Goal: Task Accomplishment & Management: Complete application form

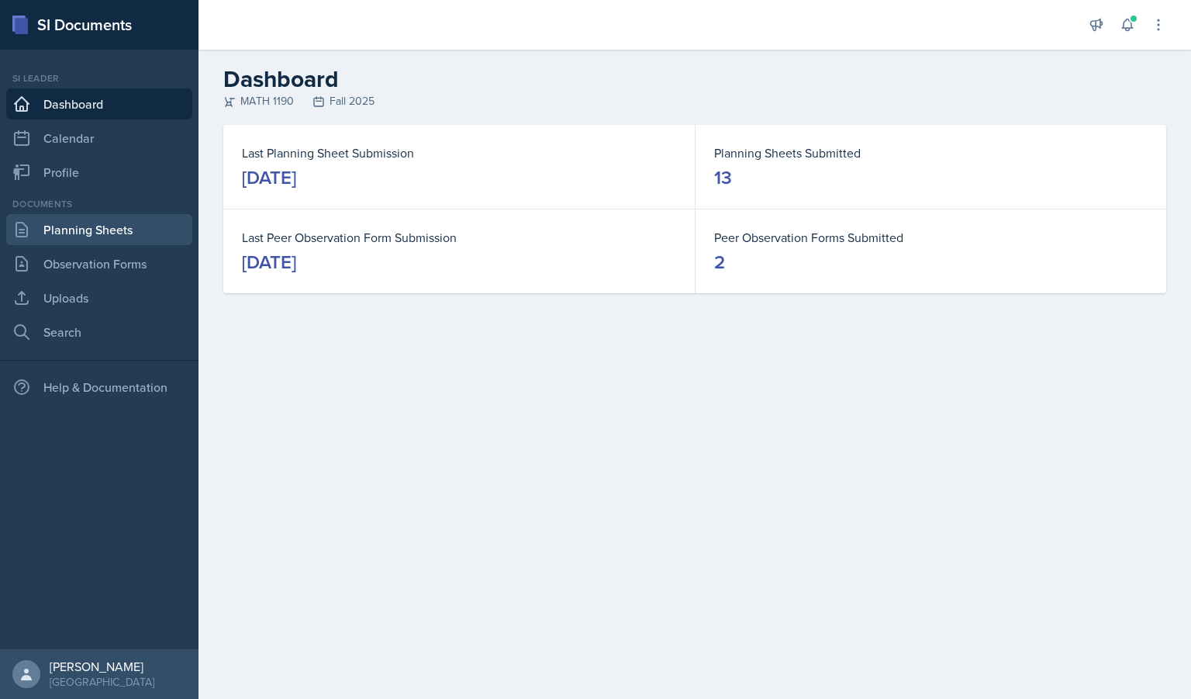
click at [105, 233] on link "Planning Sheets" at bounding box center [99, 229] width 186 height 31
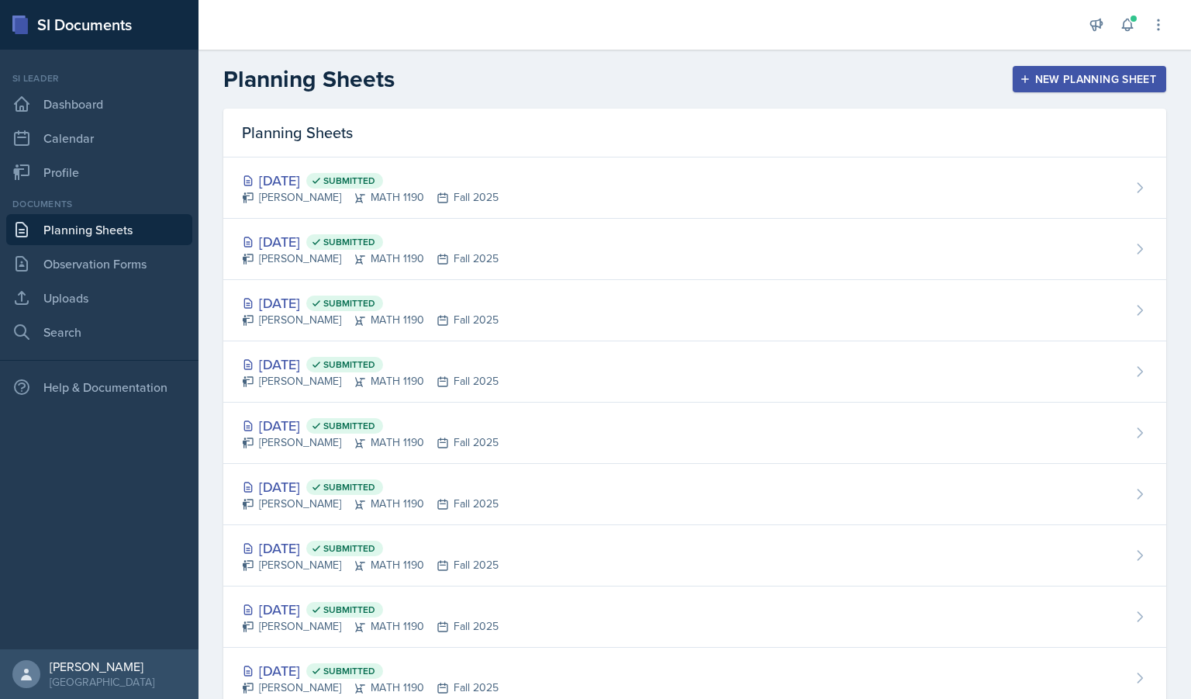
click at [752, 83] on div "Planning Sheets New Planning Sheet" at bounding box center [695, 79] width 993 height 28
click at [1048, 74] on div "New Planning Sheet" at bounding box center [1089, 79] width 133 height 12
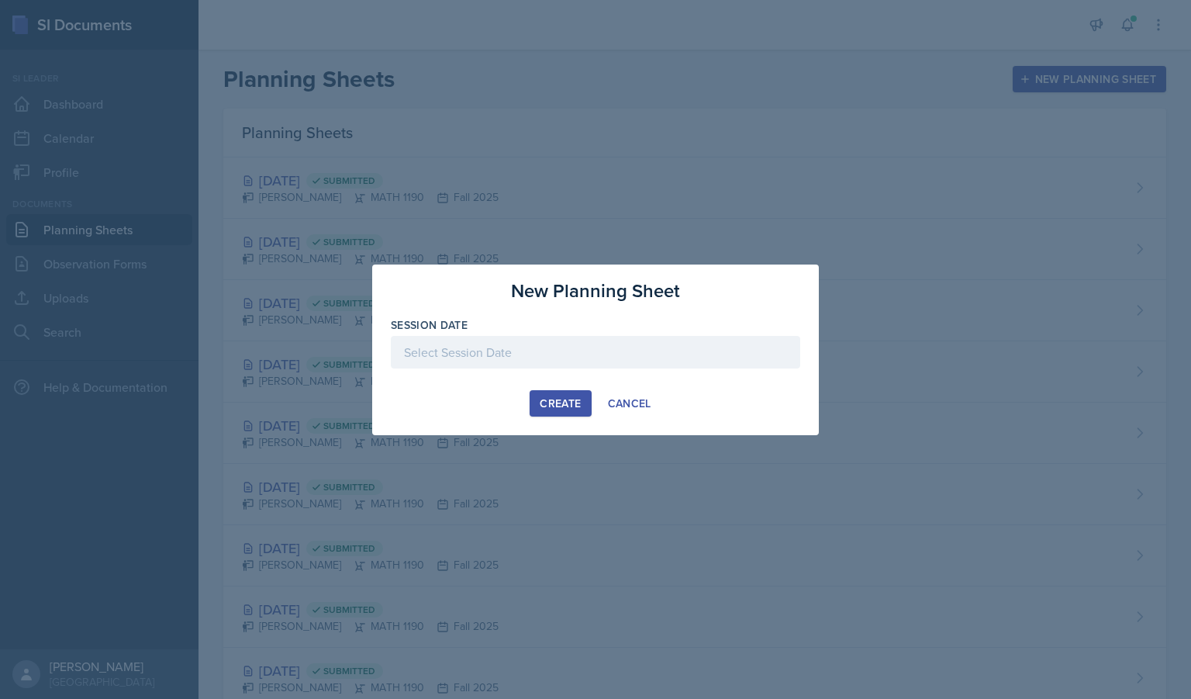
click at [457, 342] on div at bounding box center [596, 352] width 410 height 33
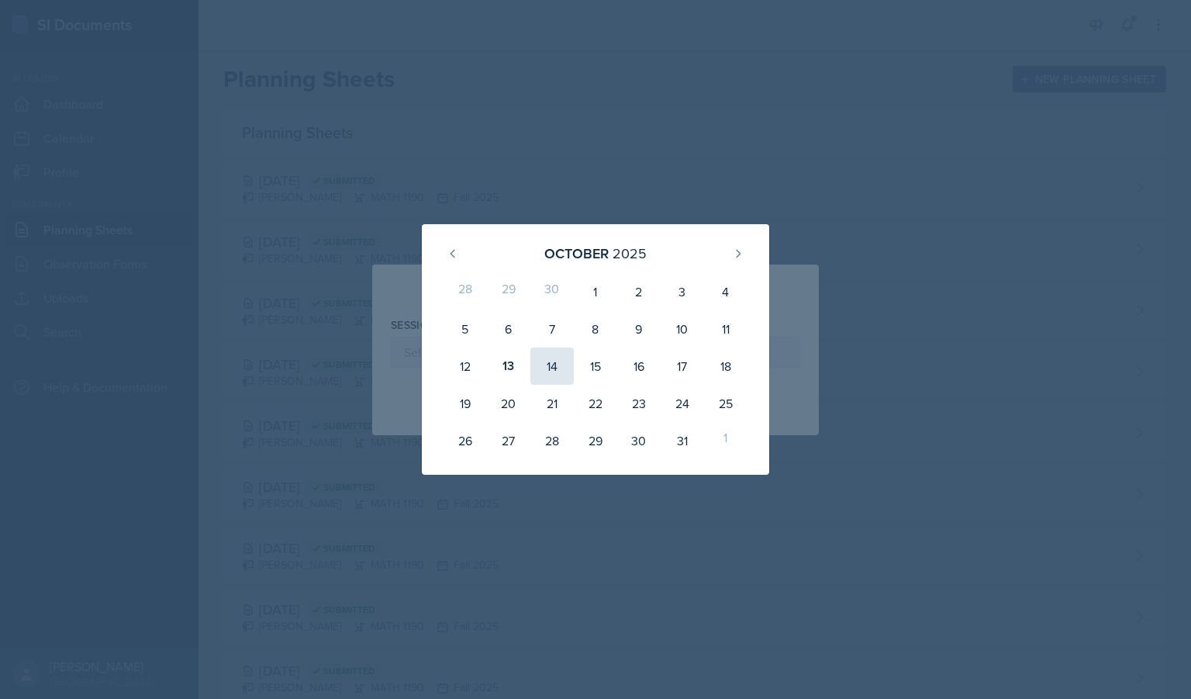
click at [547, 369] on div "14" at bounding box center [552, 365] width 43 height 37
type input "[DATE]"
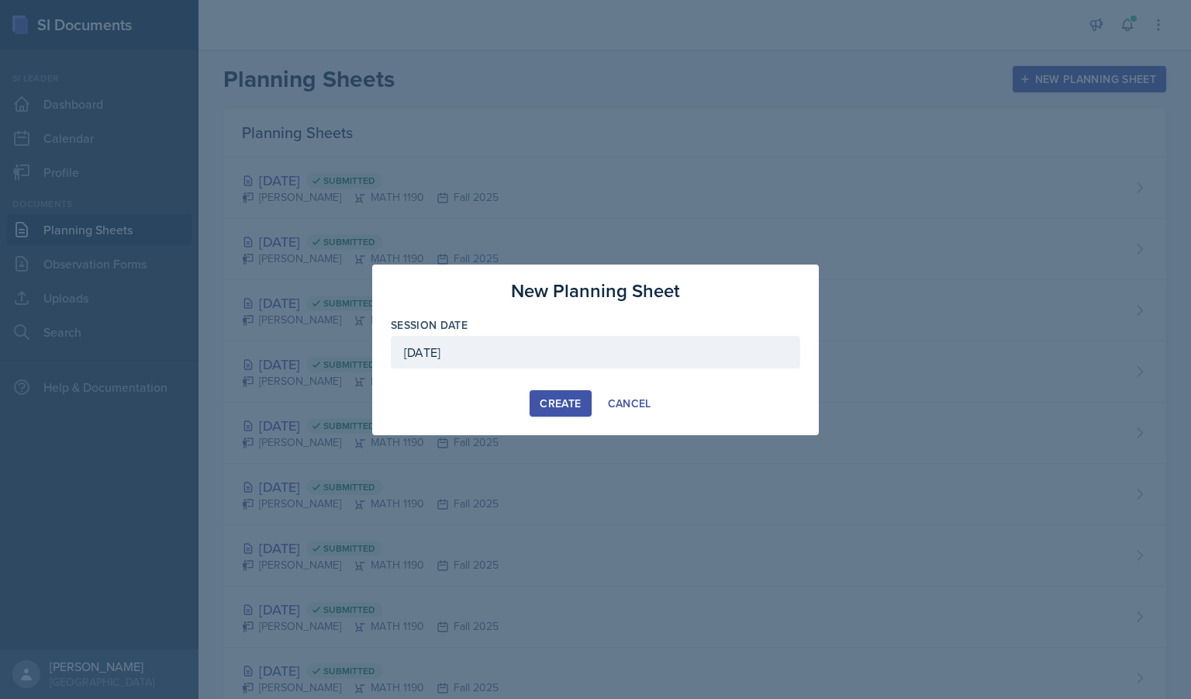
click at [568, 392] on button "Create" at bounding box center [560, 403] width 61 height 26
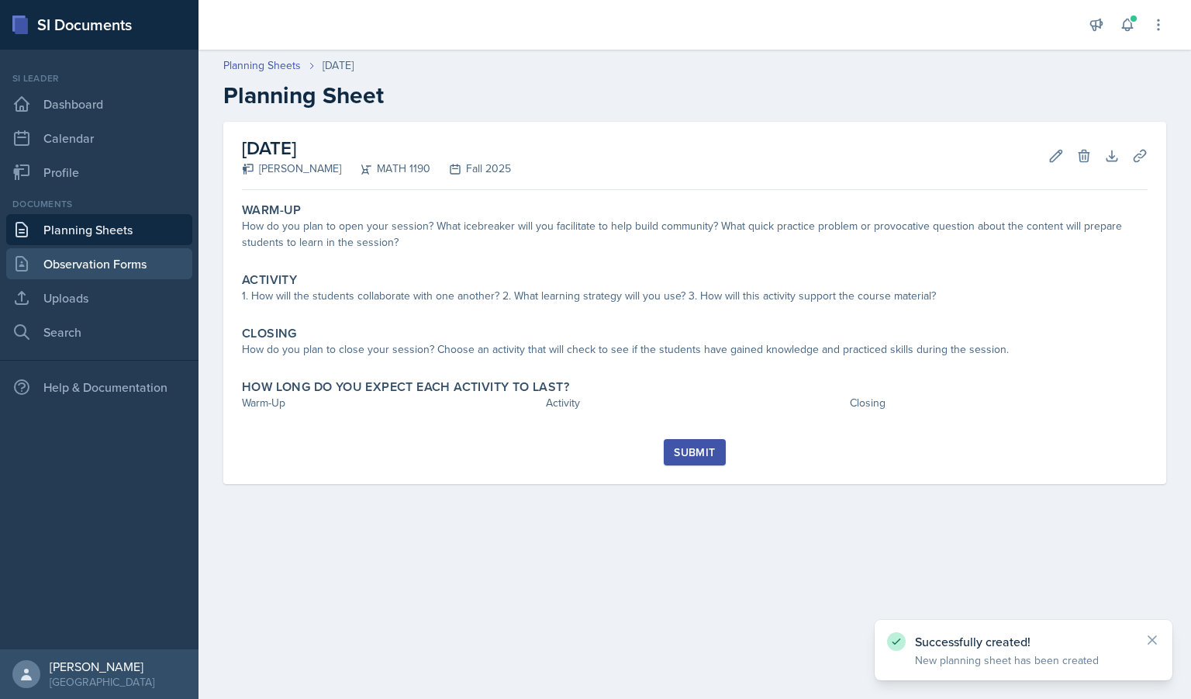
click at [93, 277] on link "Observation Forms" at bounding box center [99, 263] width 186 height 31
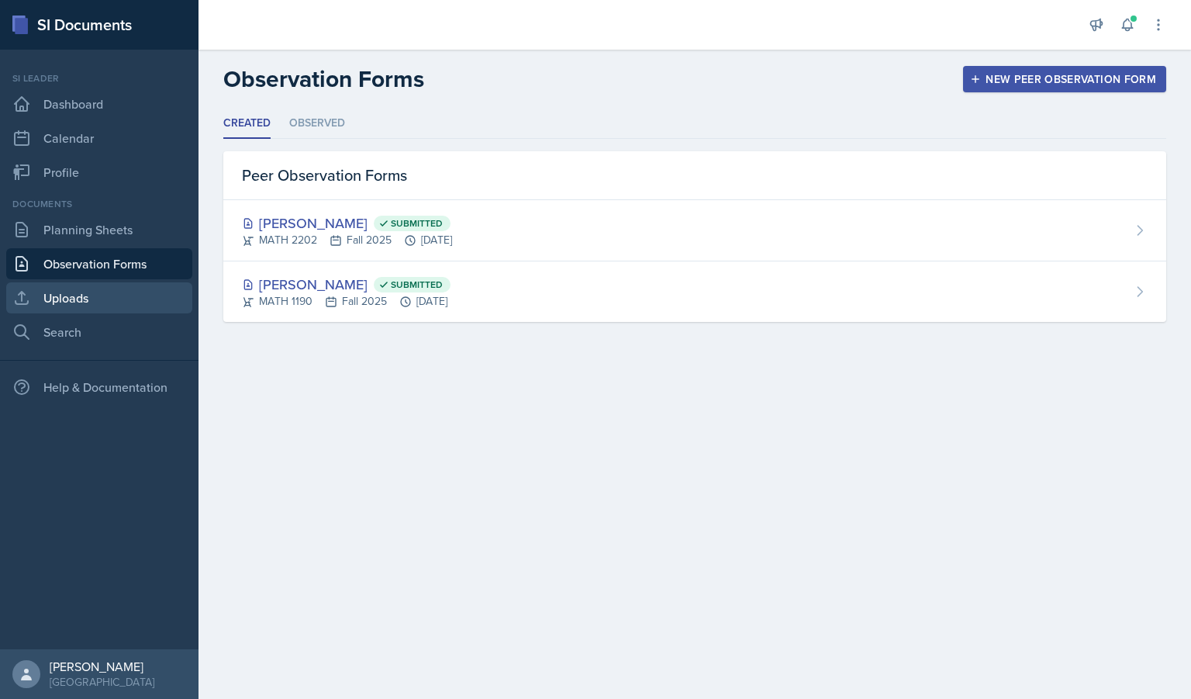
click at [140, 295] on link "Uploads" at bounding box center [99, 297] width 186 height 31
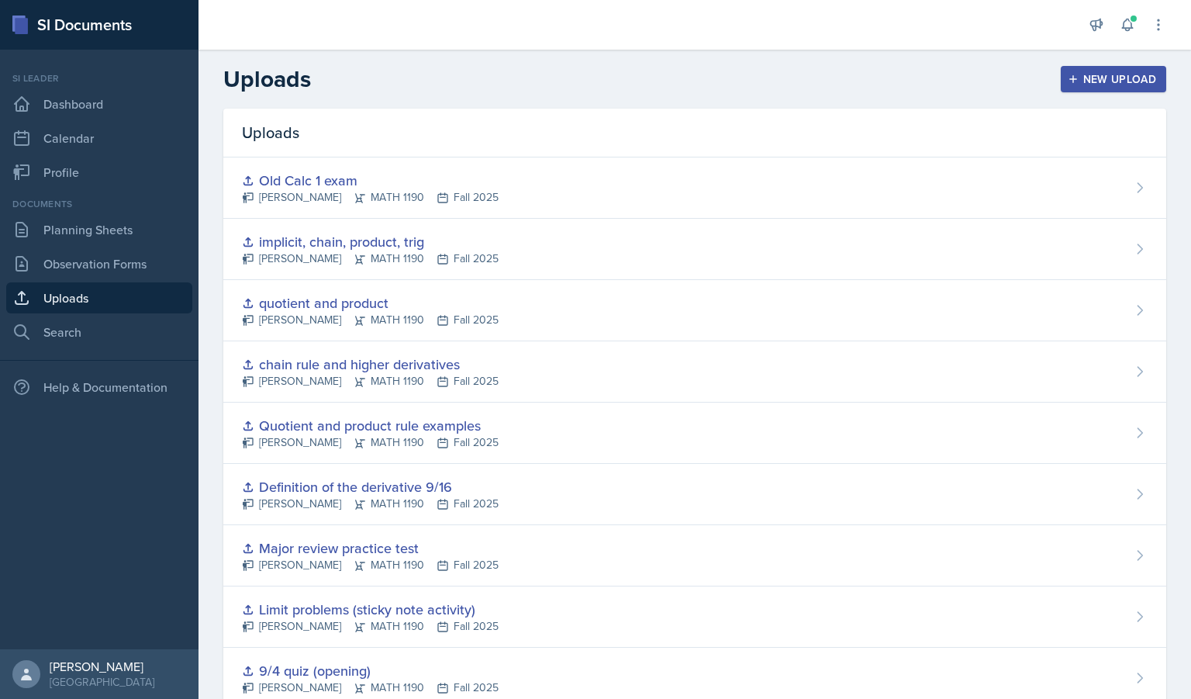
click at [66, 213] on div "Documents Planning Sheets Observation Forms Uploads Search" at bounding box center [99, 272] width 186 height 150
click at [85, 227] on link "Planning Sheets" at bounding box center [99, 229] width 186 height 31
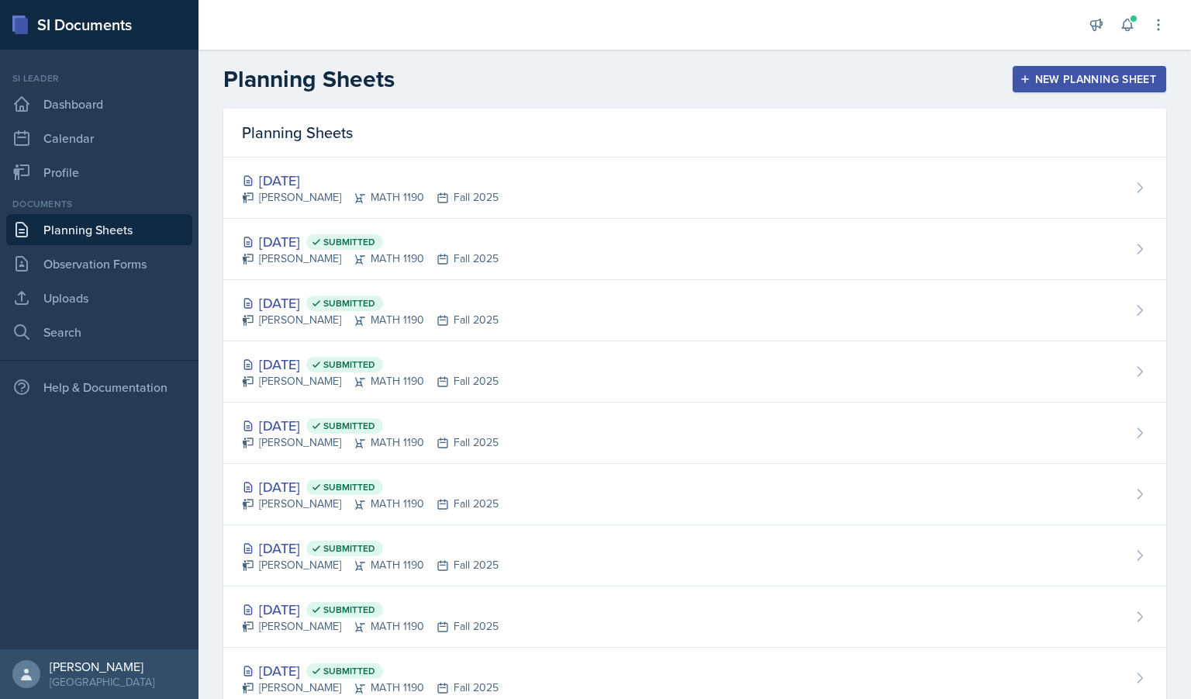
click at [1091, 70] on button "New Planning Sheet" at bounding box center [1090, 79] width 154 height 26
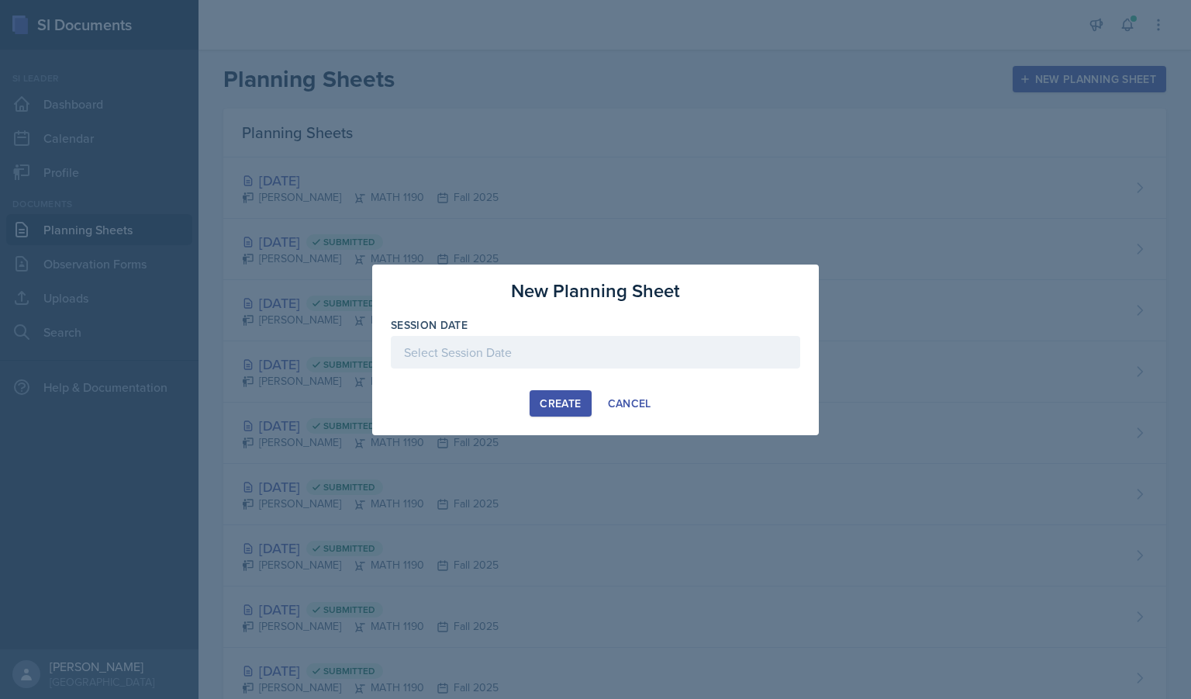
click at [585, 362] on div at bounding box center [596, 352] width 410 height 33
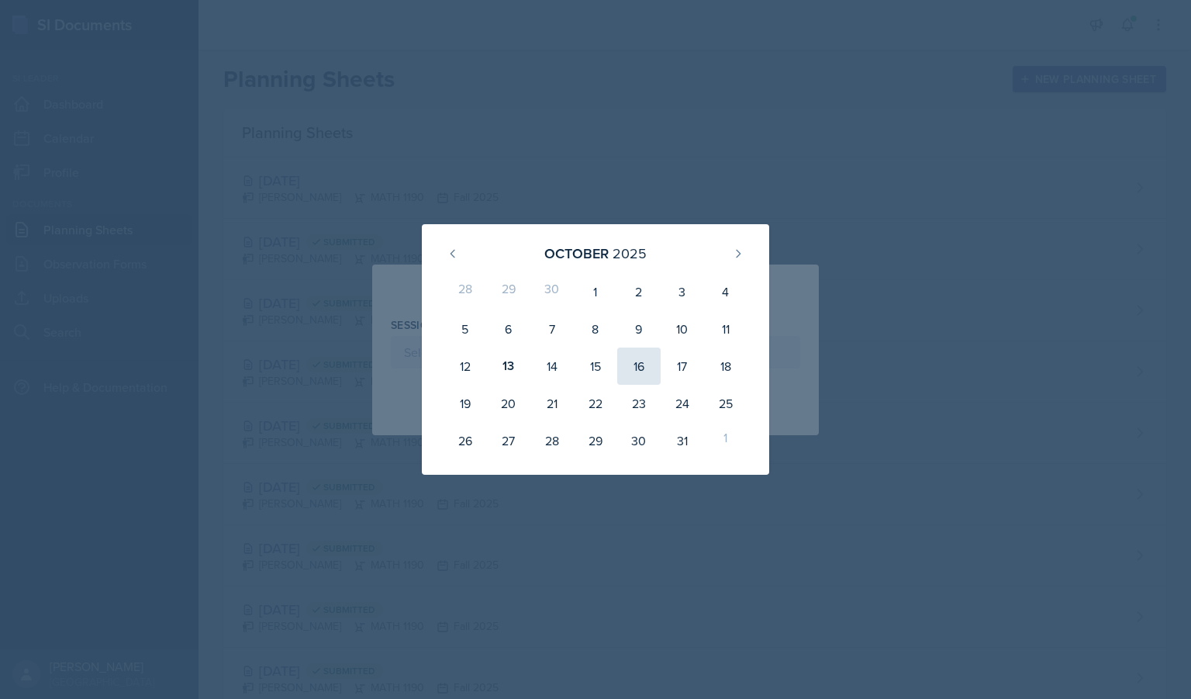
click at [647, 362] on div "16" at bounding box center [638, 365] width 43 height 37
type input "[DATE]"
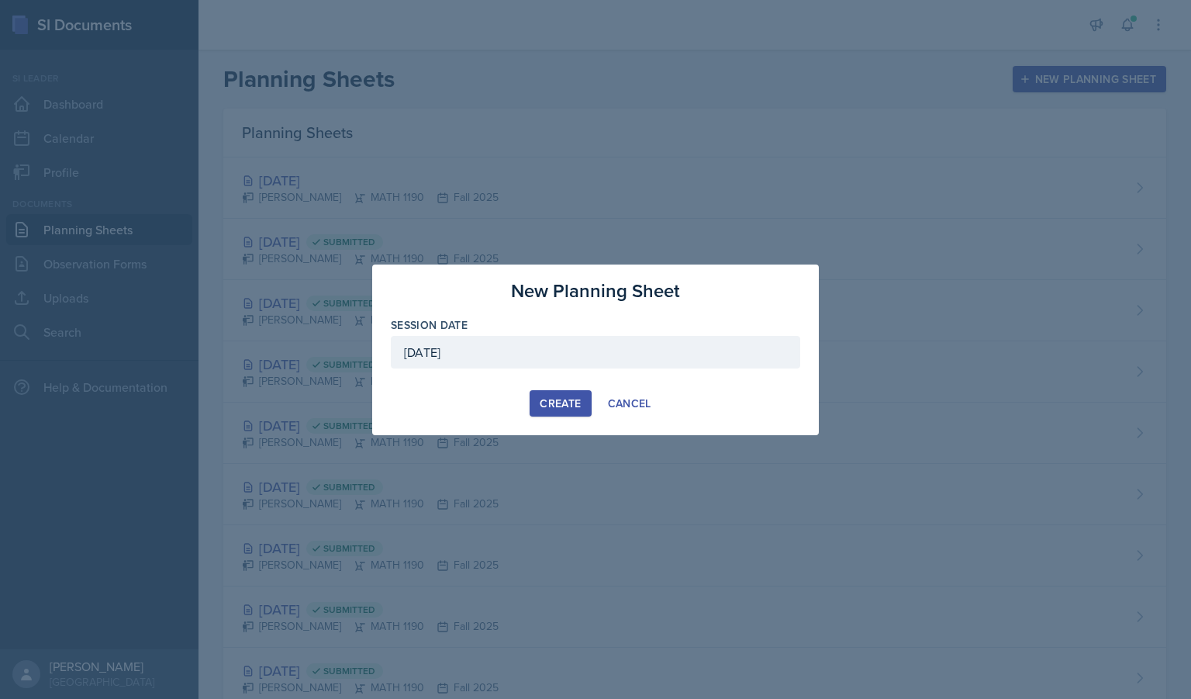
click at [556, 411] on button "Create" at bounding box center [560, 403] width 61 height 26
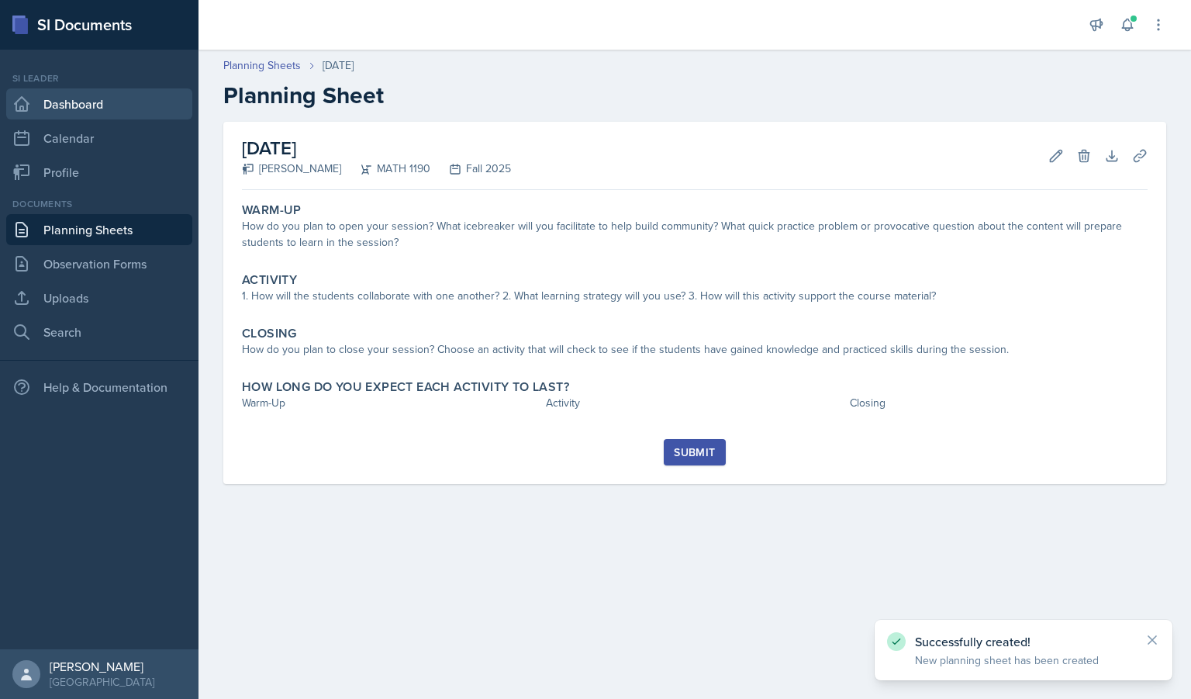
click at [92, 101] on link "Dashboard" at bounding box center [99, 103] width 186 height 31
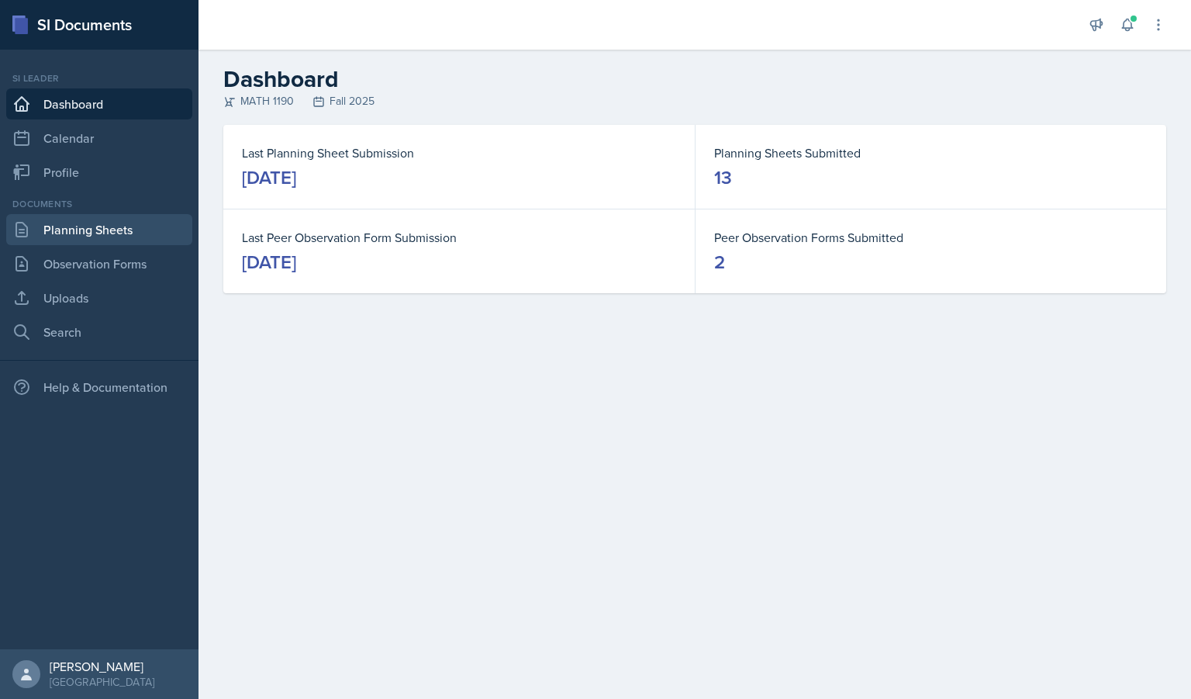
click at [106, 223] on link "Planning Sheets" at bounding box center [99, 229] width 186 height 31
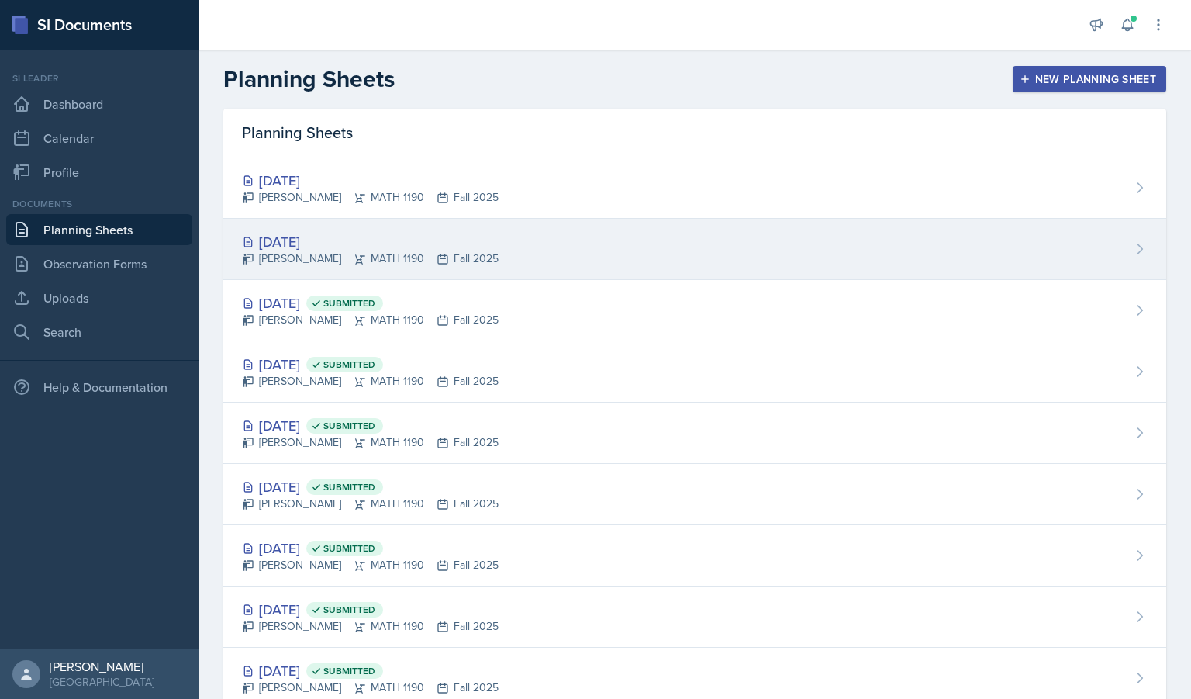
click at [322, 244] on div "[DATE]" at bounding box center [370, 241] width 257 height 21
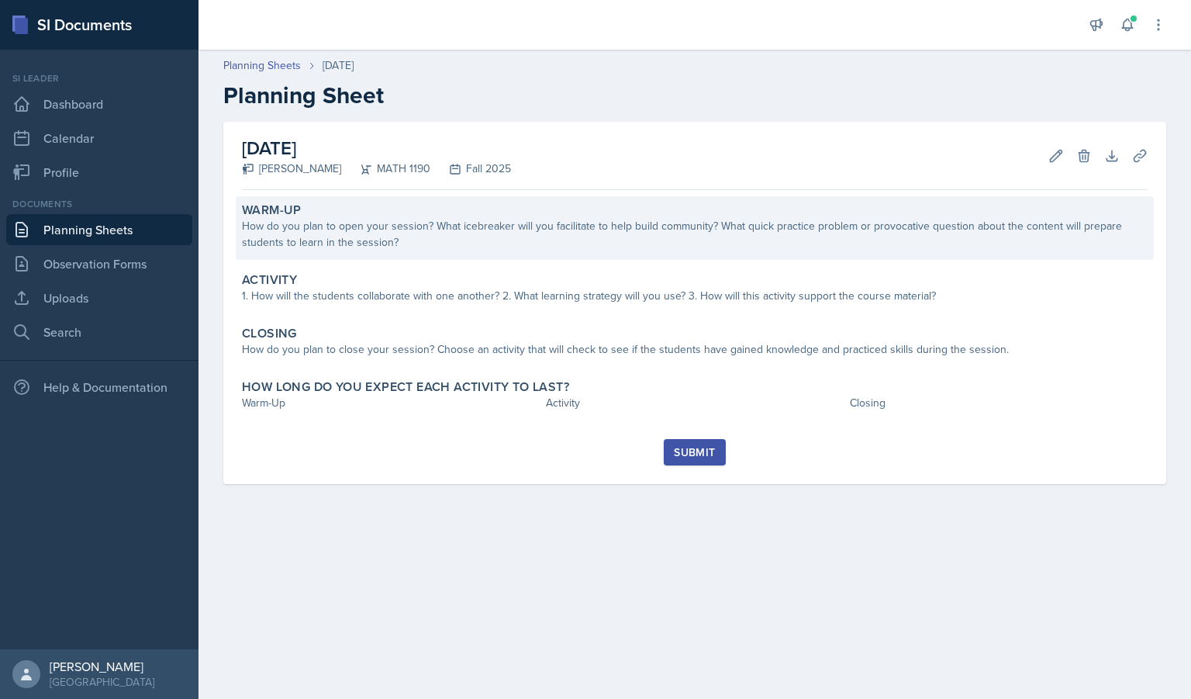
click at [413, 251] on div "Warm-Up How do you plan to open your session? What icebreaker will you facilita…" at bounding box center [695, 228] width 918 height 64
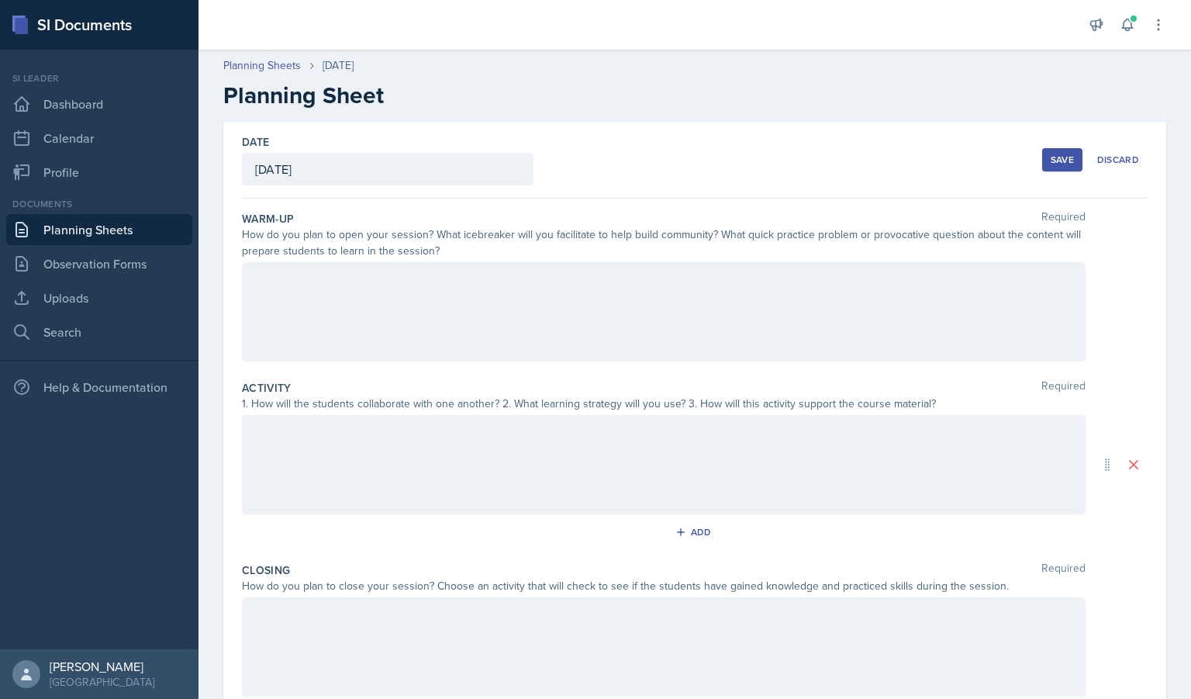
click at [384, 289] on div at bounding box center [664, 311] width 844 height 99
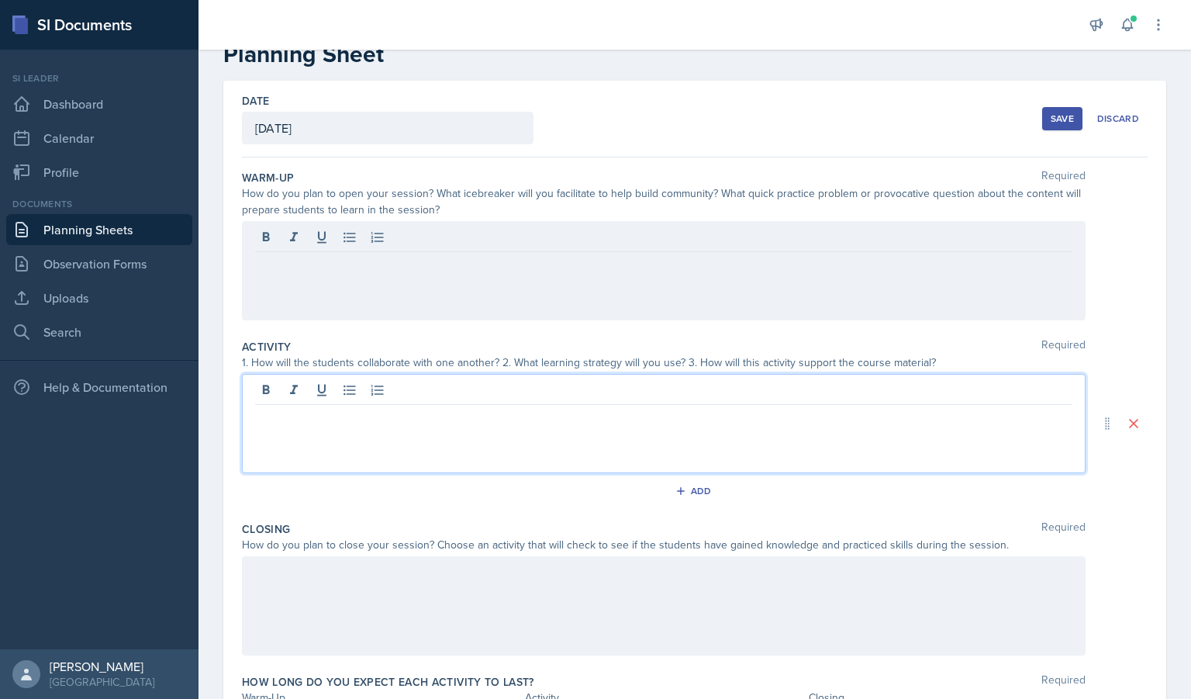
scroll to position [68, 0]
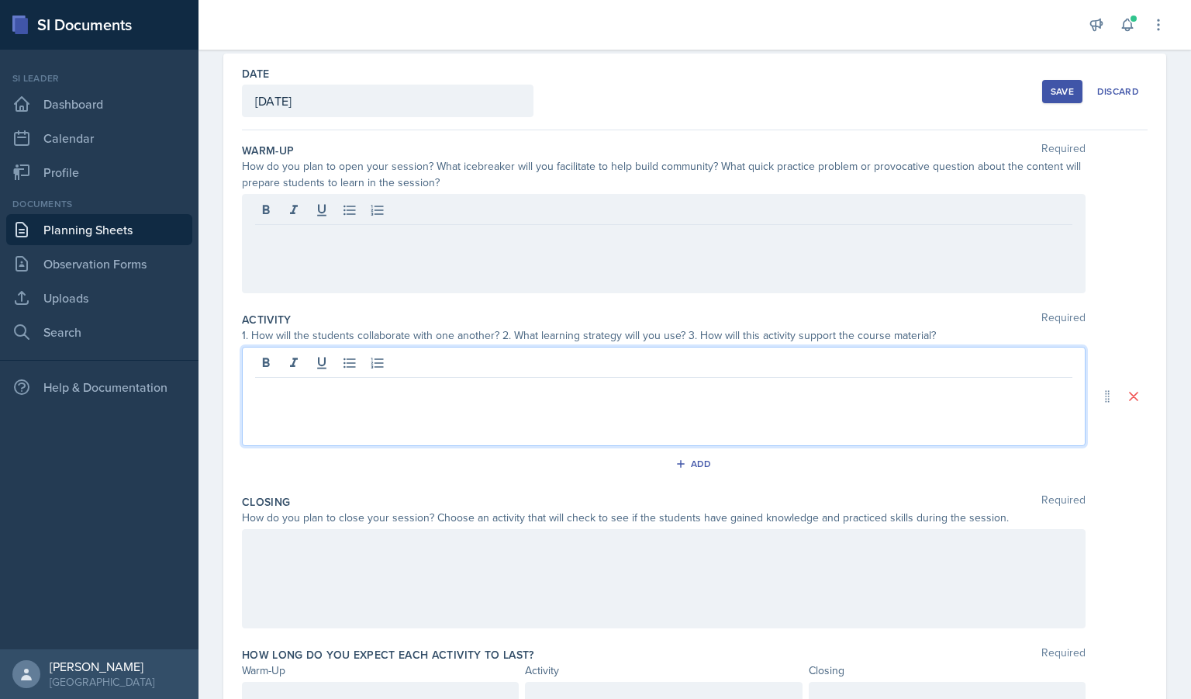
drag, startPoint x: 1011, startPoint y: 544, endPoint x: 271, endPoint y: 168, distance: 830.4
click at [271, 168] on div "Warm-Up Required How do you plan to open your session? What icebreaker will you…" at bounding box center [695, 434] width 906 height 609
drag, startPoint x: 1003, startPoint y: 545, endPoint x: 256, endPoint y: 342, distance: 773.9
click at [254, 330] on div "Warm-Up Required How do you plan to open your session? What icebreaker will you…" at bounding box center [695, 434] width 906 height 609
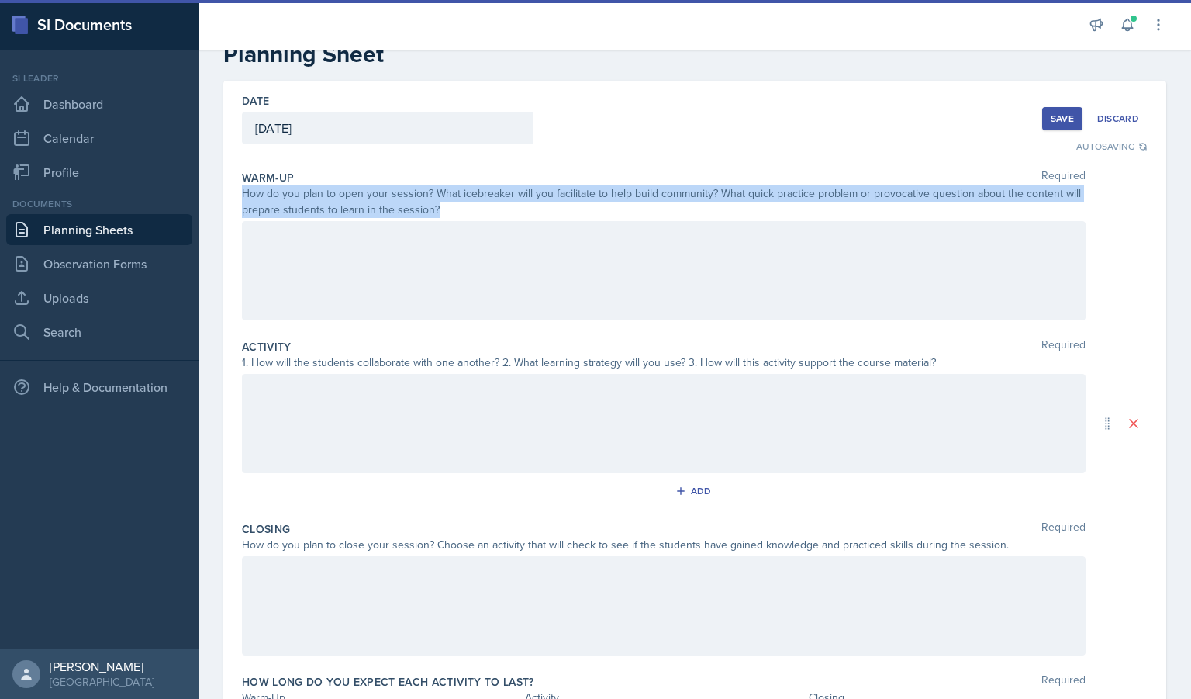
drag, startPoint x: 464, startPoint y: 202, endPoint x: 240, endPoint y: 196, distance: 224.2
click at [240, 196] on div "Date [DATE] [DATE] 28 29 30 1 2 3 4 5 6 7 8 9 10 11 12 13 14 15 16 17 18 19 20 …" at bounding box center [694, 424] width 943 height 686
copy div "How do you plan to open your session? What icebreaker will you facilitate to he…"
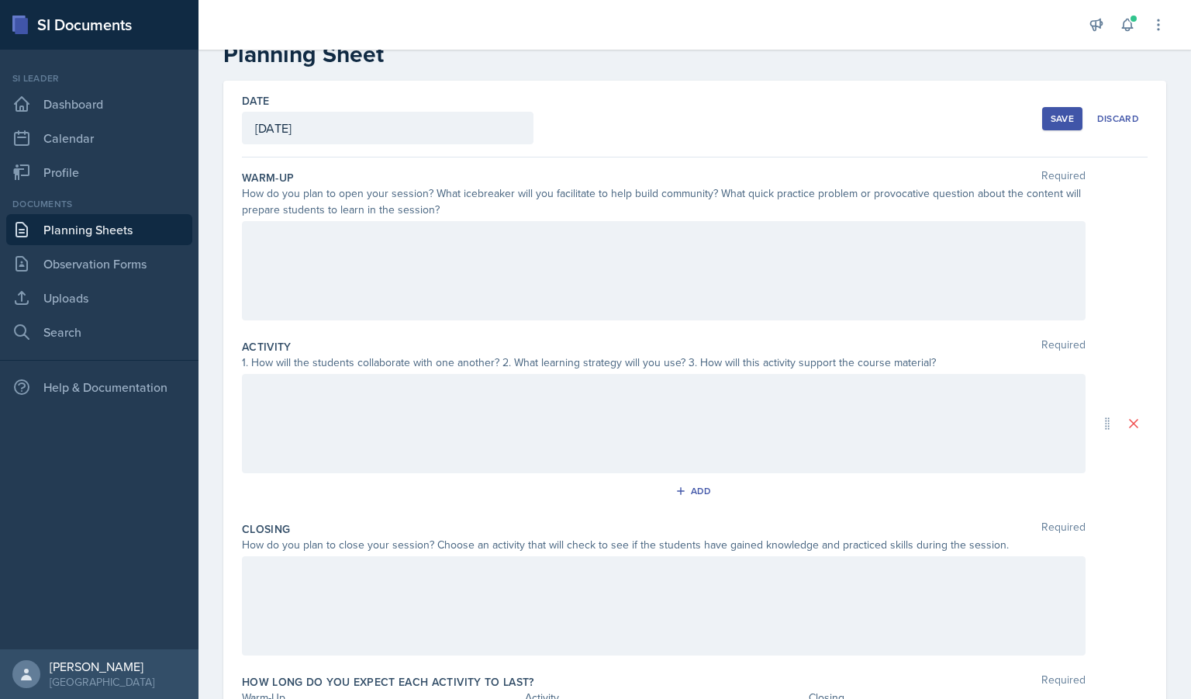
click at [465, 404] on div at bounding box center [664, 423] width 844 height 99
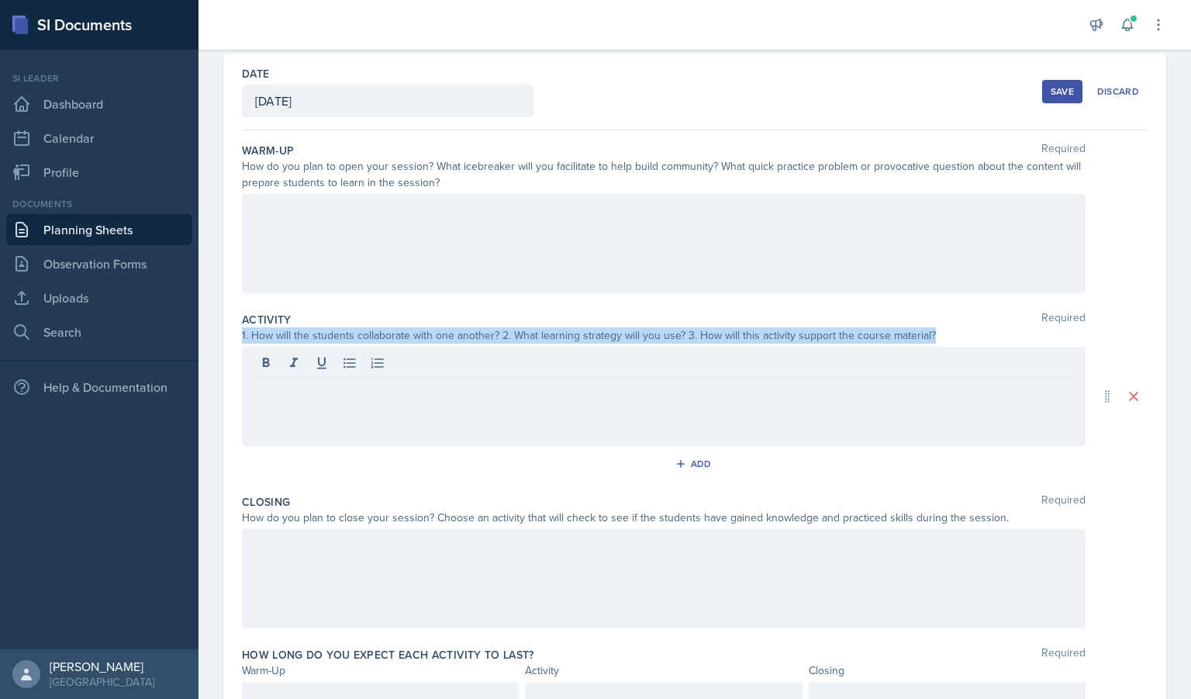
drag, startPoint x: 940, startPoint y: 336, endPoint x: 233, endPoint y: 330, distance: 707.4
click at [233, 330] on div "Date [DATE] [DATE] 28 29 30 1 2 3 4 5 6 7 8 9 10 11 12 13 14 15 16 17 18 19 20 …" at bounding box center [694, 397] width 943 height 686
copy div "1. How will the students collaborate with one another? 2. What learning strateg…"
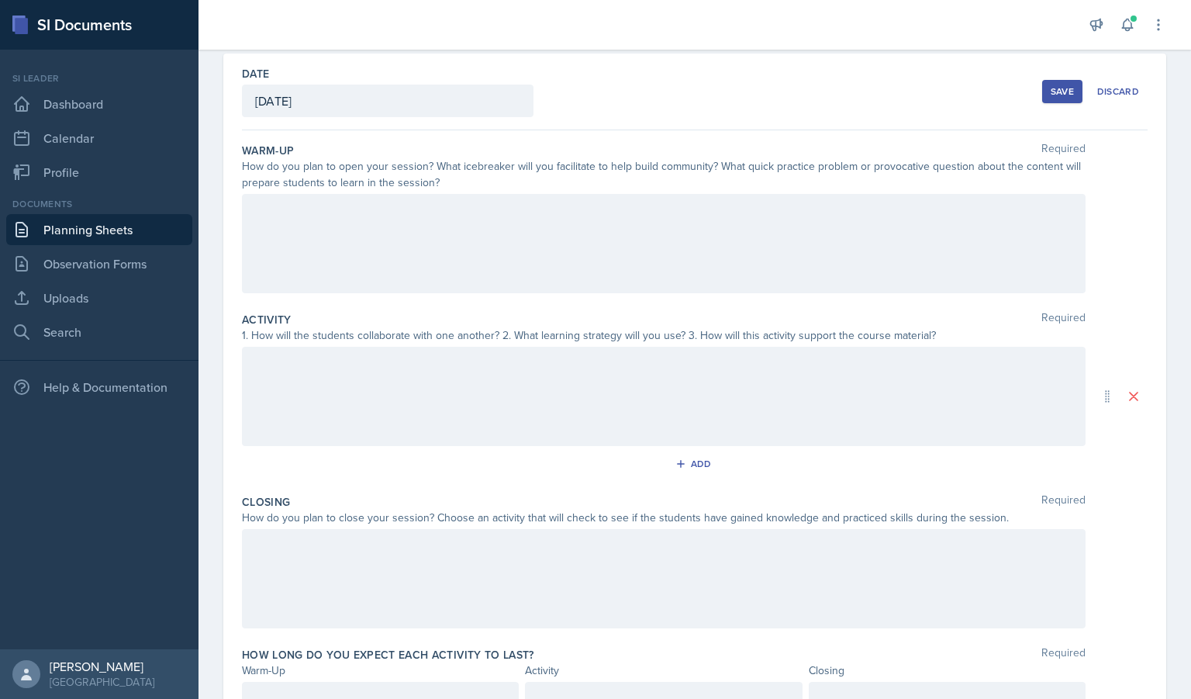
click at [471, 406] on div at bounding box center [664, 396] width 844 height 99
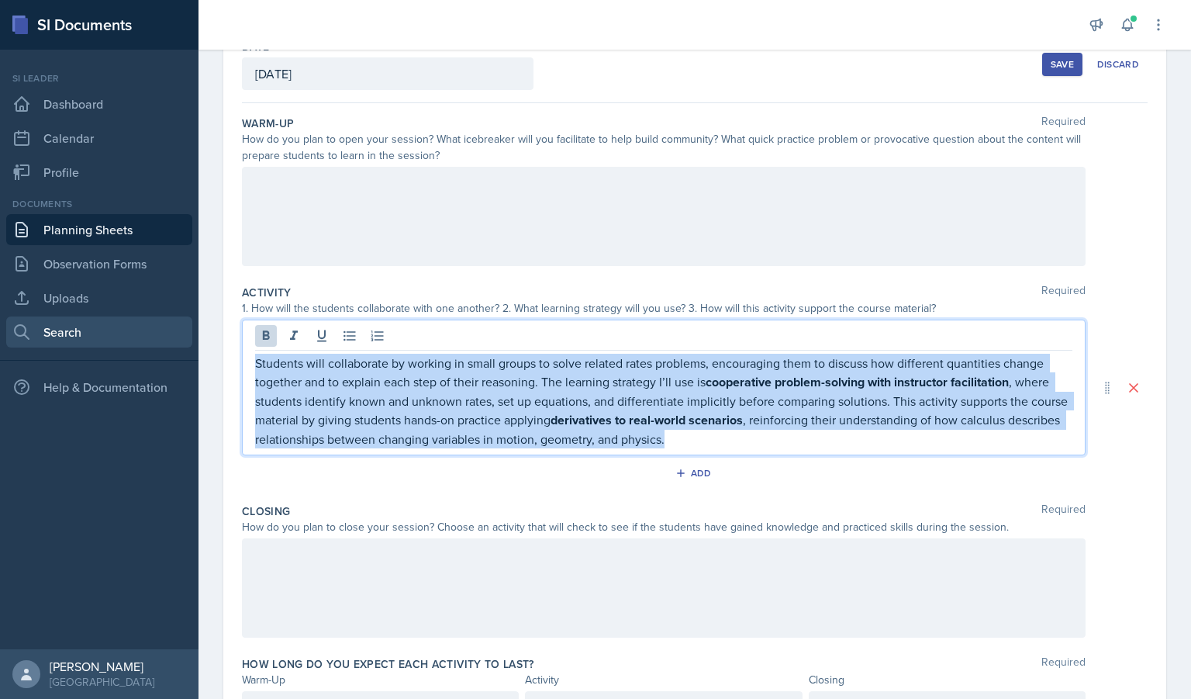
drag, startPoint x: 779, startPoint y: 448, endPoint x: 93, endPoint y: 324, distance: 696.8
click at [93, 324] on div "SI Documents Si leader Dashboard Calendar Profile Documents Planning Sheets Obs…" at bounding box center [595, 349] width 1191 height 699
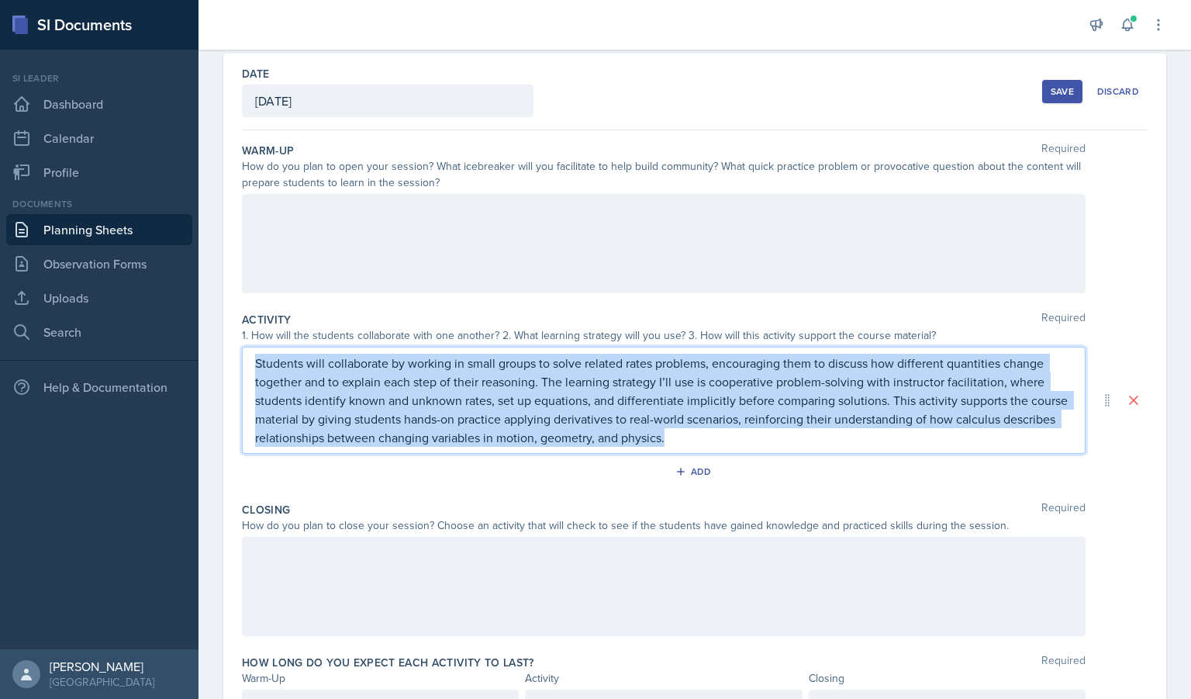
click at [845, 430] on p "Students will collaborate by working in small groups to solve related rates pro…" at bounding box center [664, 400] width 818 height 93
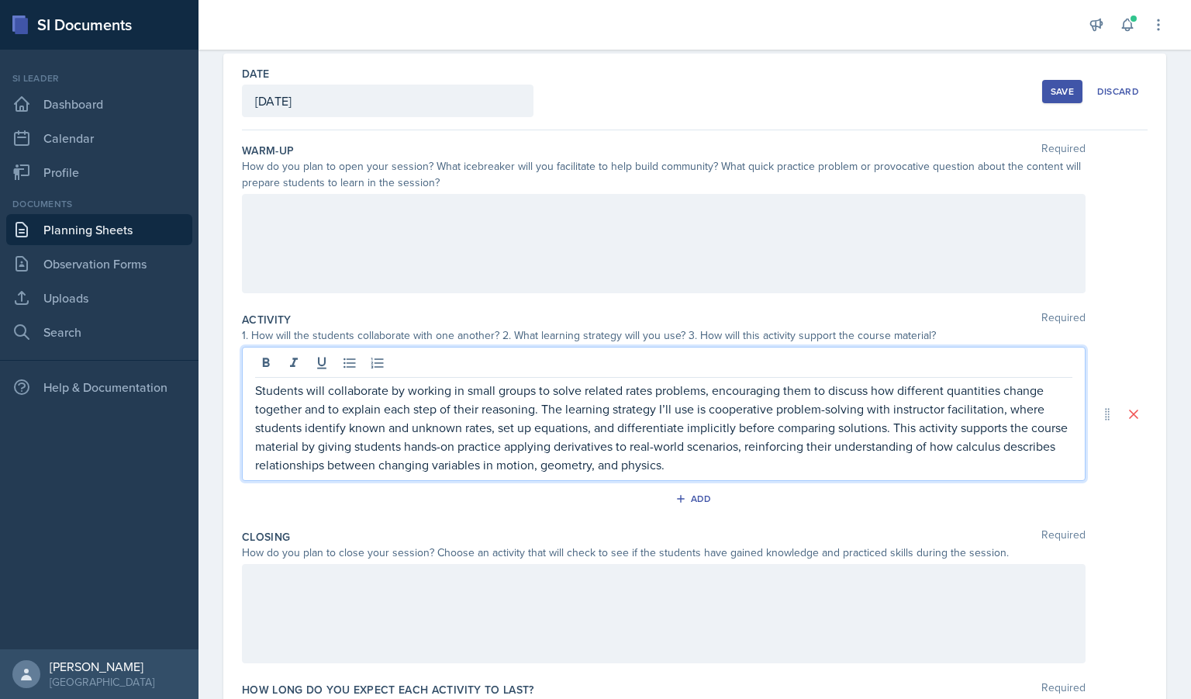
scroll to position [95, 0]
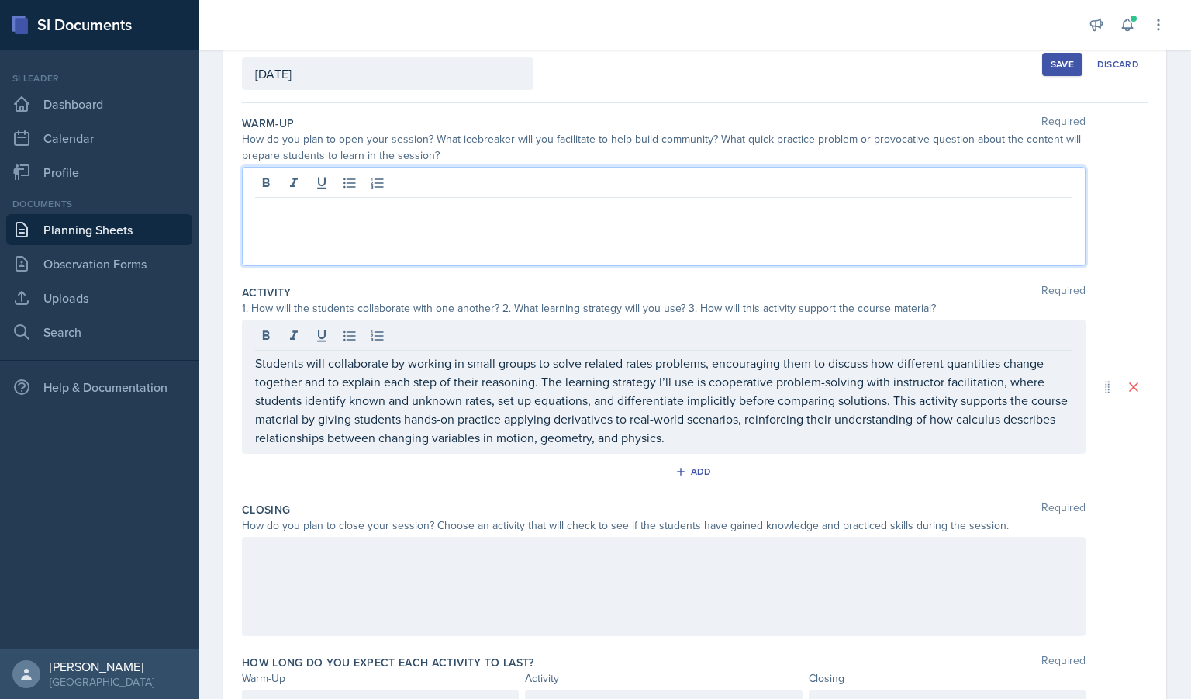
click at [520, 179] on div at bounding box center [664, 216] width 844 height 99
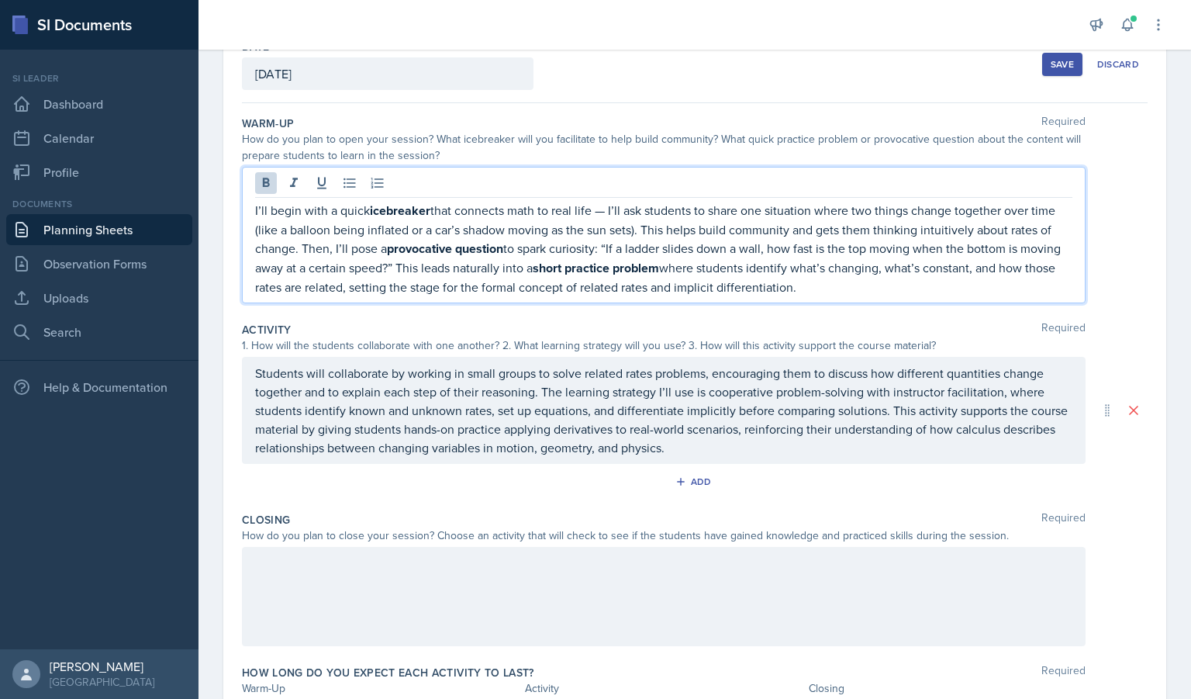
drag, startPoint x: 883, startPoint y: 279, endPoint x: 152, endPoint y: 206, distance: 735.1
click at [152, 206] on div "SI Documents Si leader Dashboard Calendar Profile Documents Planning Sheets Obs…" at bounding box center [595, 349] width 1191 height 699
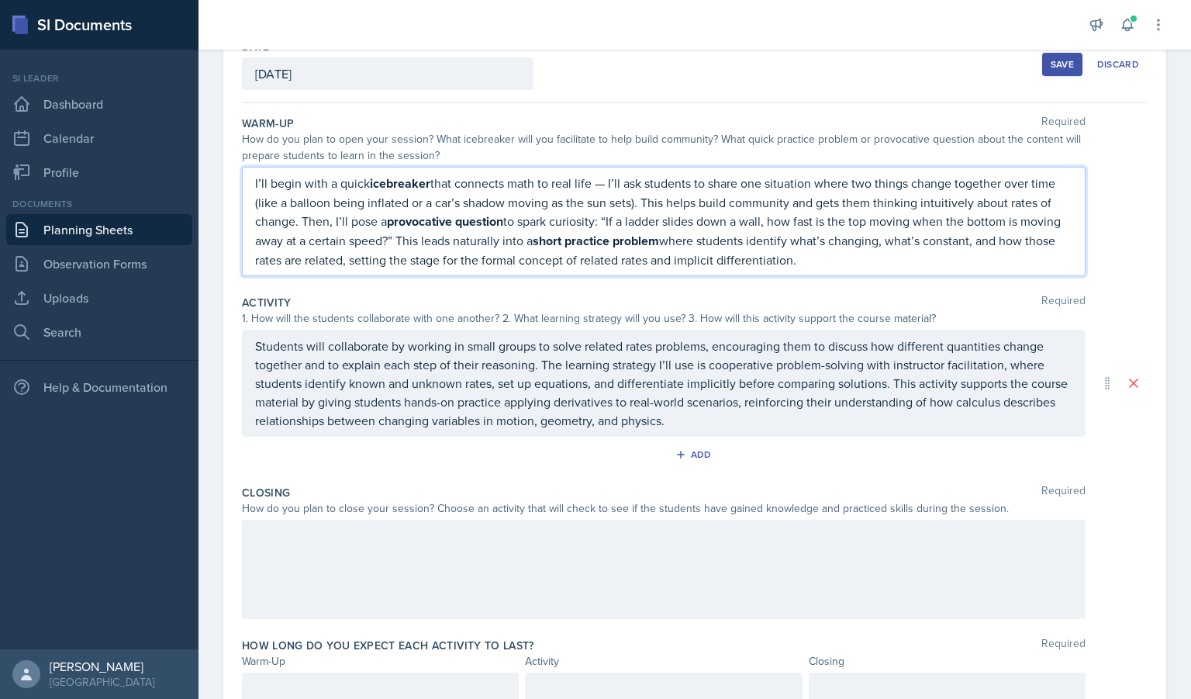
scroll to position [68, 0]
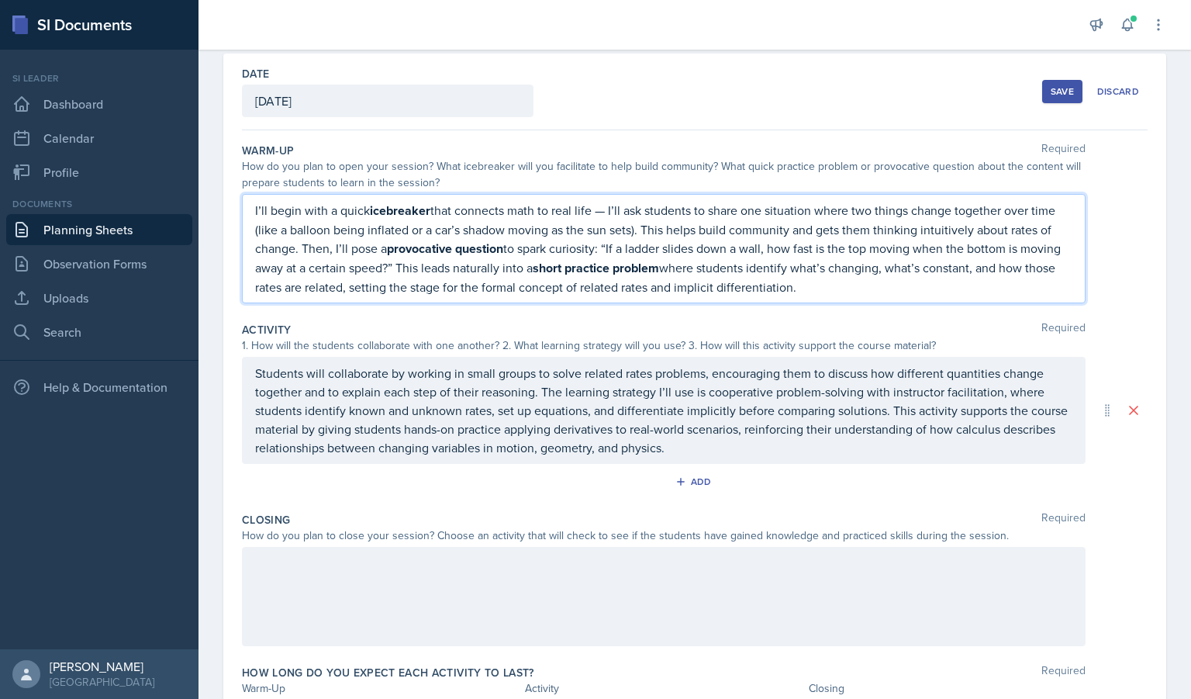
click at [291, 237] on p "I’ll begin with a quick icebreaker that connects math to real life — I’ll ask s…" at bounding box center [664, 248] width 818 height 95
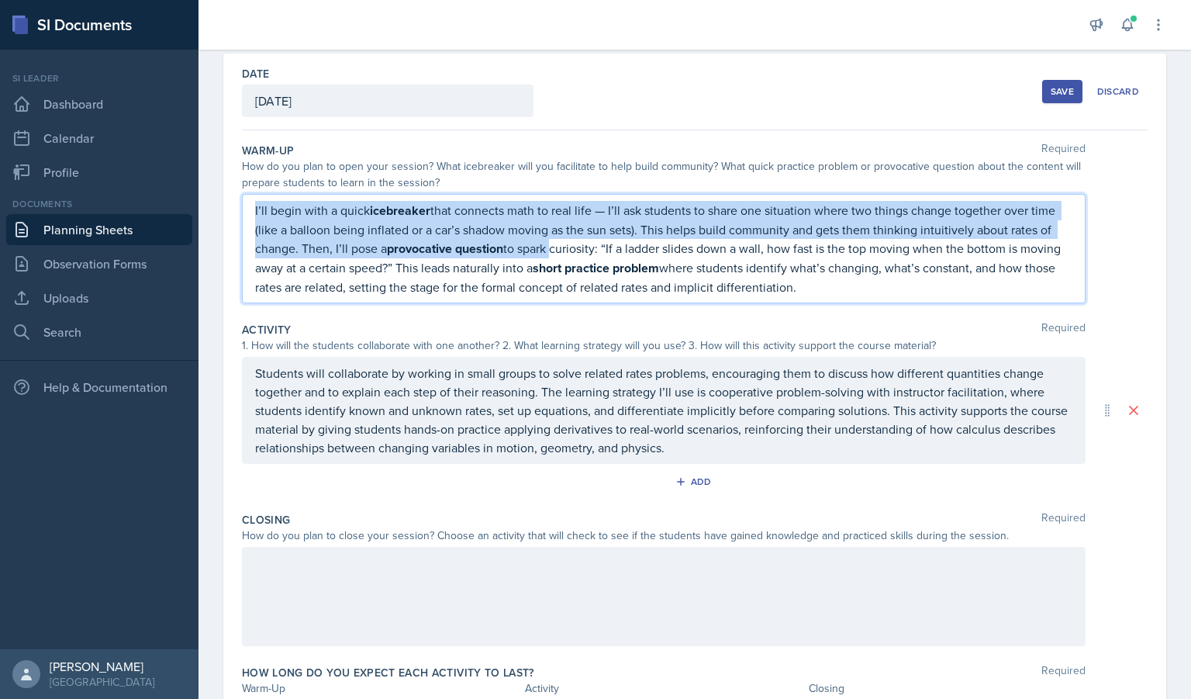
drag, startPoint x: 553, startPoint y: 258, endPoint x: 189, endPoint y: 193, distance: 369.4
click at [189, 193] on div "SI Documents Si leader Dashboard Calendar Profile Documents Planning Sheets Obs…" at bounding box center [595, 349] width 1191 height 699
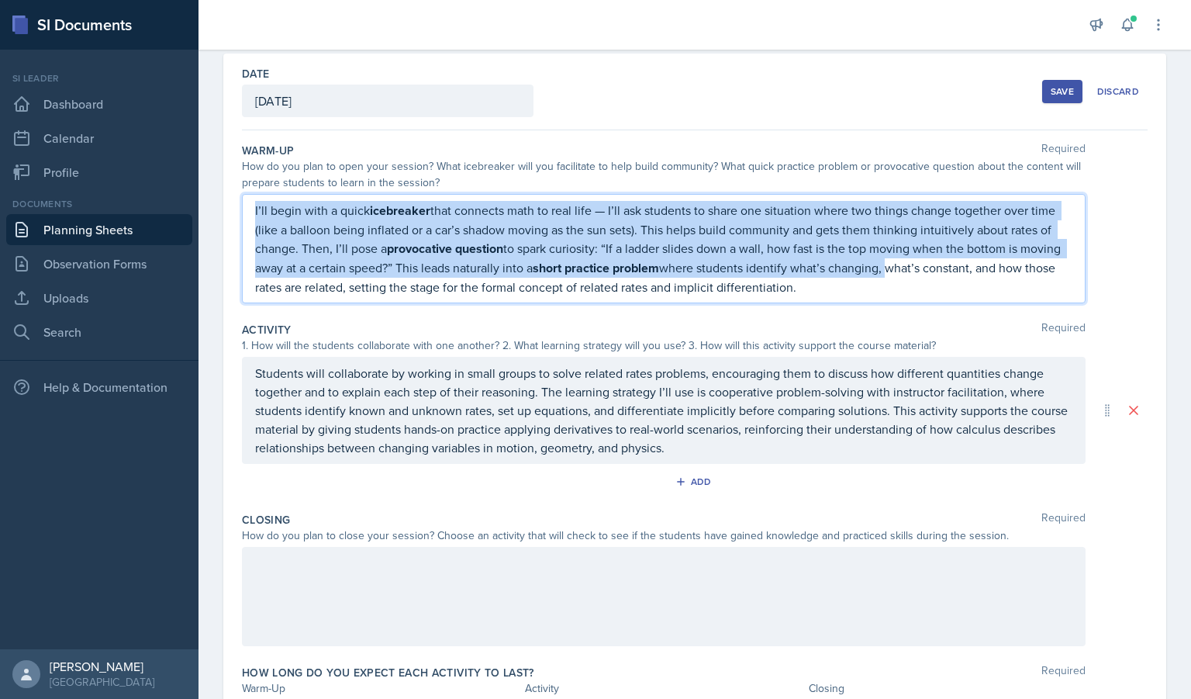
drag, startPoint x: 928, startPoint y: 278, endPoint x: 210, endPoint y: 182, distance: 724.7
click at [210, 182] on div "Date [DATE] [DATE] 28 29 30 1 2 3 4 5 6 7 8 9 10 11 12 13 14 15 16 17 18 19 20 …" at bounding box center [695, 424] width 993 height 741
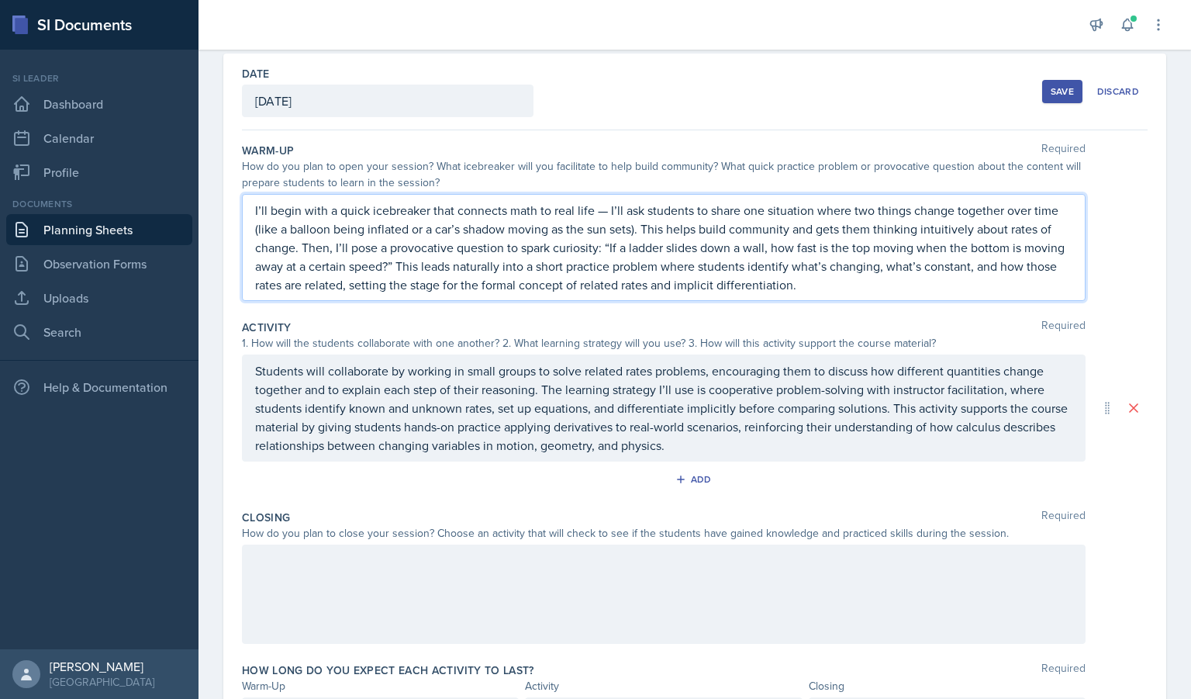
click at [503, 525] on div "How do you plan to close your session? Choose an activity that will check to se…" at bounding box center [664, 533] width 844 height 16
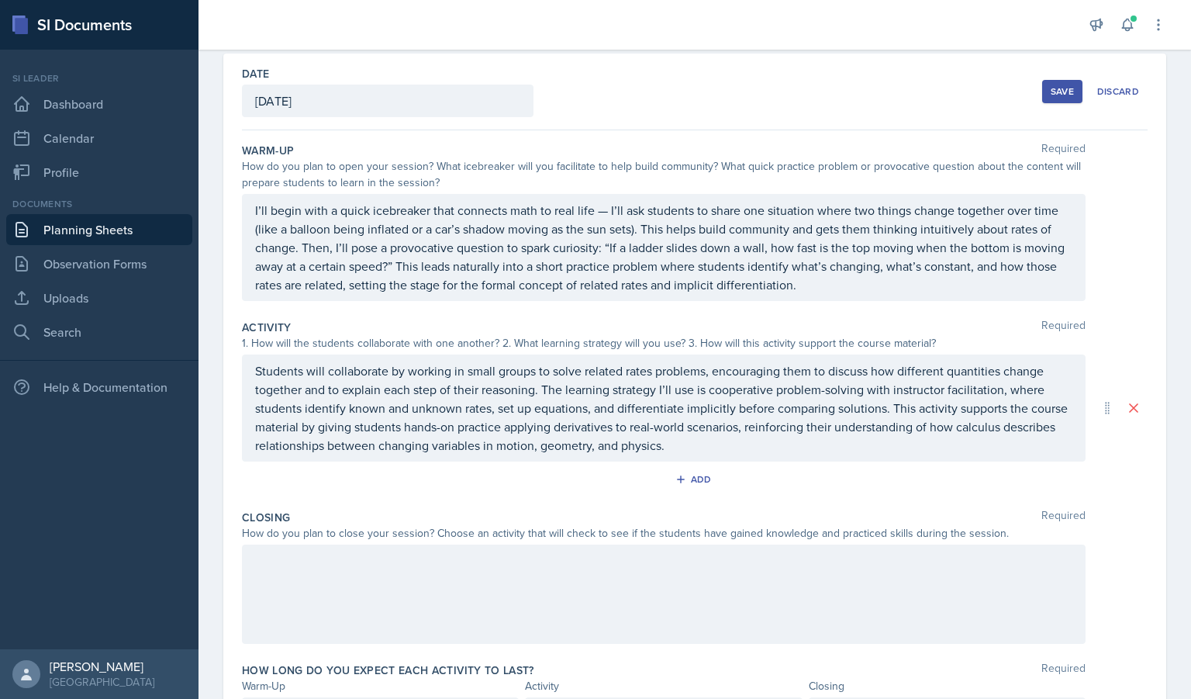
scroll to position [161, 0]
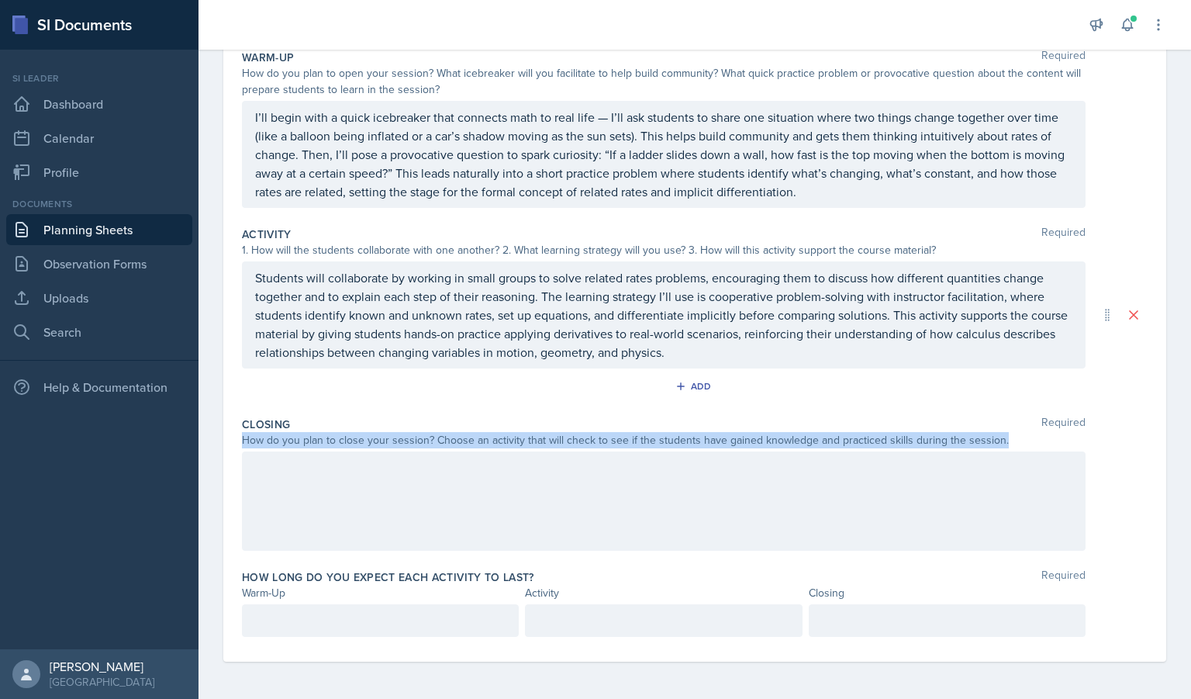
drag, startPoint x: 928, startPoint y: 441, endPoint x: 230, endPoint y: 443, distance: 698.1
click at [230, 443] on div "Date [DATE] [DATE] 28 29 30 1 2 3 4 5 6 7 8 9 10 11 12 13 14 15 16 17 18 19 20 …" at bounding box center [694, 310] width 943 height 701
copy div "How do you plan to close your session? Choose an activity that will check to se…"
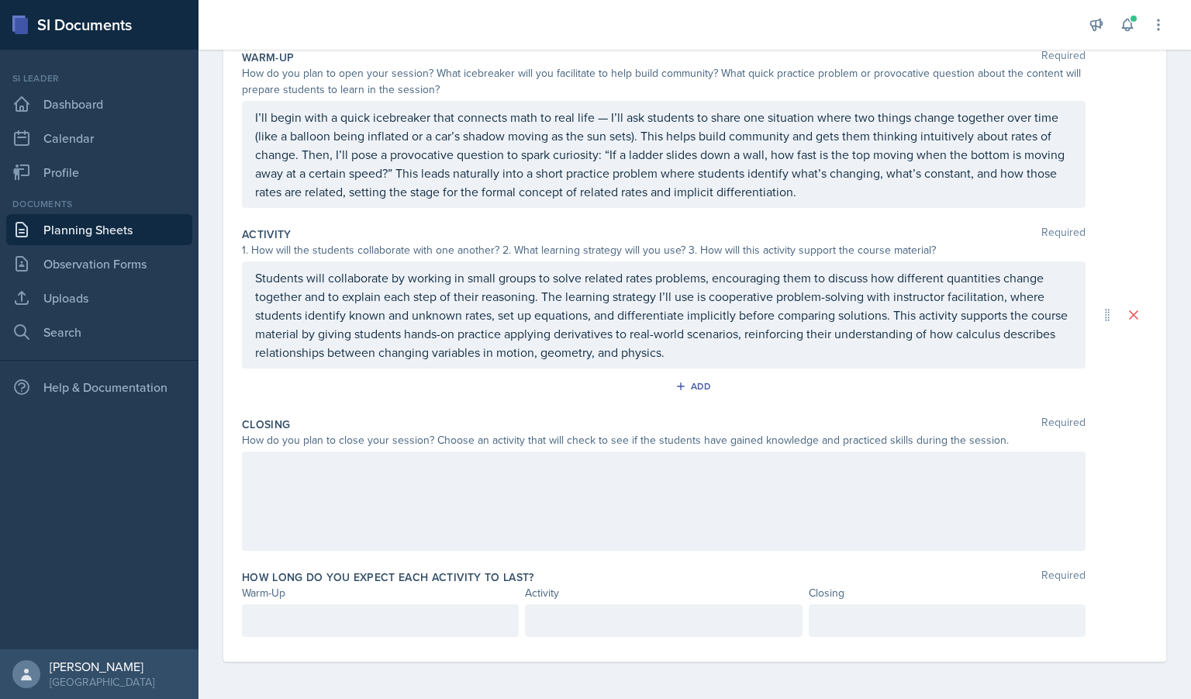
click at [467, 493] on div at bounding box center [664, 500] width 844 height 99
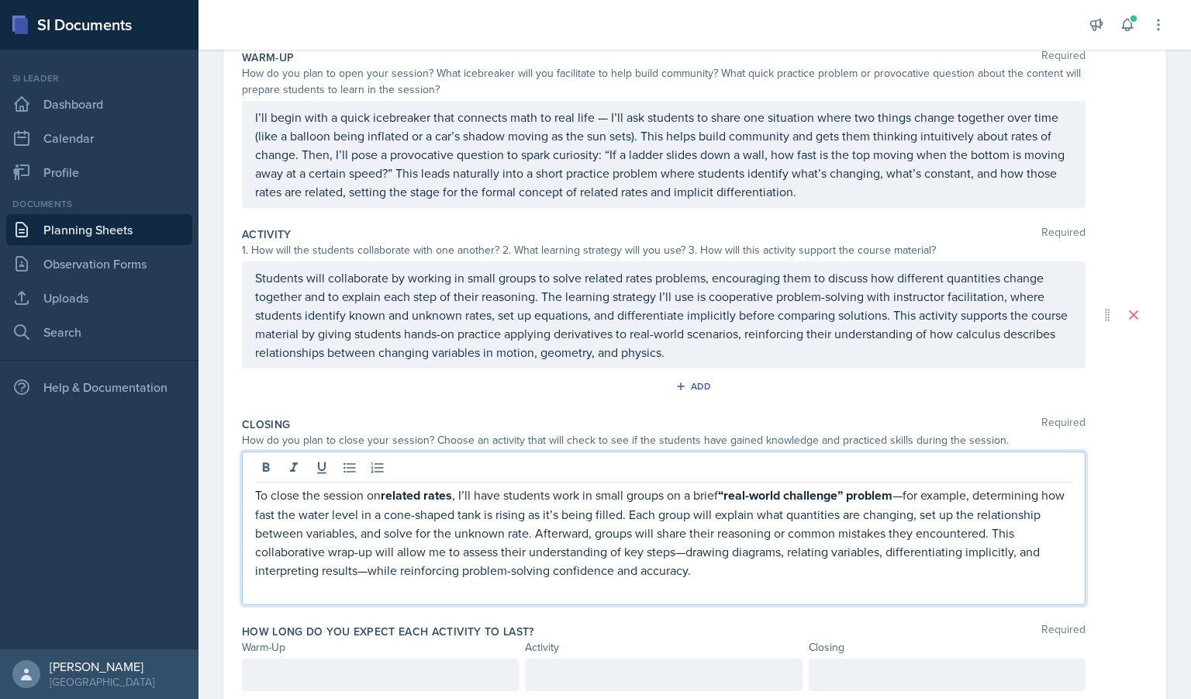
scroll to position [188, 0]
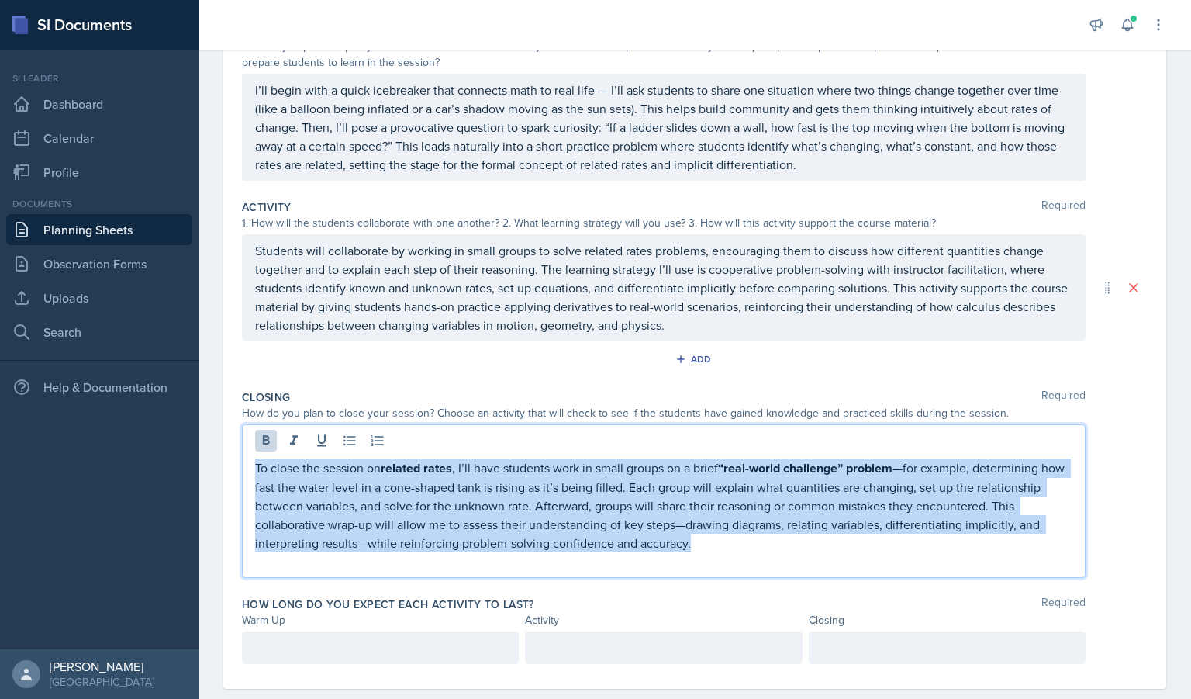
drag, startPoint x: 743, startPoint y: 550, endPoint x: 230, endPoint y: 440, distance: 525.2
click at [230, 440] on div "Date [DATE] [DATE] 28 29 30 1 2 3 4 5 6 7 8 9 10 11 12 13 14 15 16 17 18 19 20 …" at bounding box center [694, 310] width 943 height 755
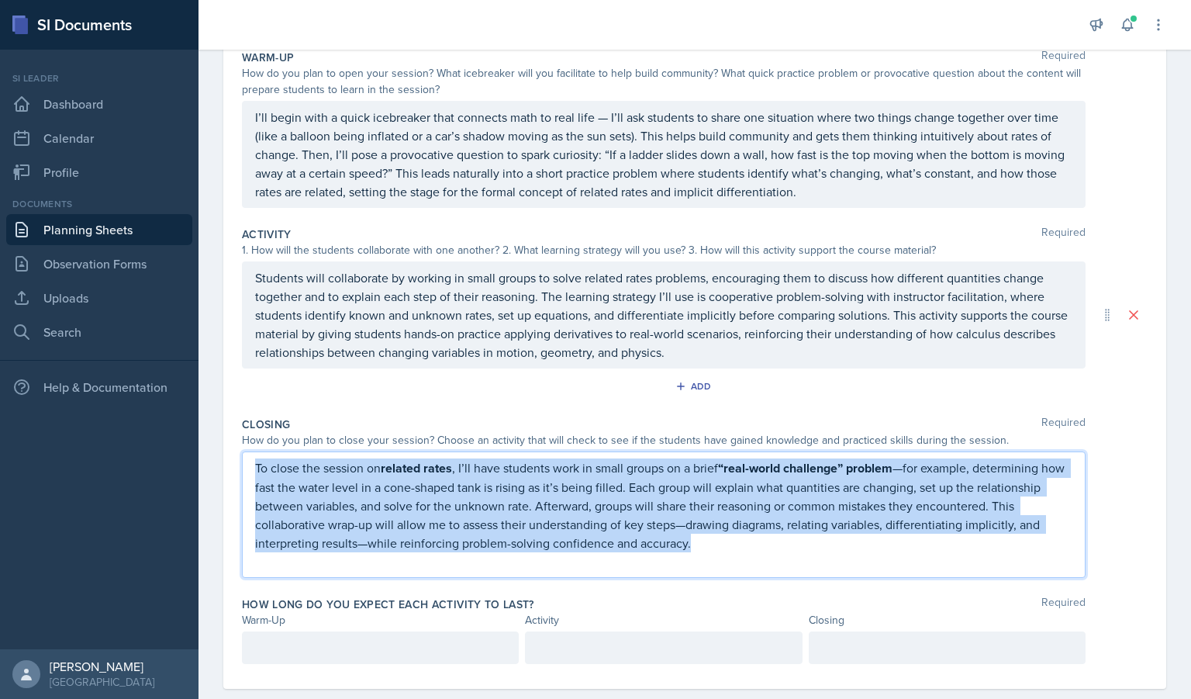
click at [270, 463] on p "To close the session on related rates , I’ll have students work in small groups…" at bounding box center [664, 505] width 818 height 94
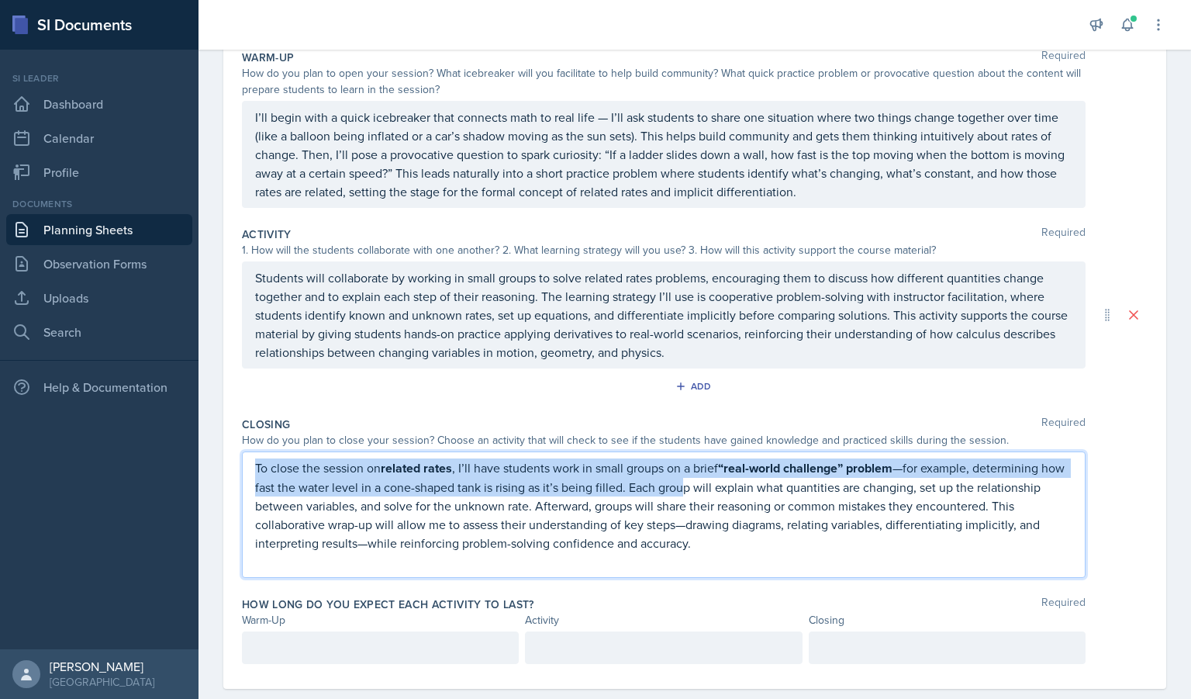
drag, startPoint x: 534, startPoint y: 486, endPoint x: 178, endPoint y: 457, distance: 357.2
click at [178, 457] on div "SI Documents Si leader Dashboard Calendar Profile Documents Planning Sheets Obs…" at bounding box center [595, 349] width 1191 height 699
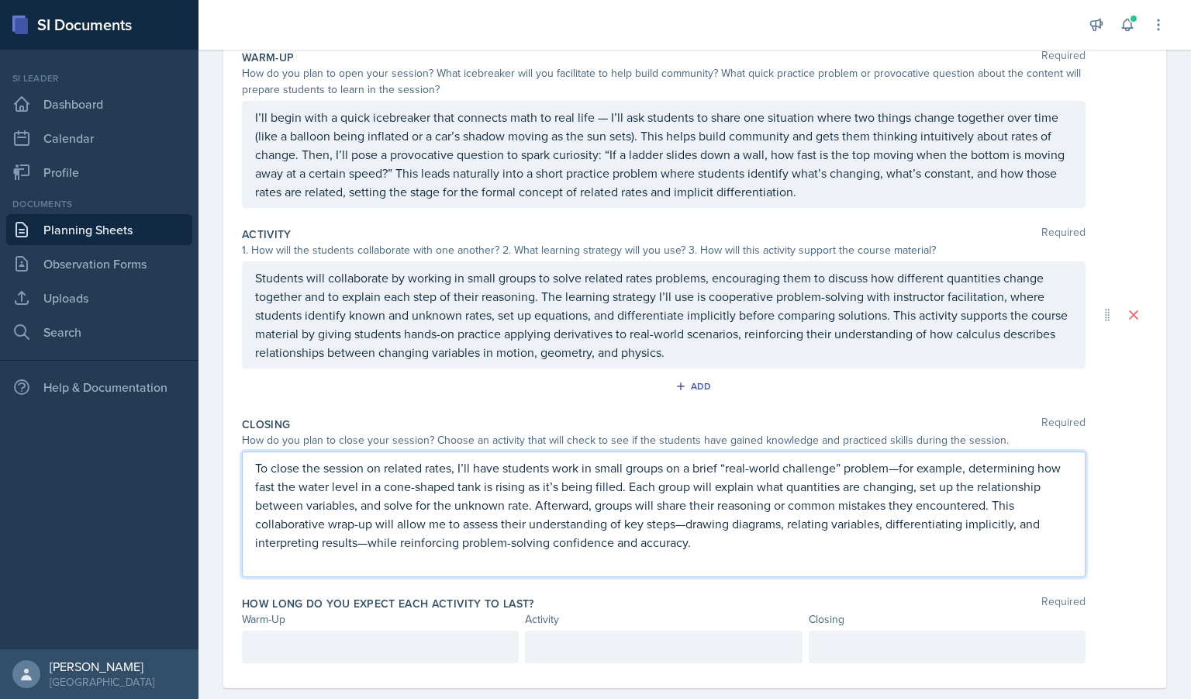
click at [337, 655] on div at bounding box center [380, 647] width 277 height 33
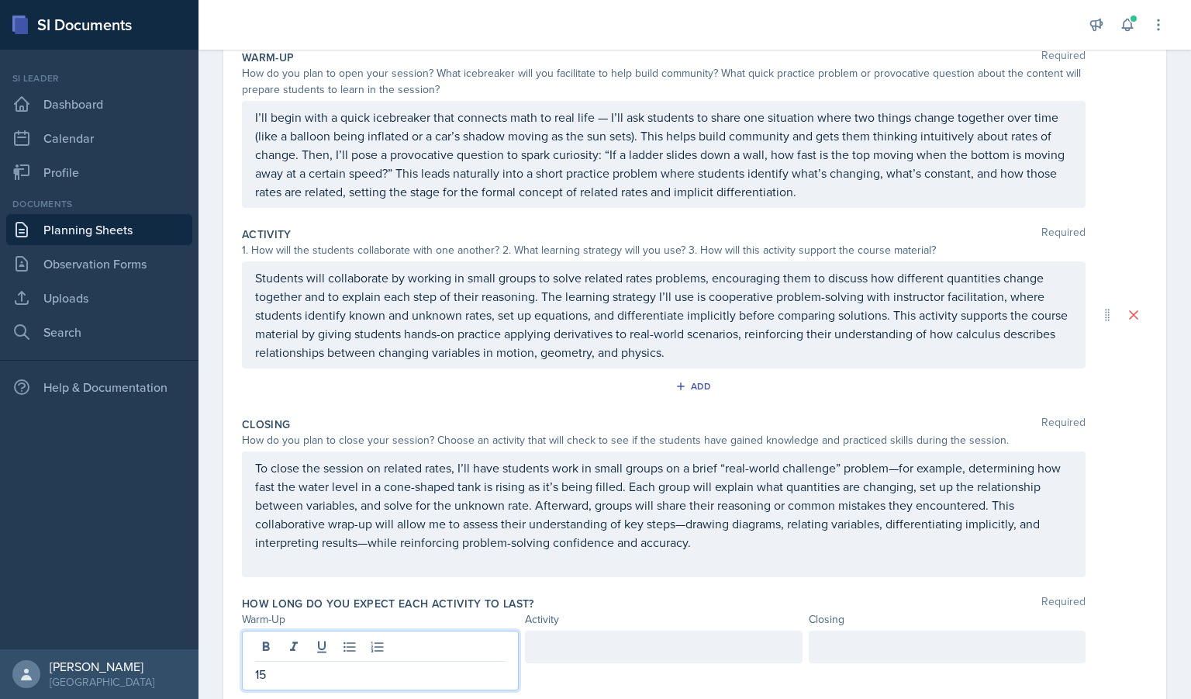
click at [669, 632] on div at bounding box center [663, 647] width 277 height 33
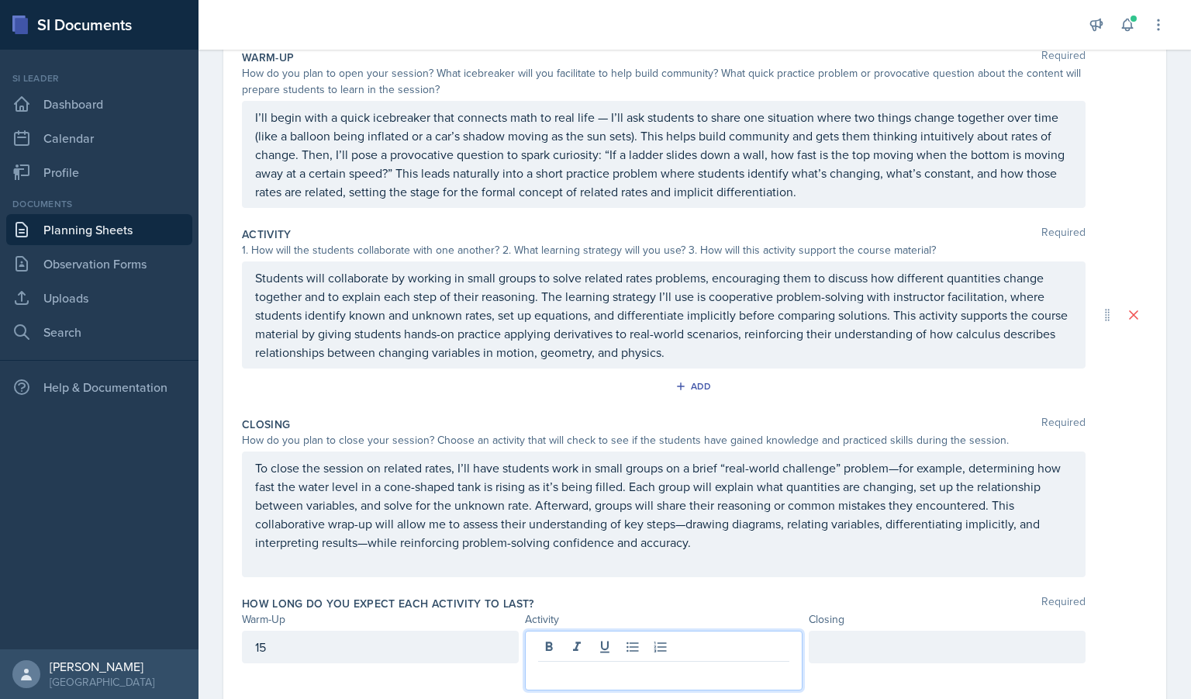
scroll to position [188, 0]
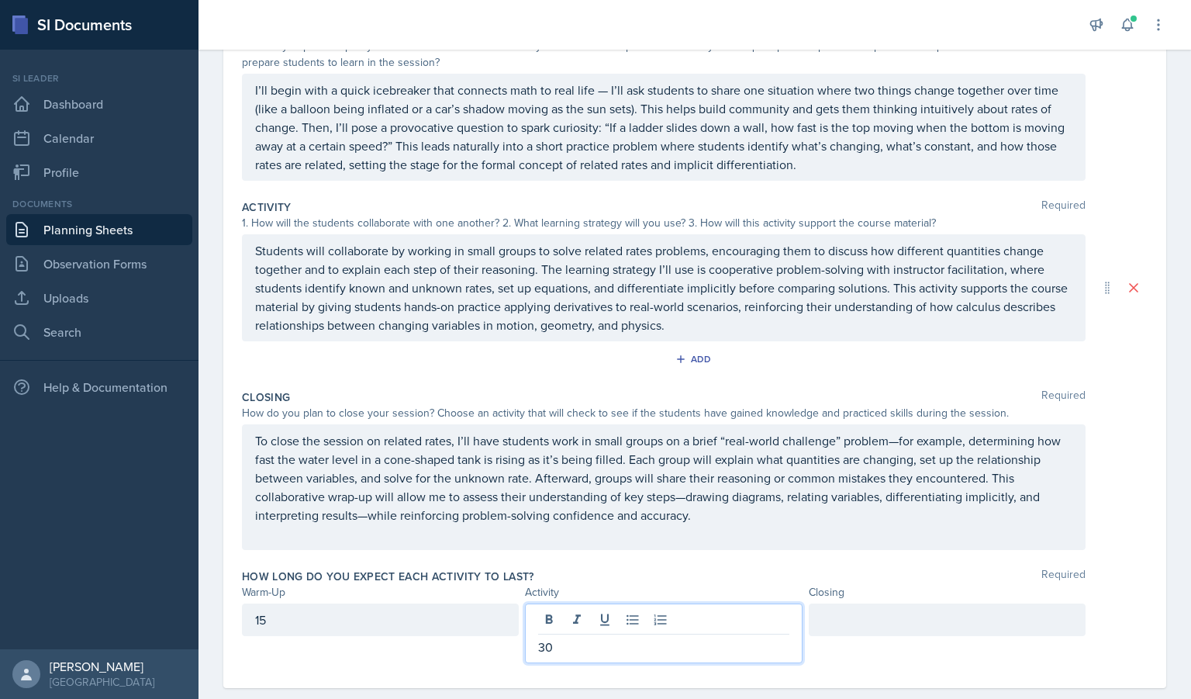
click at [863, 600] on div "Closing" at bounding box center [947, 592] width 277 height 16
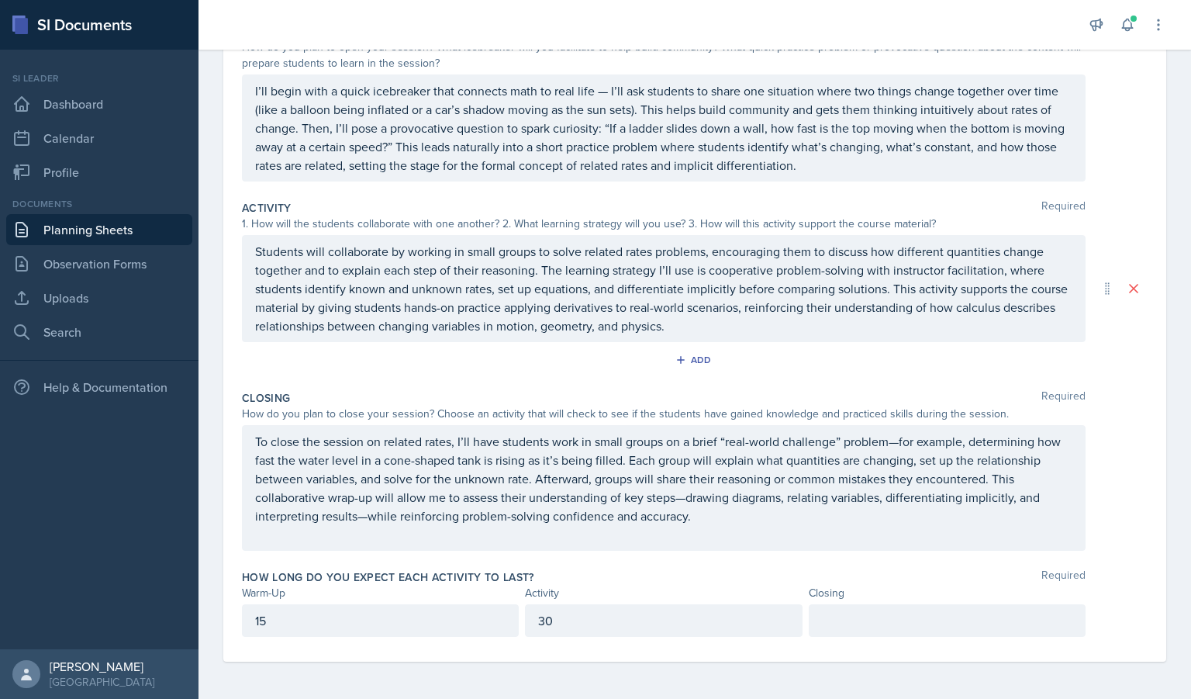
click at [862, 607] on div at bounding box center [947, 620] width 277 height 33
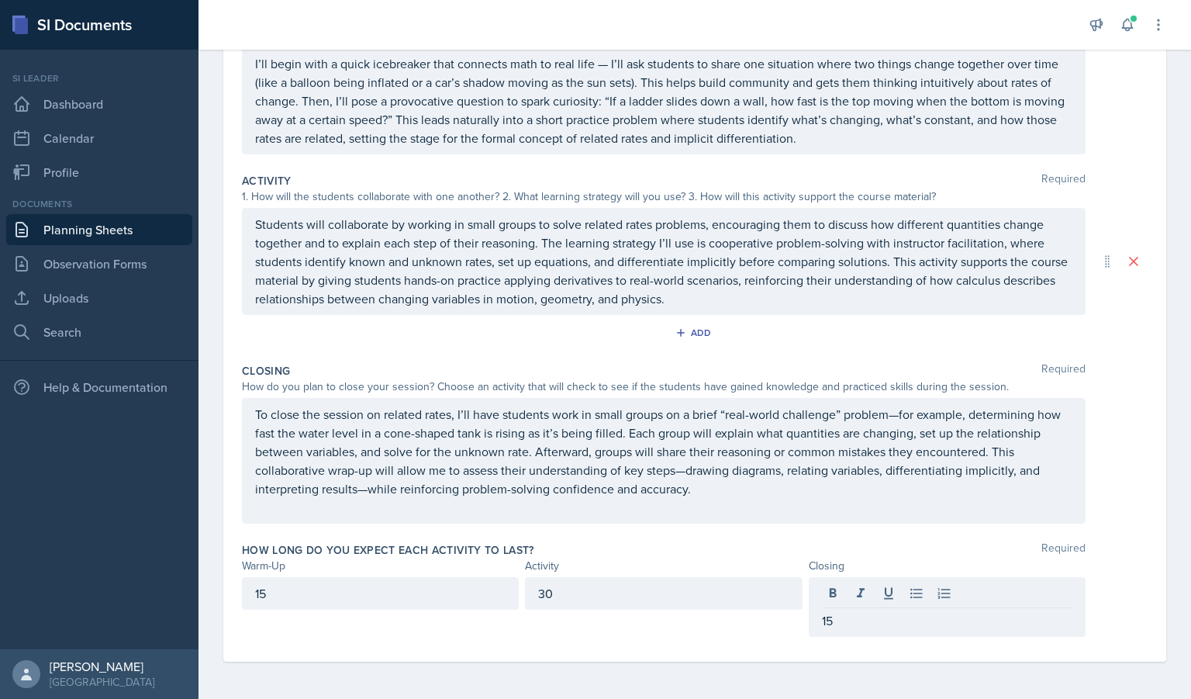
click at [712, 354] on div "Activity Required 1. How will the students collaborate with one another? 2. Wha…" at bounding box center [695, 262] width 906 height 190
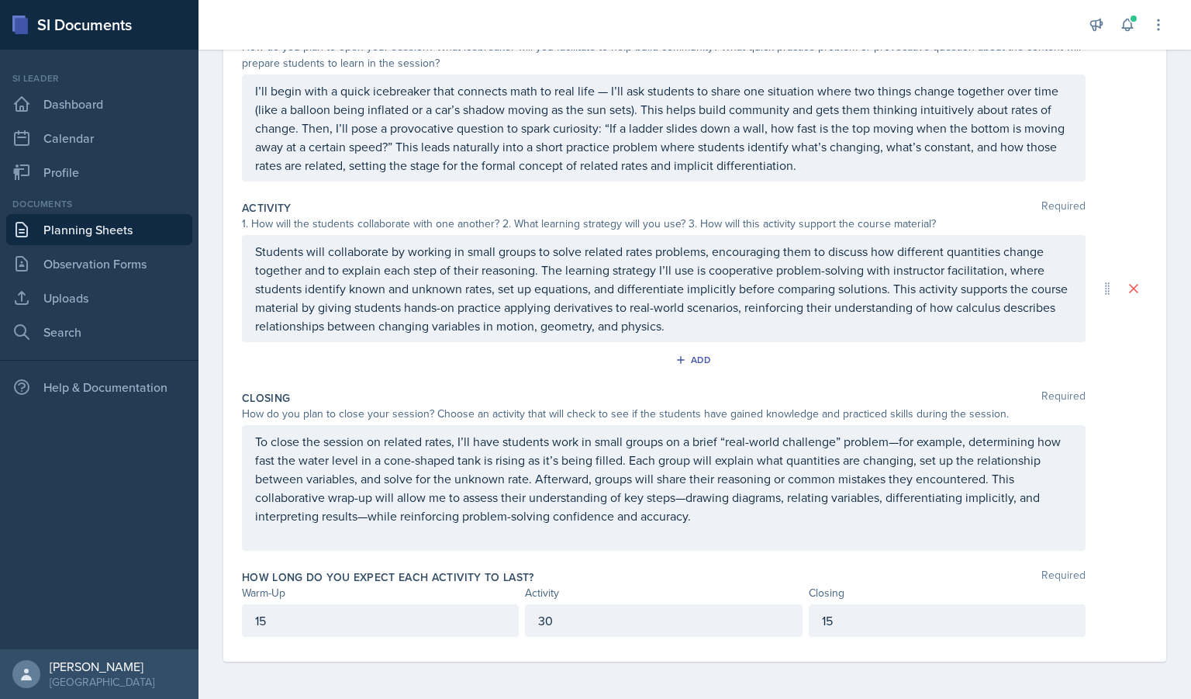
scroll to position [0, 0]
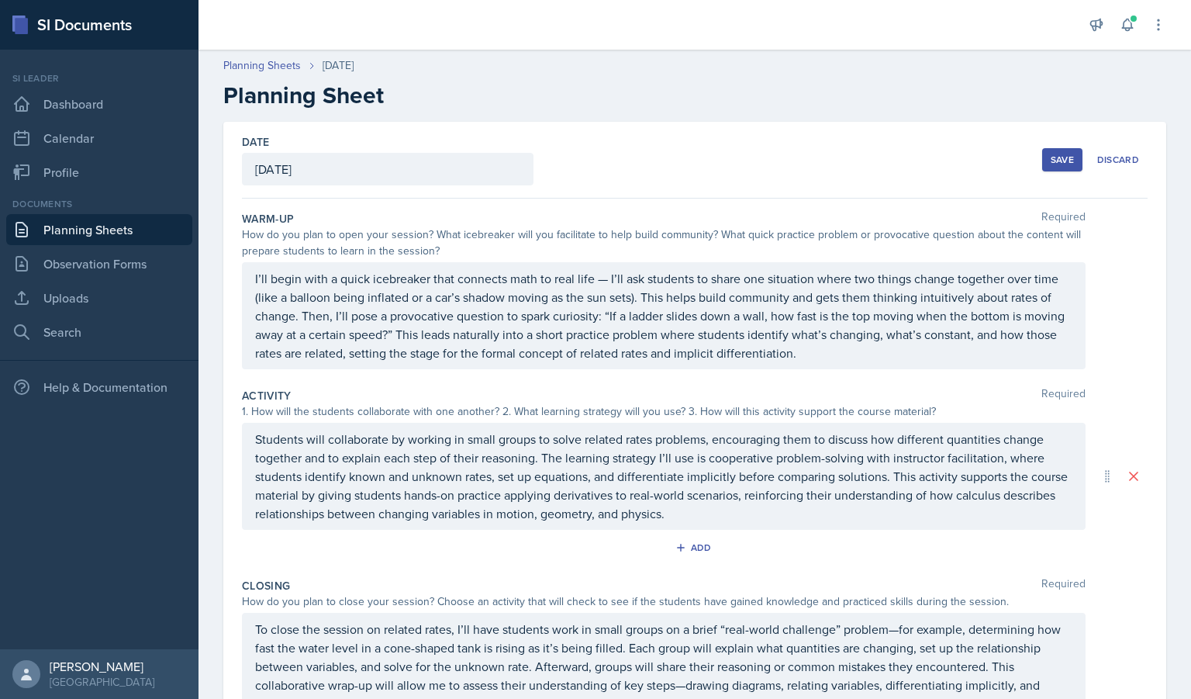
click at [1051, 156] on div "Save" at bounding box center [1062, 160] width 23 height 12
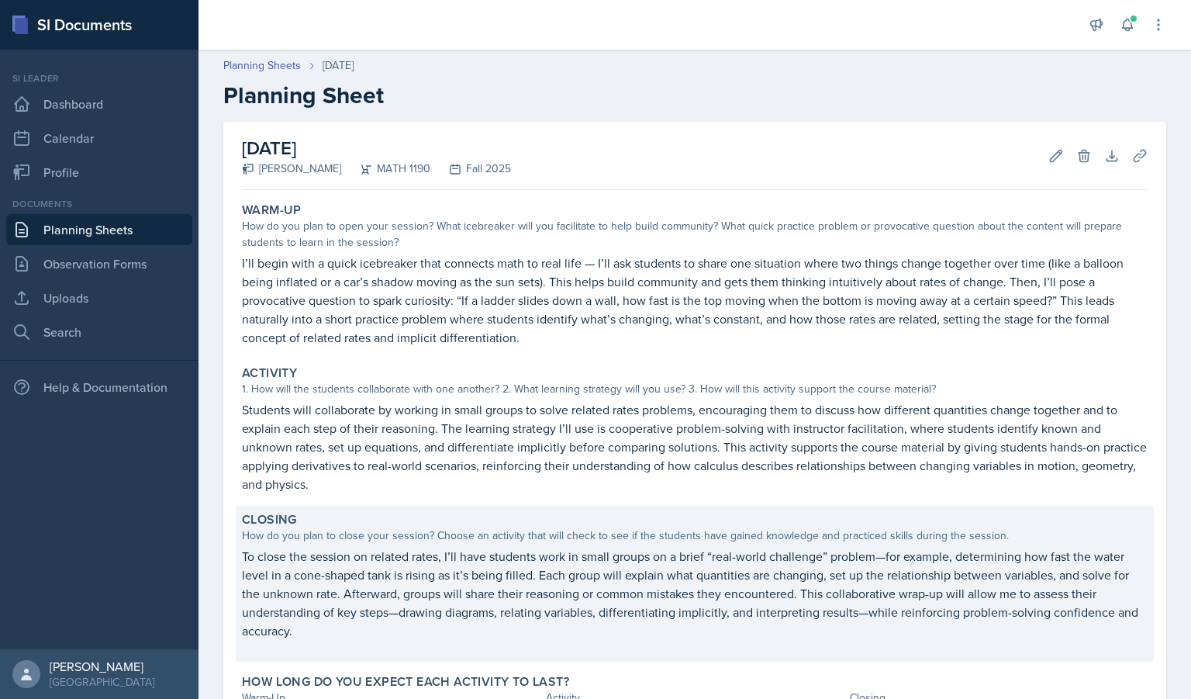
scroll to position [136, 0]
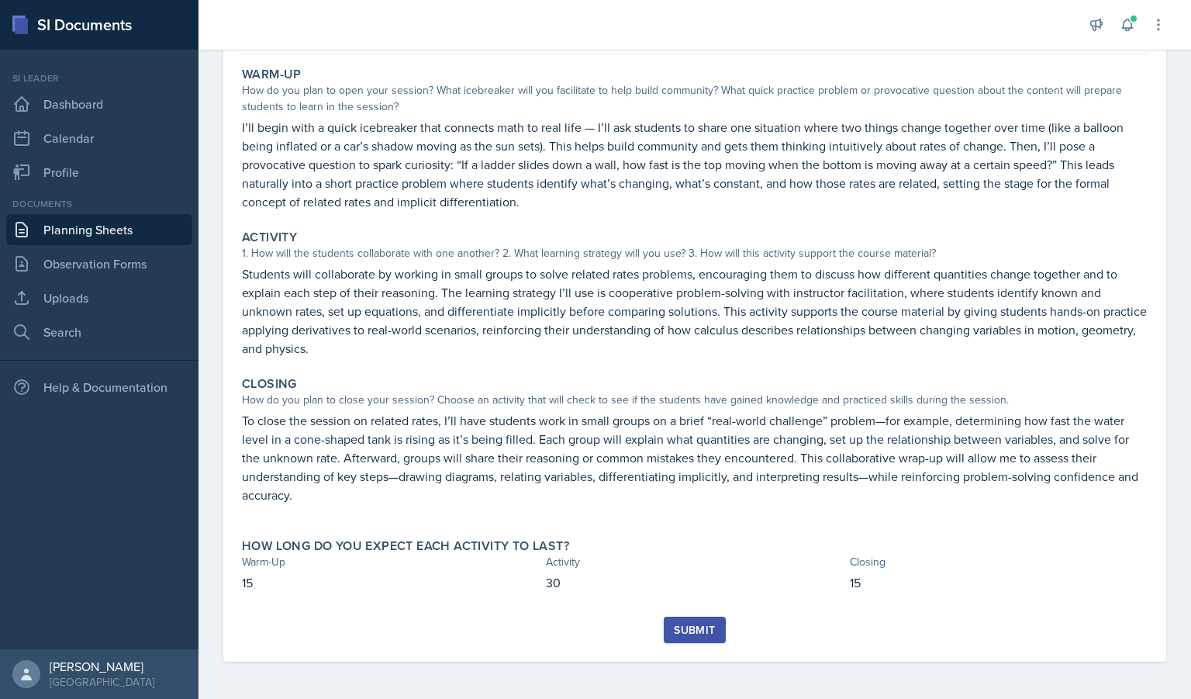
click at [680, 638] on button "Submit" at bounding box center [694, 630] width 61 height 26
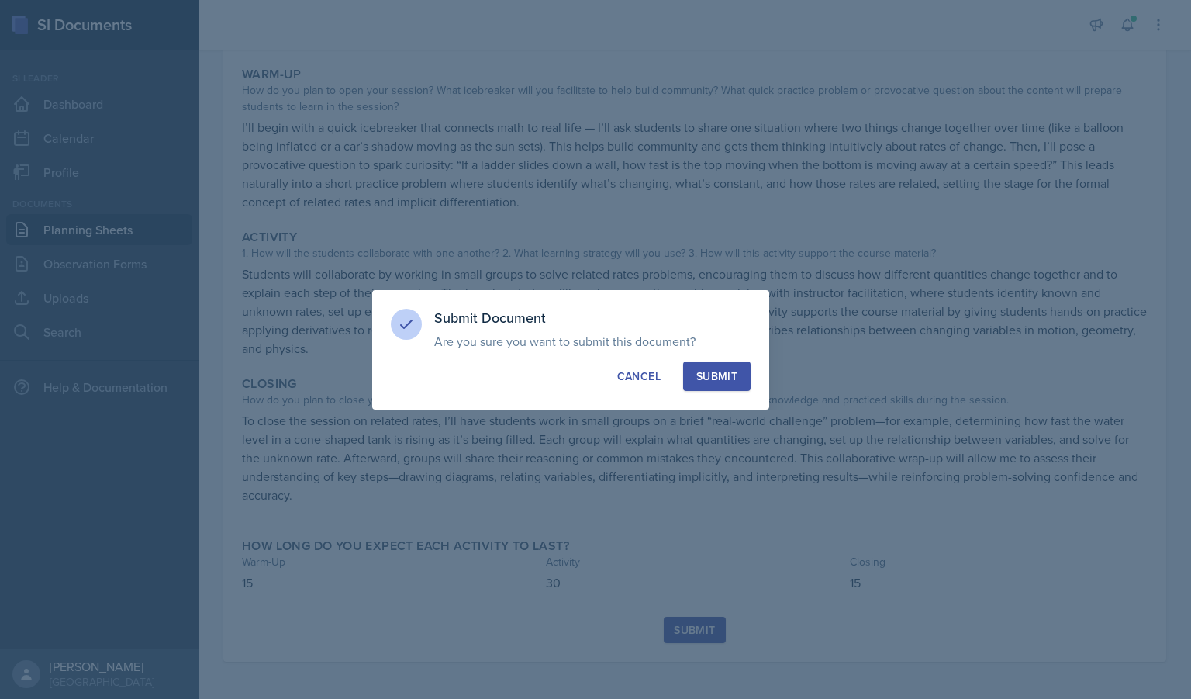
click at [734, 371] on div "Submit" at bounding box center [717, 376] width 41 height 16
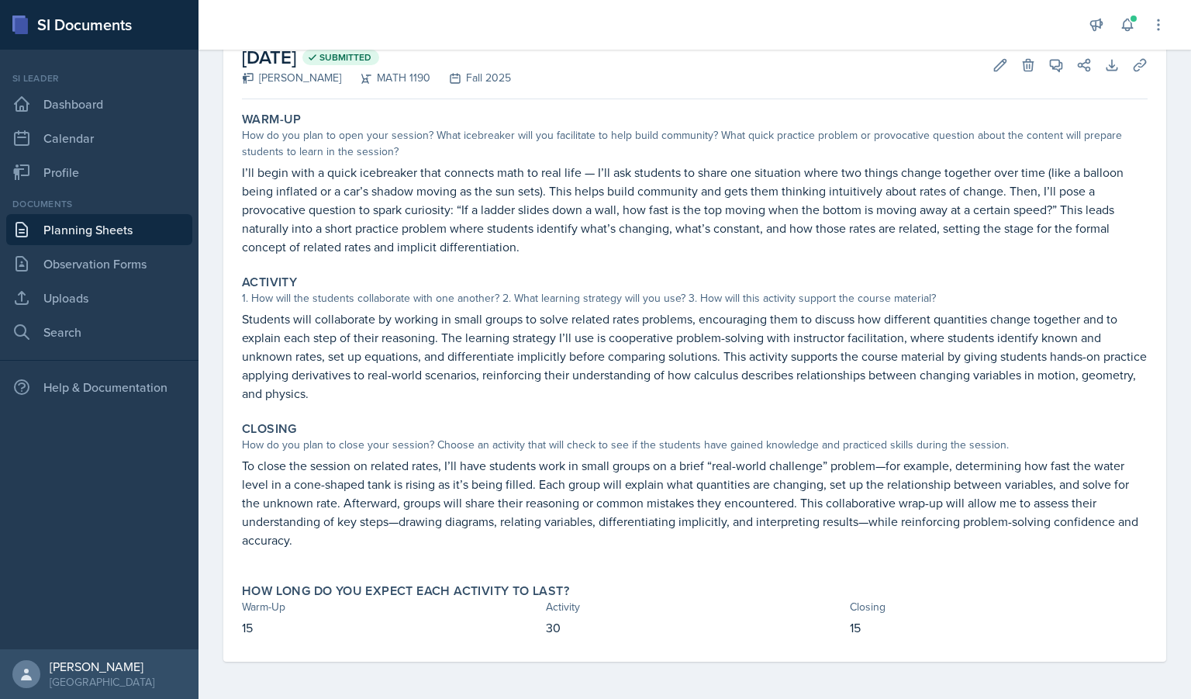
scroll to position [0, 0]
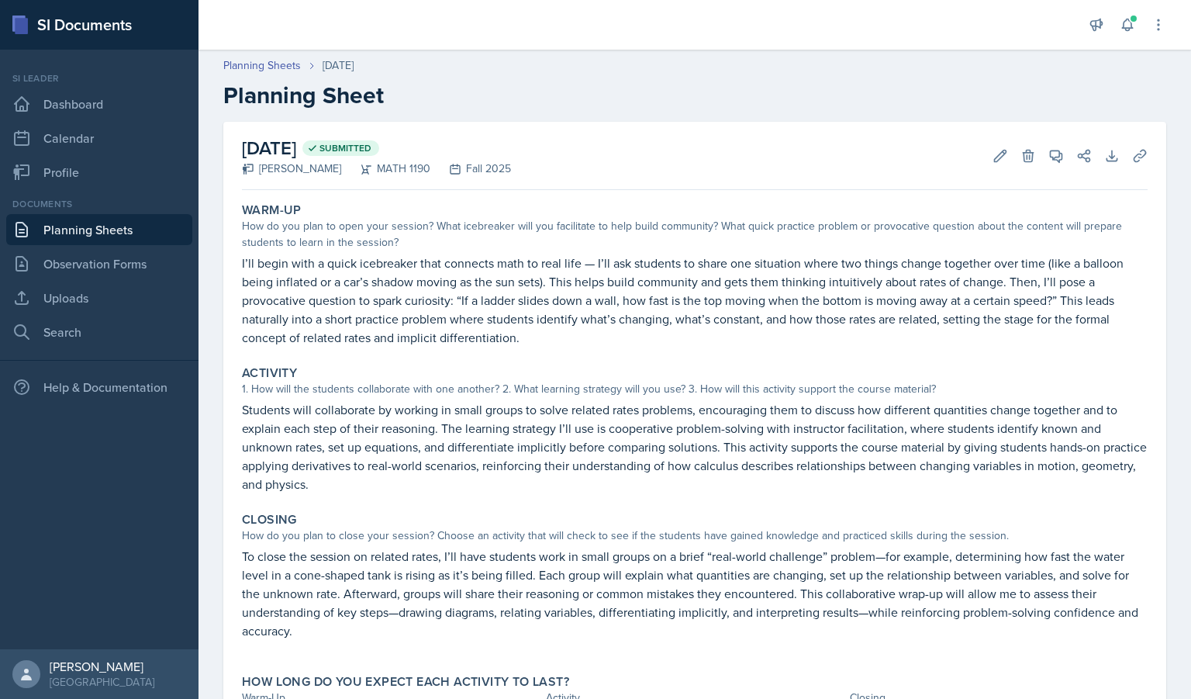
click at [82, 236] on link "Planning Sheets" at bounding box center [99, 229] width 186 height 31
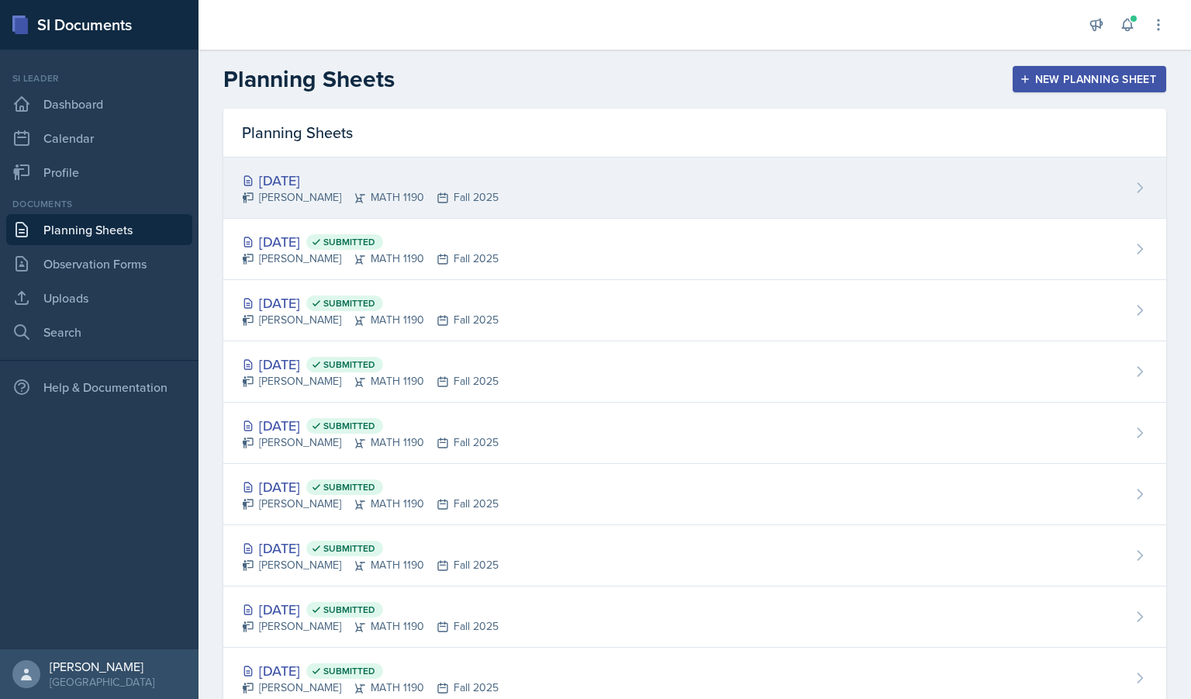
click at [600, 196] on div "[DATE] [PERSON_NAME] MATH 1190 Fall 2025" at bounding box center [694, 187] width 943 height 61
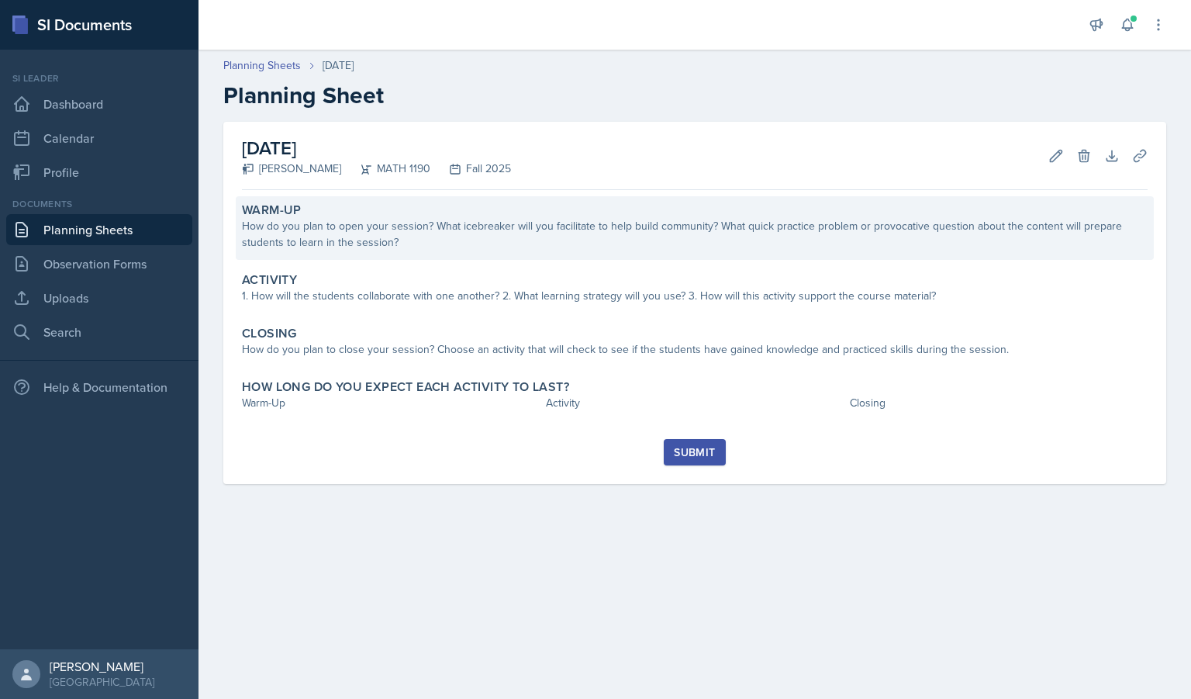
click at [398, 226] on div "How do you plan to open your session? What icebreaker will you facilitate to he…" at bounding box center [695, 234] width 906 height 33
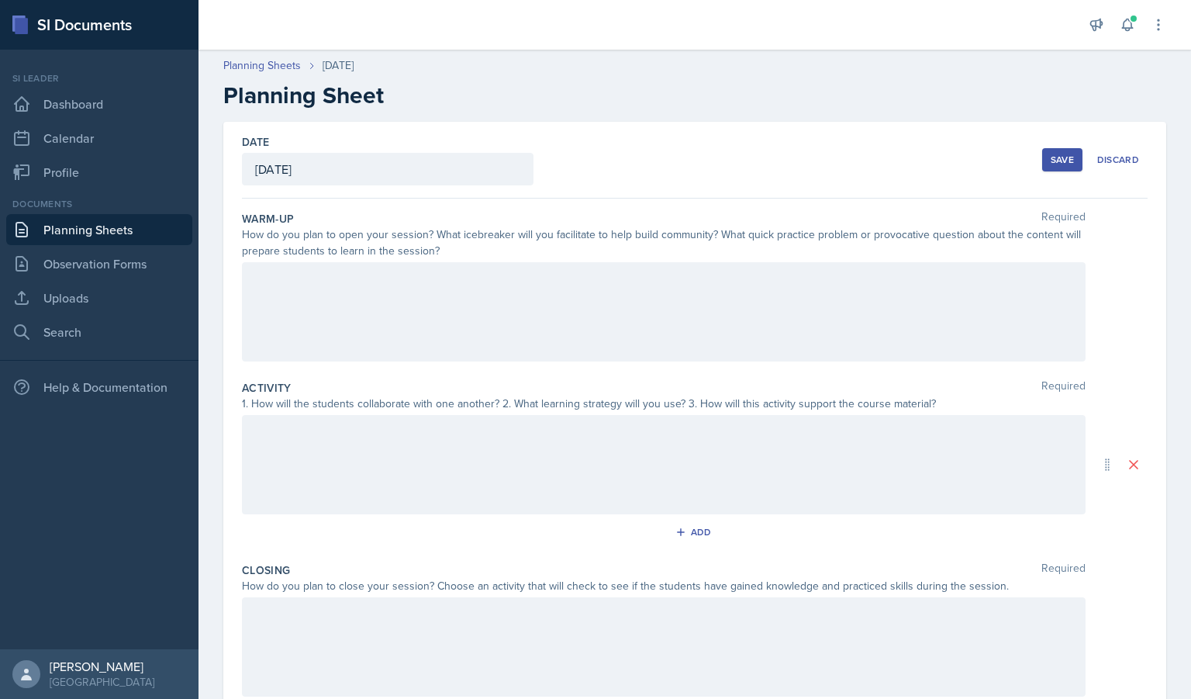
click at [364, 273] on div at bounding box center [664, 311] width 844 height 99
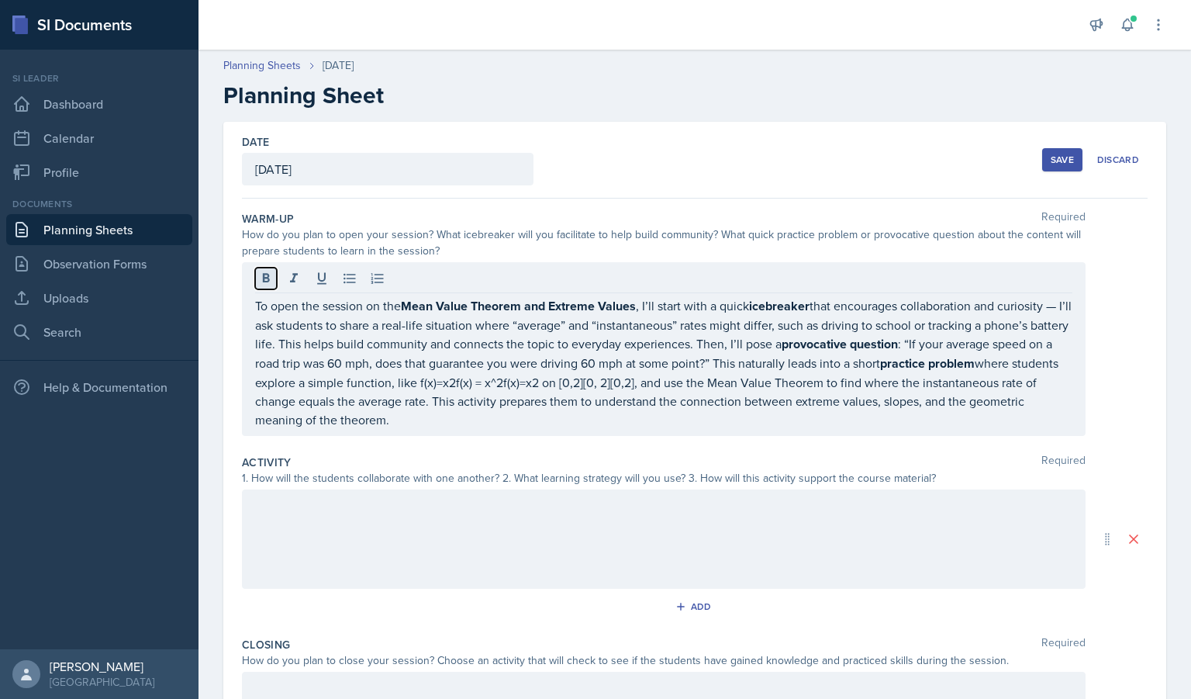
click at [264, 276] on icon at bounding box center [266, 277] width 7 height 9
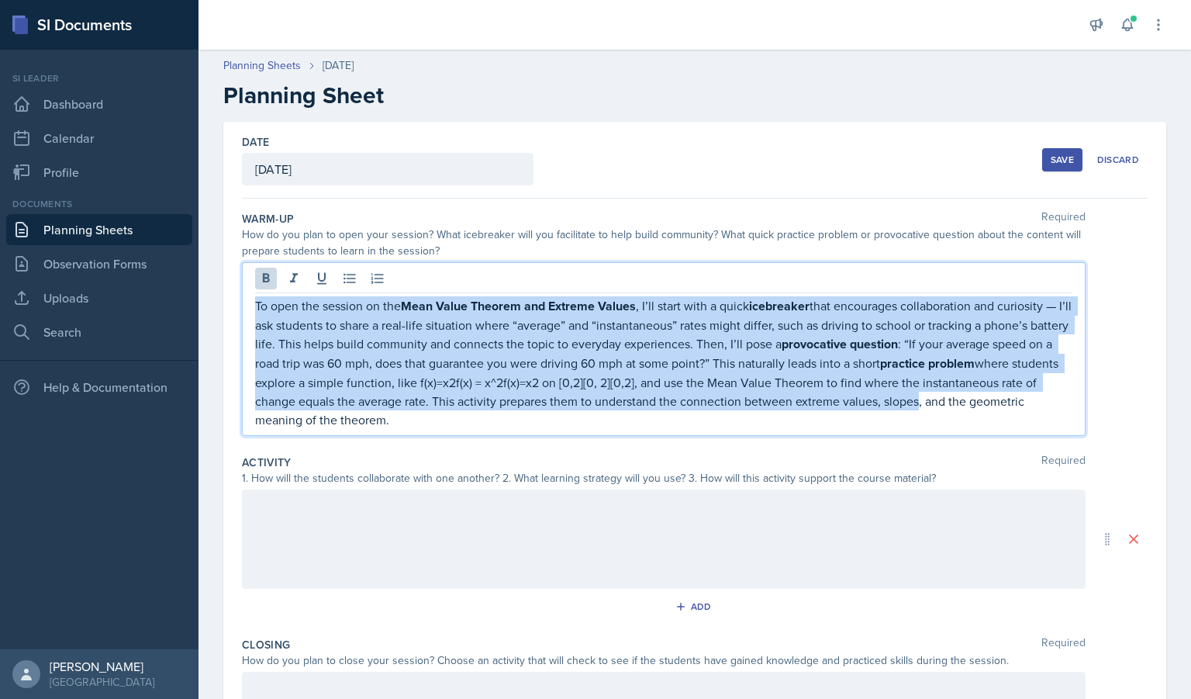
drag, startPoint x: 1026, startPoint y: 394, endPoint x: 199, endPoint y: 291, distance: 834.0
click at [199, 291] on div "Date [DATE] [DATE] 28 29 30 1 2 3 4 5 6 7 8 9 10 11 12 13 14 15 16 17 18 19 20 …" at bounding box center [695, 520] width 993 height 797
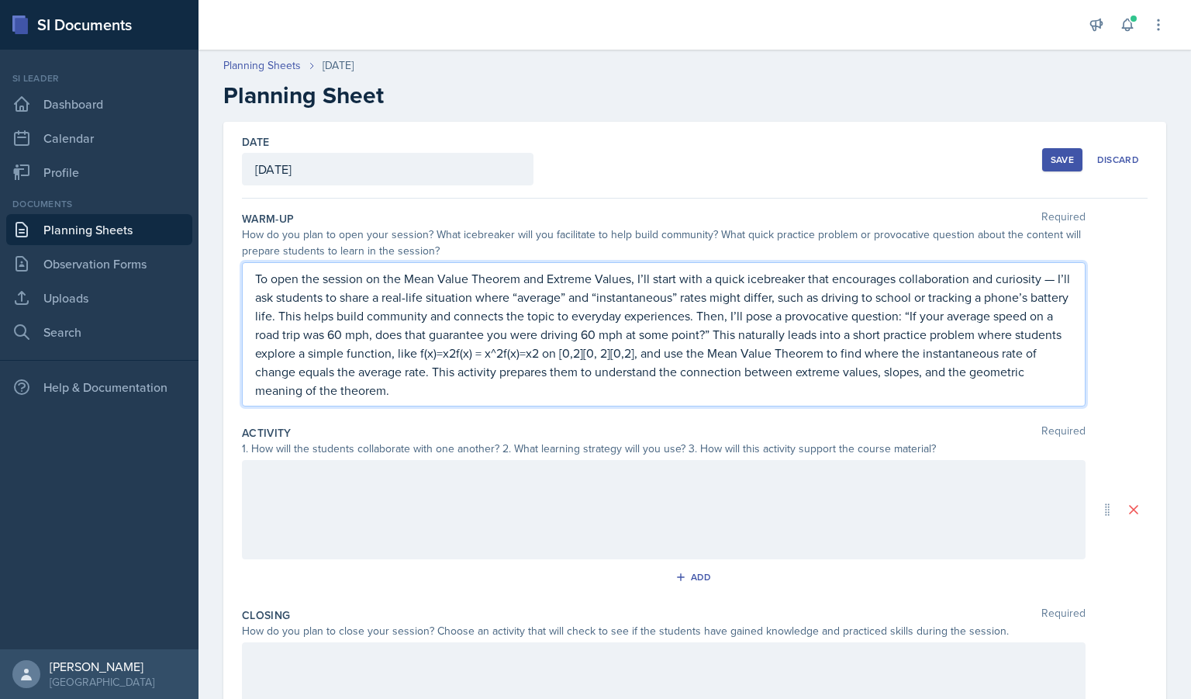
click at [362, 536] on div at bounding box center [664, 509] width 844 height 99
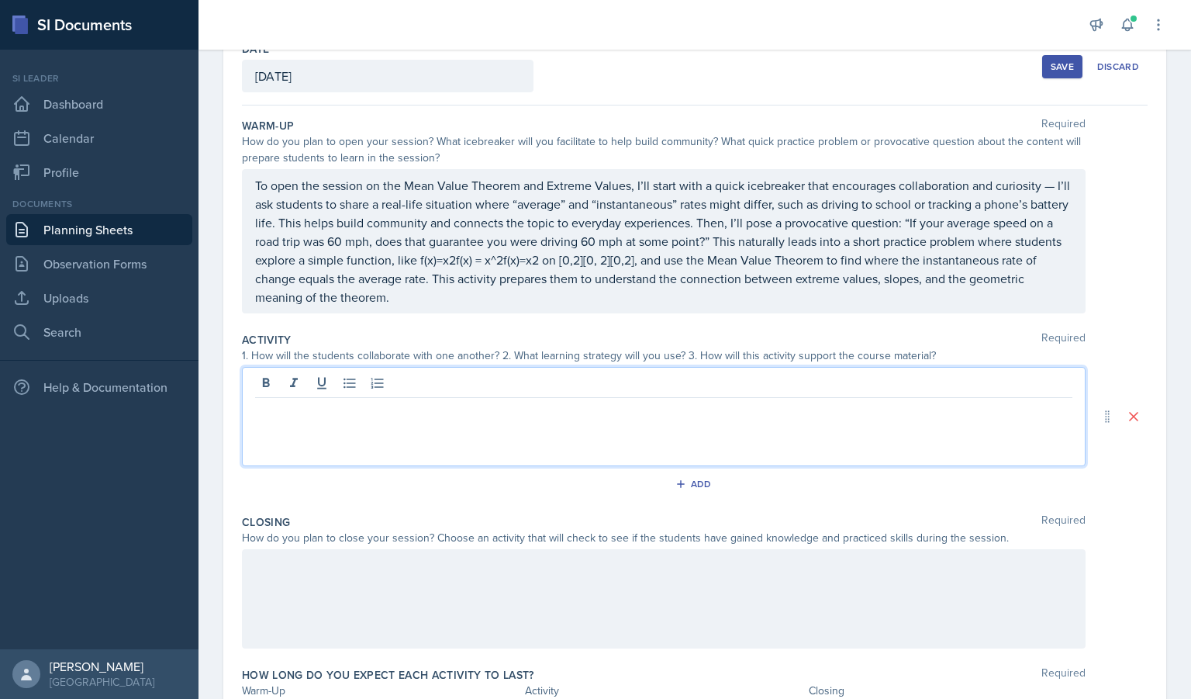
scroll to position [95, 0]
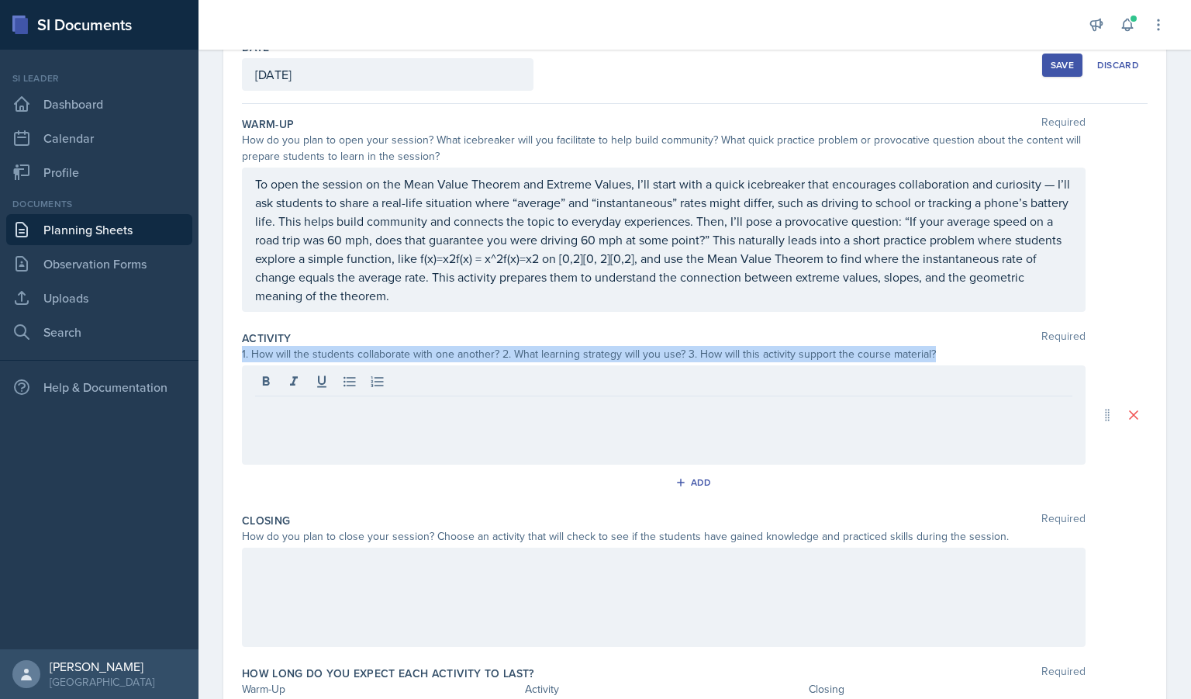
drag, startPoint x: 932, startPoint y: 353, endPoint x: 216, endPoint y: 351, distance: 715.9
click at [216, 351] on div "Date [DATE] [DATE] 28 29 30 1 2 3 4 5 6 7 8 9 10 11 12 13 14 15 16 17 18 19 20 …" at bounding box center [695, 411] width 993 height 768
copy div "1. How will the students collaborate with one another? 2. What learning strateg…"
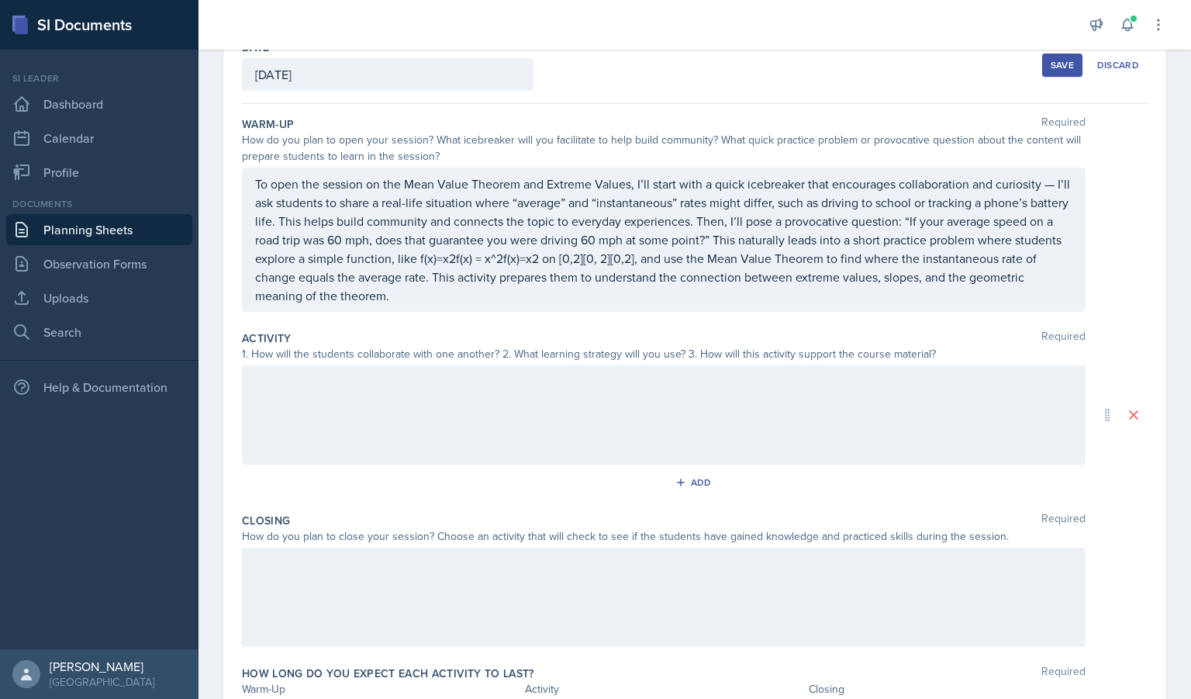
click at [443, 422] on div at bounding box center [664, 414] width 844 height 99
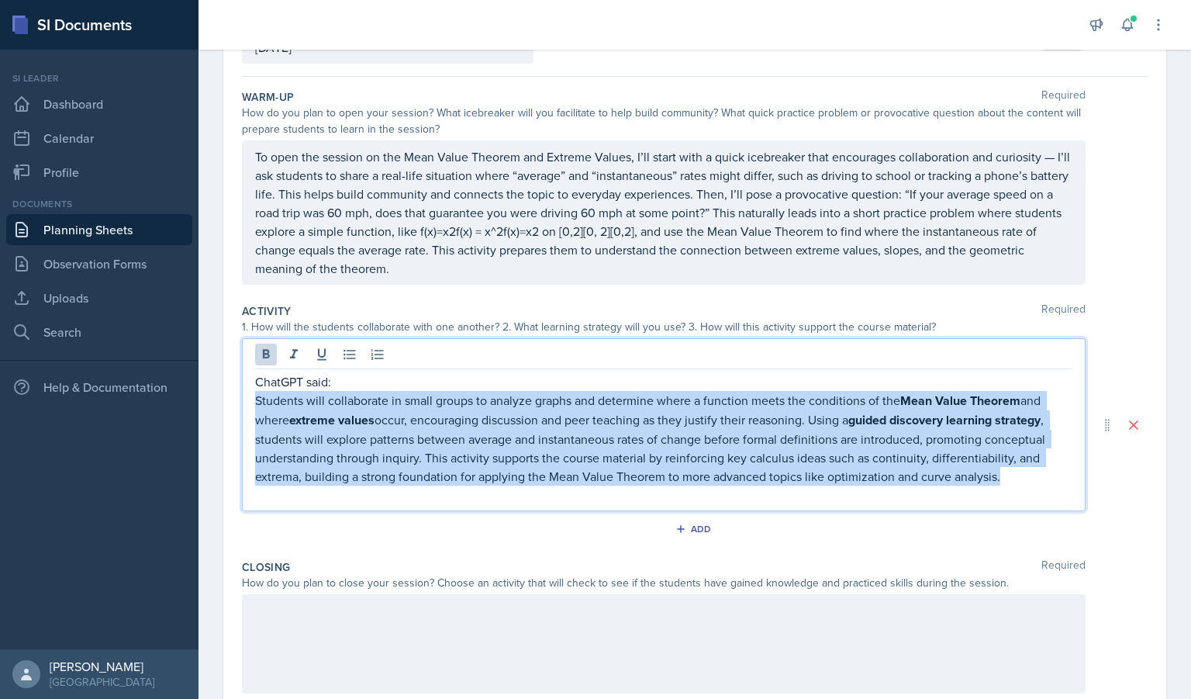
drag, startPoint x: 1024, startPoint y: 476, endPoint x: 228, endPoint y: 406, distance: 798.9
click at [228, 406] on div "Date [DATE] [DATE] 28 29 30 1 2 3 4 5 6 7 8 9 10 11 12 13 14 15 16 17 18 19 20 …" at bounding box center [694, 402] width 943 height 804
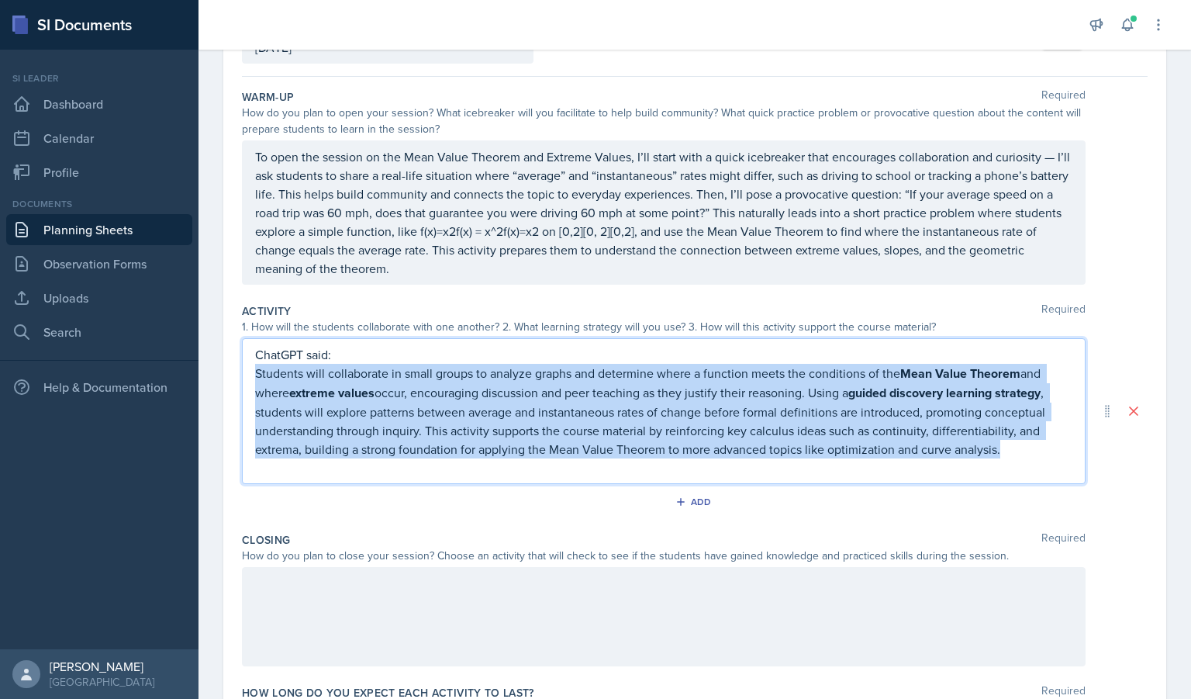
scroll to position [95, 0]
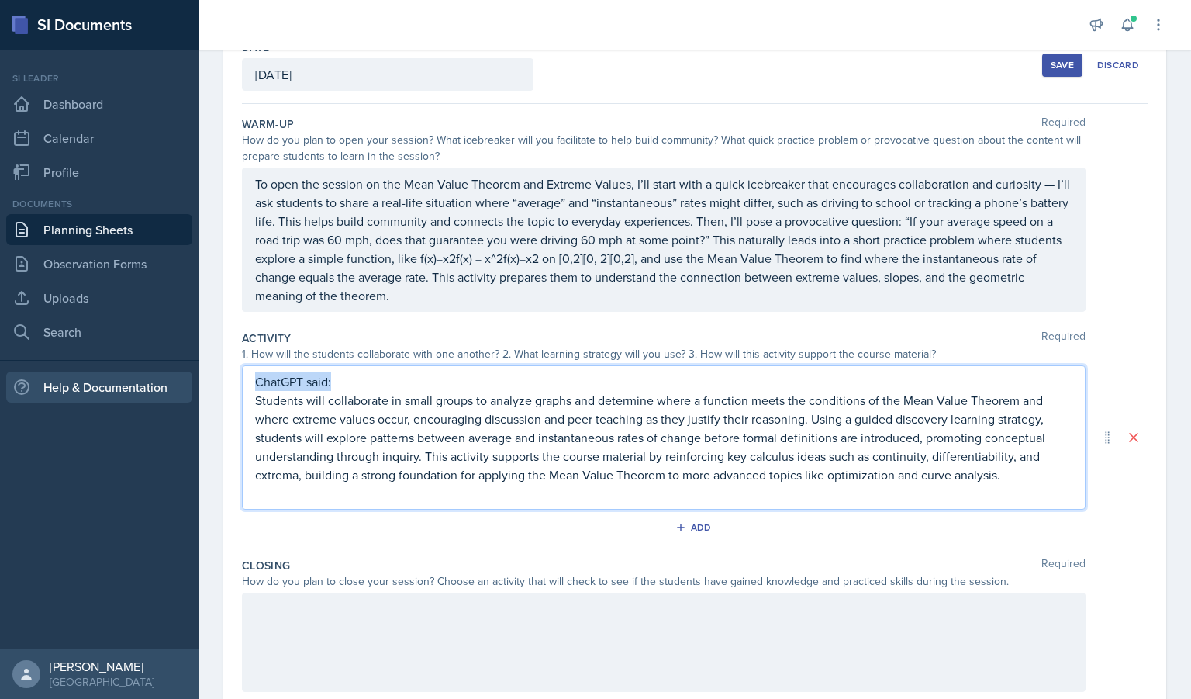
drag, startPoint x: 368, startPoint y: 374, endPoint x: 42, endPoint y: 381, distance: 325.8
click at [42, 381] on div "SI Documents Si leader Dashboard Calendar Profile Documents Planning Sheets Obs…" at bounding box center [595, 349] width 1191 height 699
click at [252, 405] on div "Students will collaborate in small groups to analyze graphs and determine where…" at bounding box center [664, 437] width 844 height 144
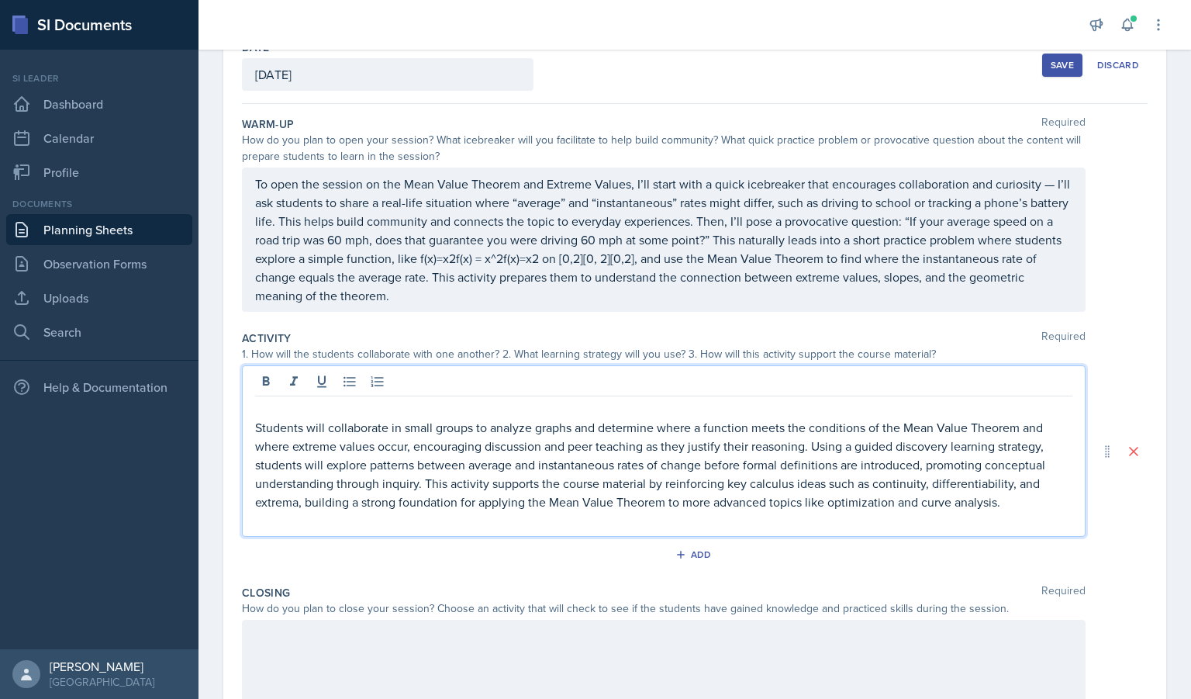
scroll to position [122, 0]
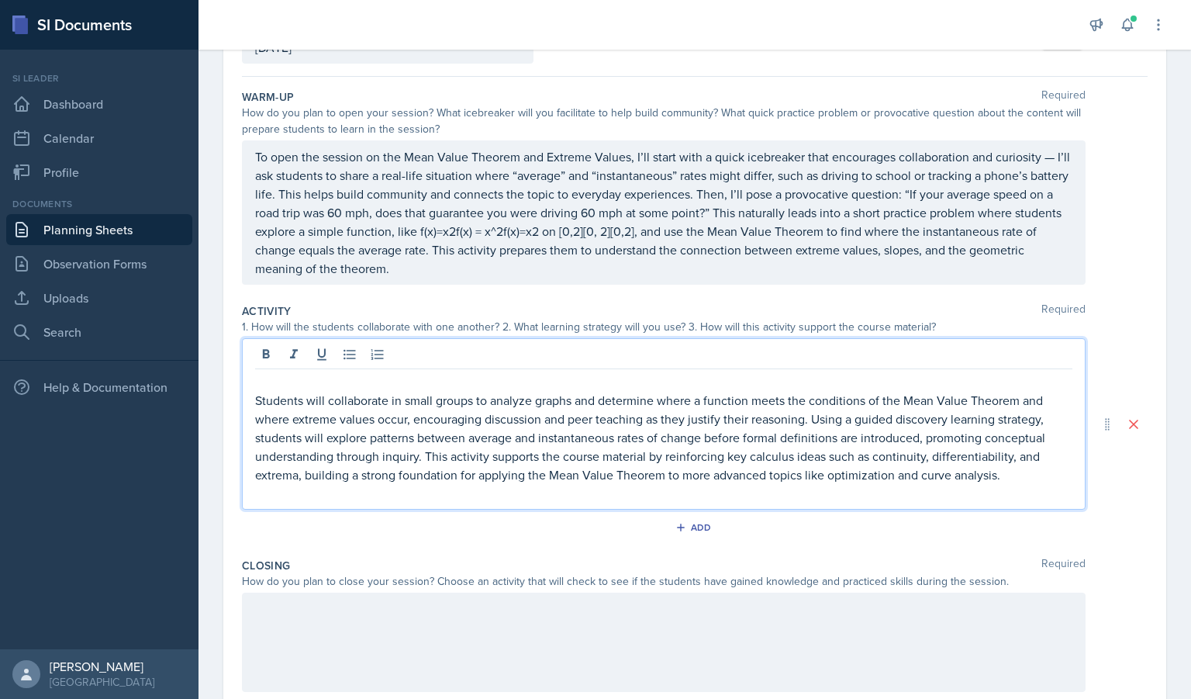
click at [259, 399] on p "Students will collaborate in small groups to analyze graphs and determine where…" at bounding box center [664, 437] width 818 height 93
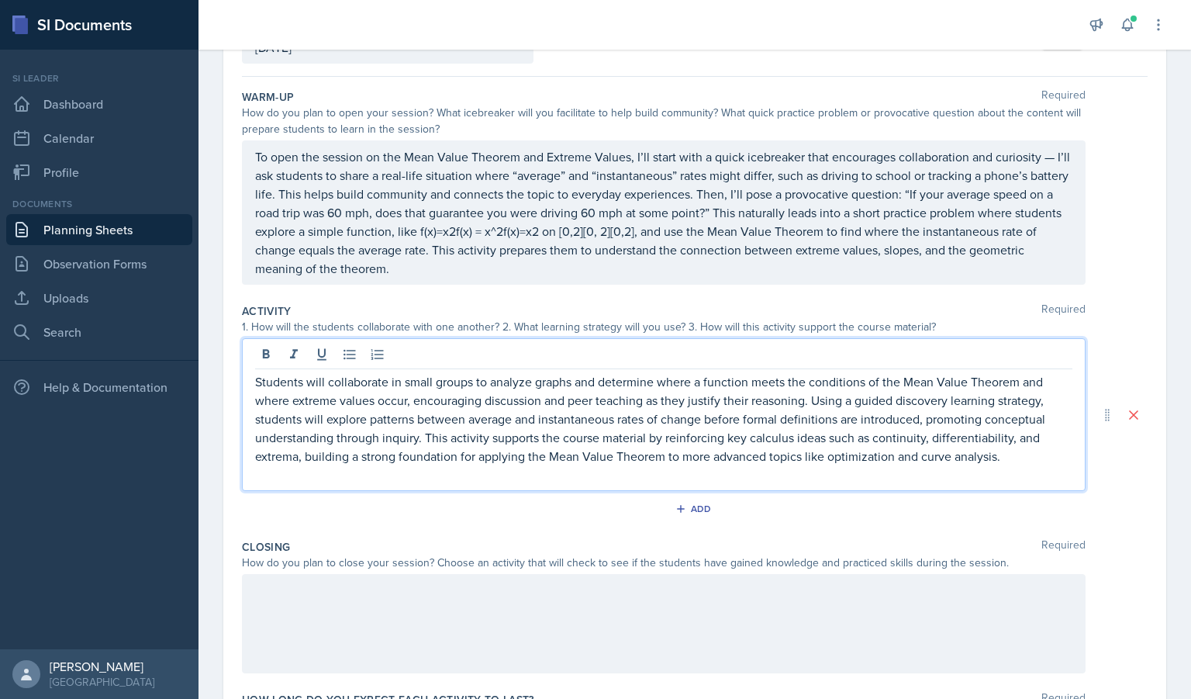
click at [611, 489] on div "Students will collaborate in small groups to analyze graphs and determine where…" at bounding box center [664, 414] width 844 height 153
click at [356, 631] on div at bounding box center [664, 623] width 844 height 99
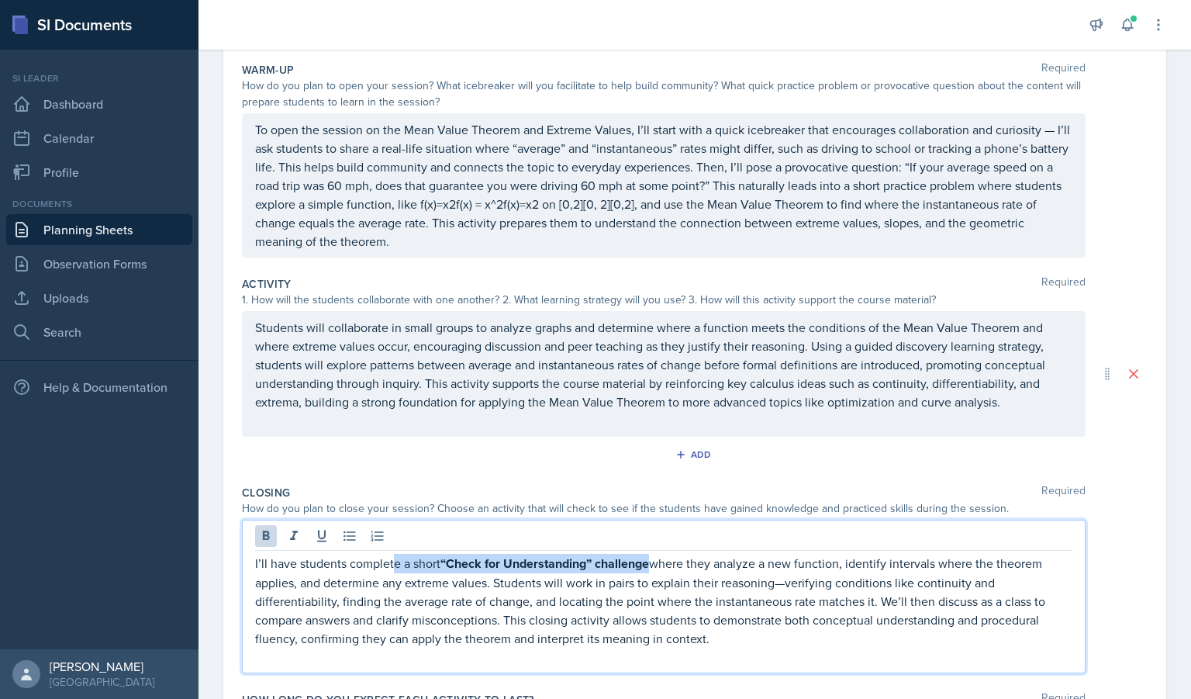
drag, startPoint x: 653, startPoint y: 558, endPoint x: 395, endPoint y: 562, distance: 258.3
click at [395, 562] on p "I’ll have students complete a short “Check for Understanding” challenge where t…" at bounding box center [664, 601] width 818 height 94
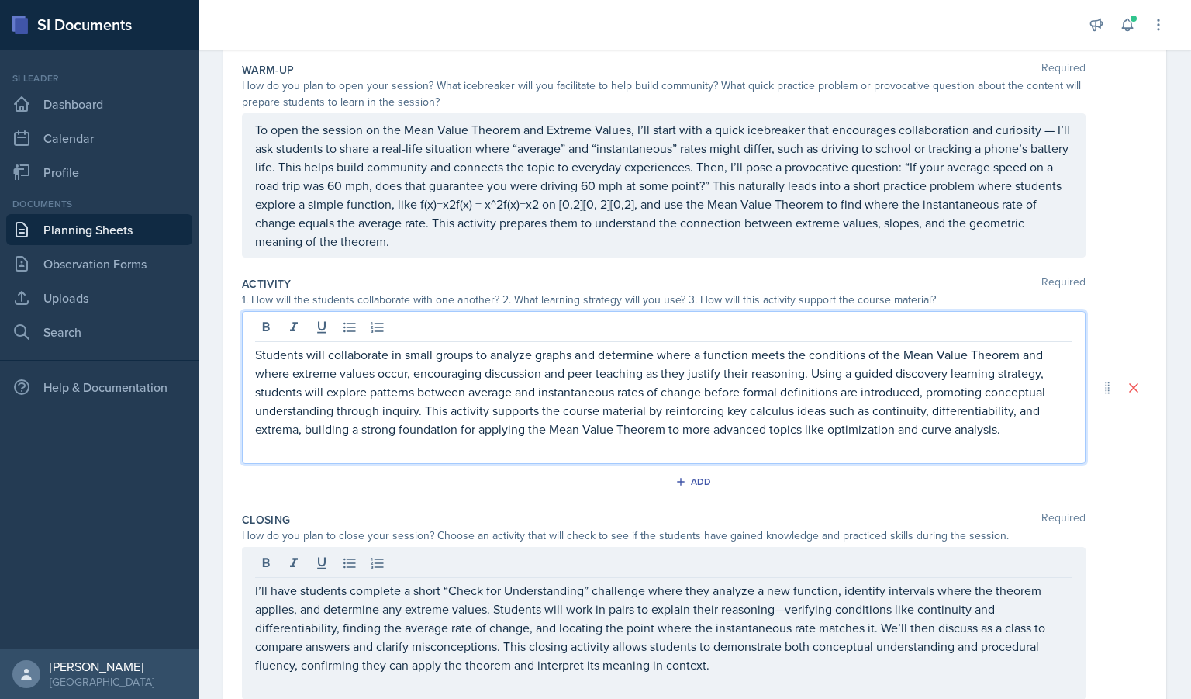
click at [742, 410] on p "Students will collaborate in small groups to analyze graphs and determine where…" at bounding box center [664, 391] width 818 height 93
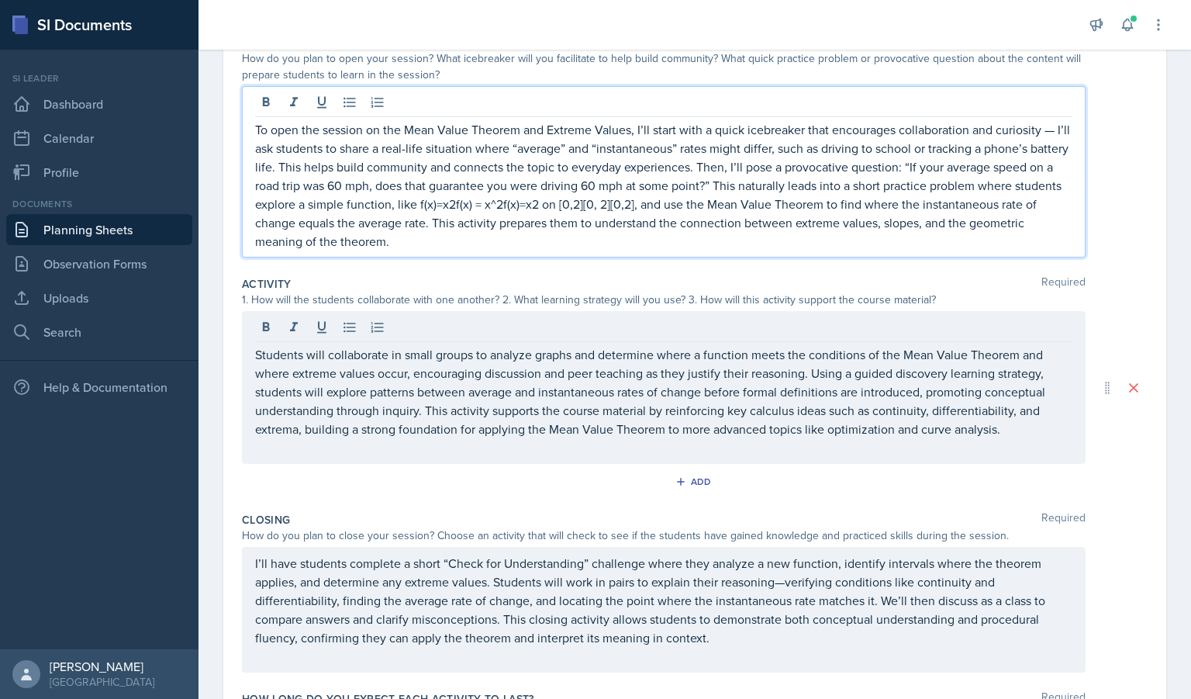
scroll to position [203, 0]
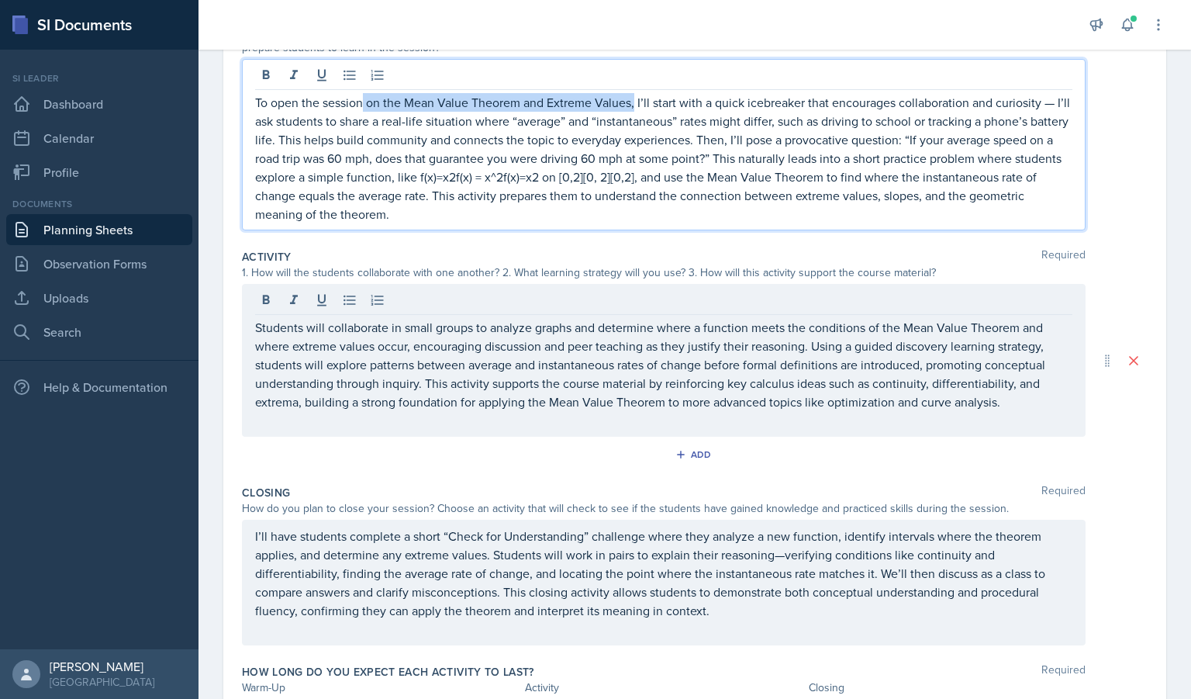
drag, startPoint x: 637, startPoint y: 104, endPoint x: 362, endPoint y: 92, distance: 274.8
click at [362, 92] on div "To open the session on the Mean Value Theorem and Extreme Values, I’ll start wi…" at bounding box center [664, 144] width 844 height 171
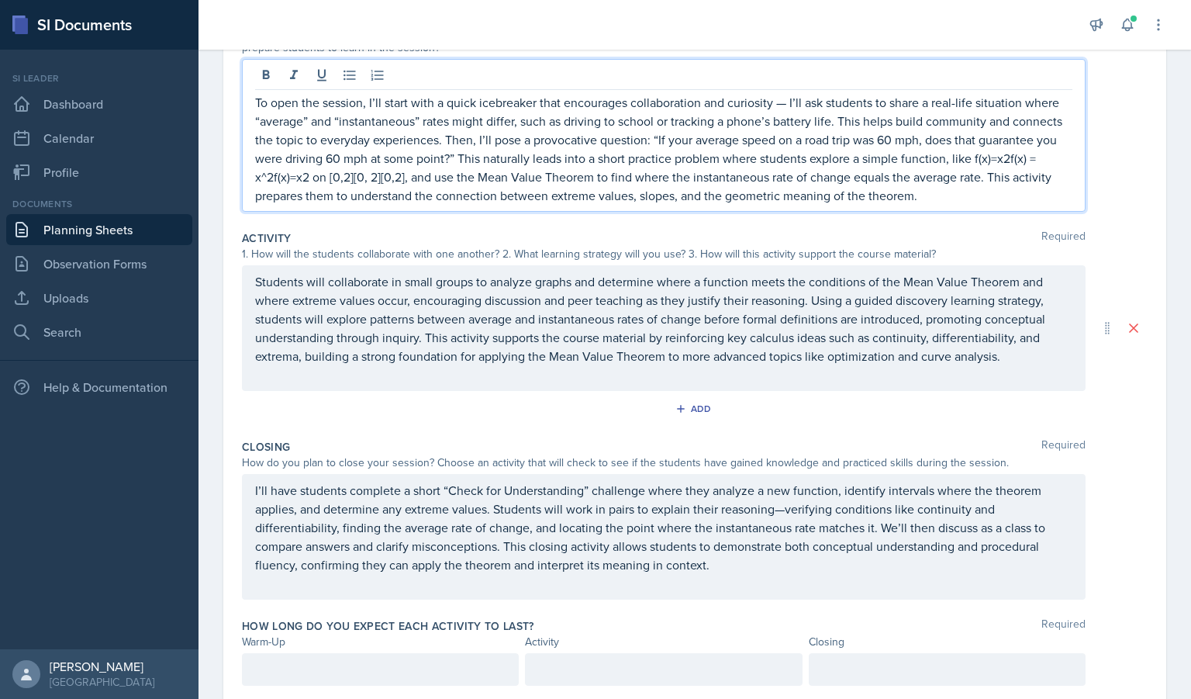
click at [417, 192] on p "To open the session, I’ll start with a quick icebreaker that encourages collabo…" at bounding box center [664, 149] width 818 height 112
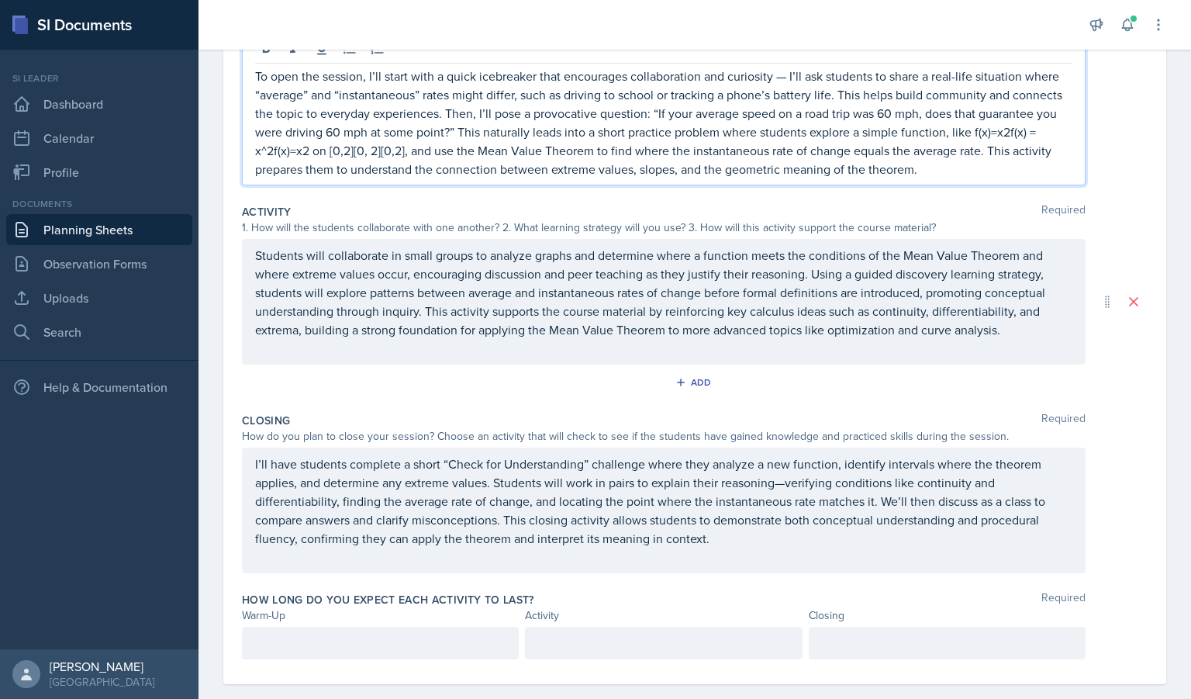
scroll to position [252, 0]
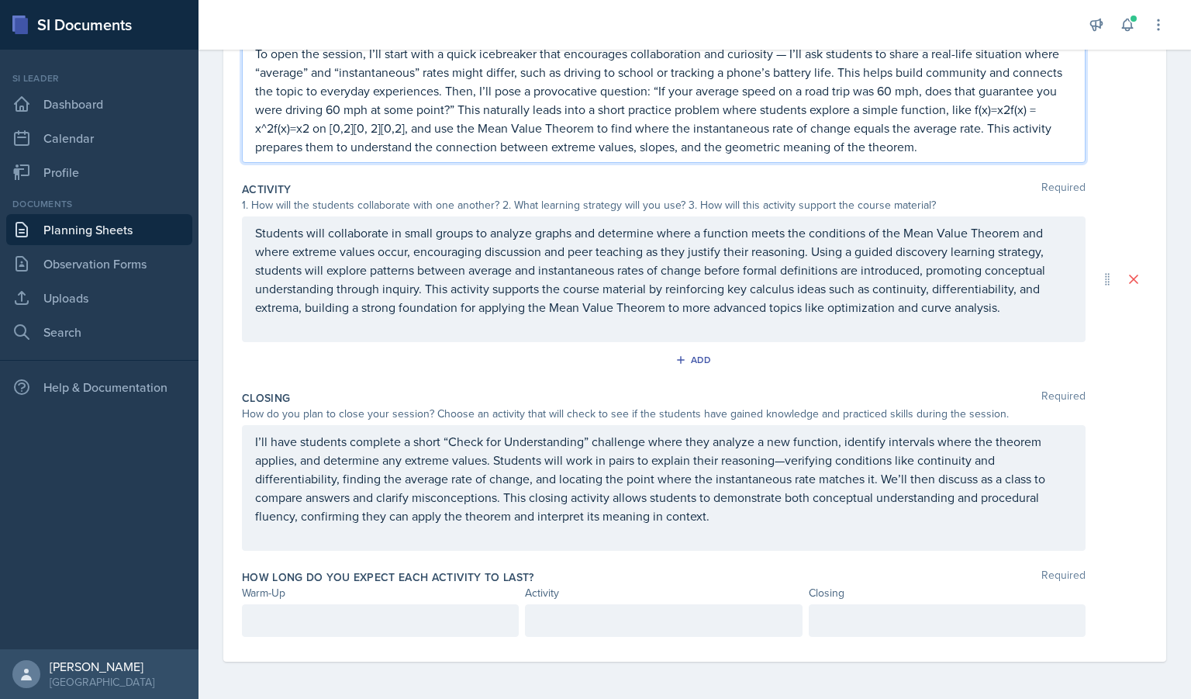
click at [356, 618] on p at bounding box center [380, 620] width 251 height 19
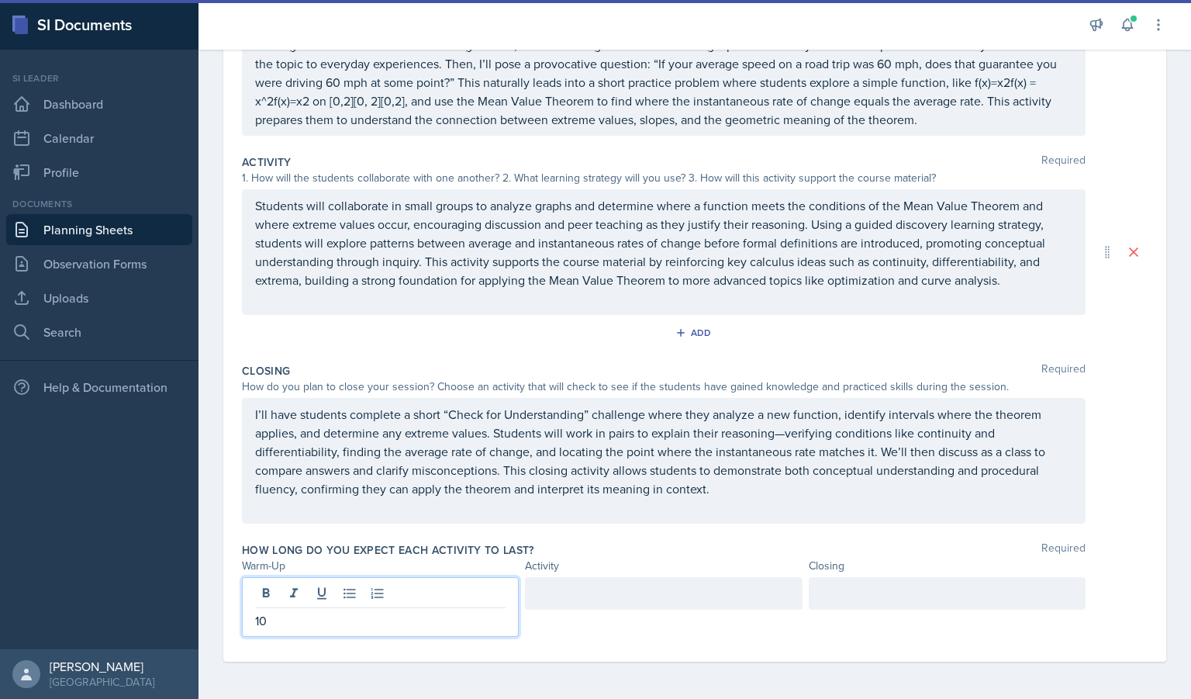
click at [549, 604] on div at bounding box center [663, 593] width 277 height 33
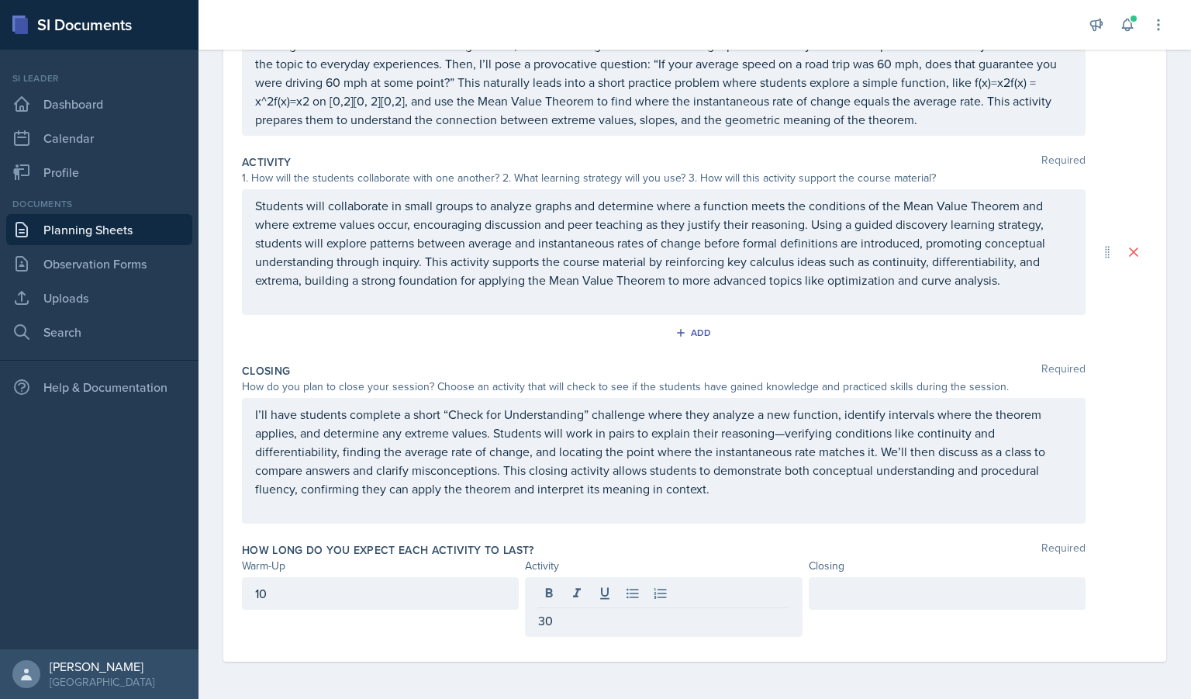
click at [842, 579] on div at bounding box center [947, 593] width 277 height 33
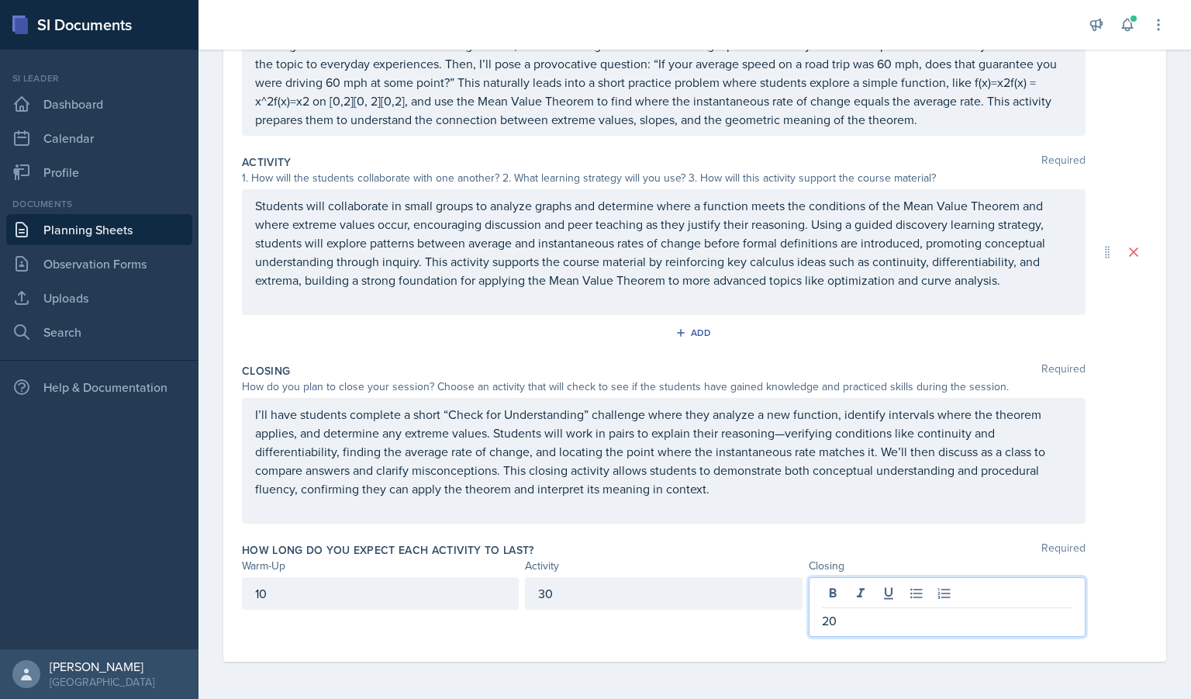
click at [723, 622] on div "30" at bounding box center [663, 607] width 277 height 60
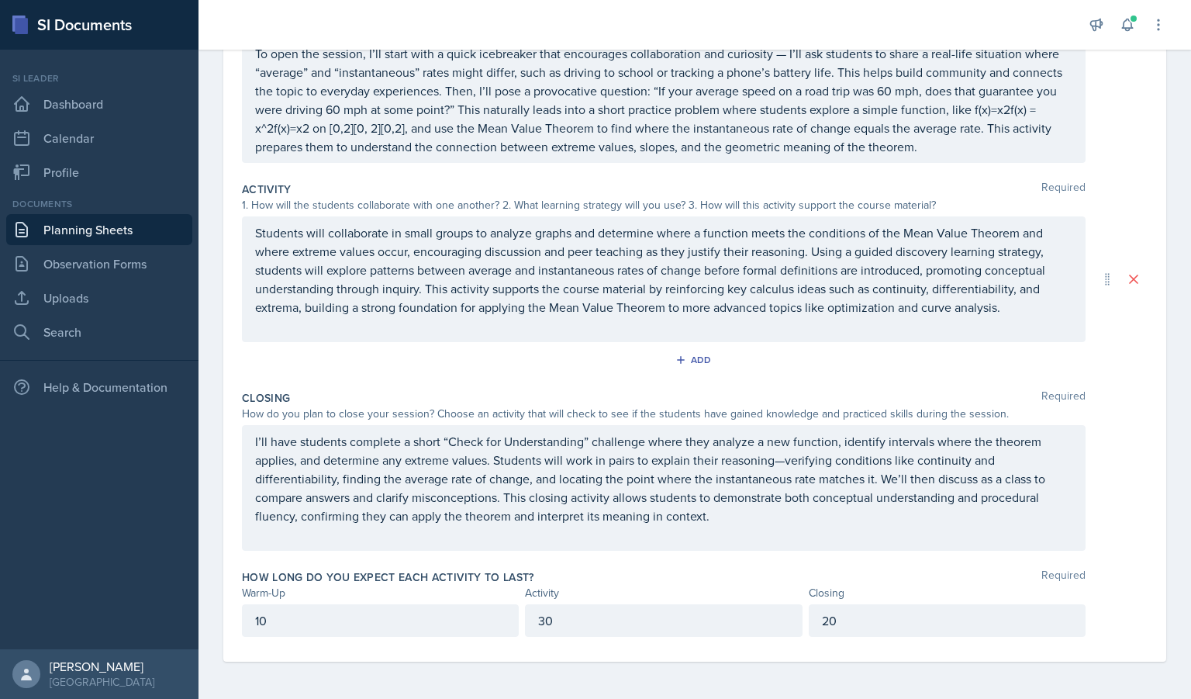
scroll to position [0, 0]
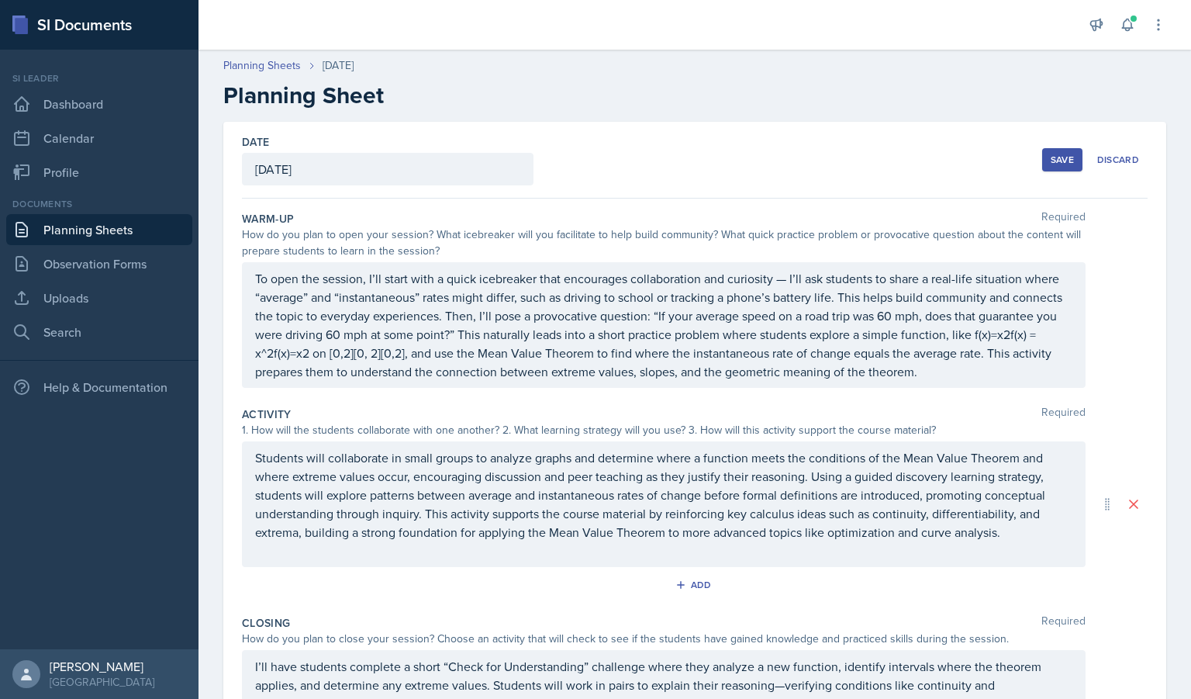
click at [1051, 155] on div "Save" at bounding box center [1062, 160] width 23 height 12
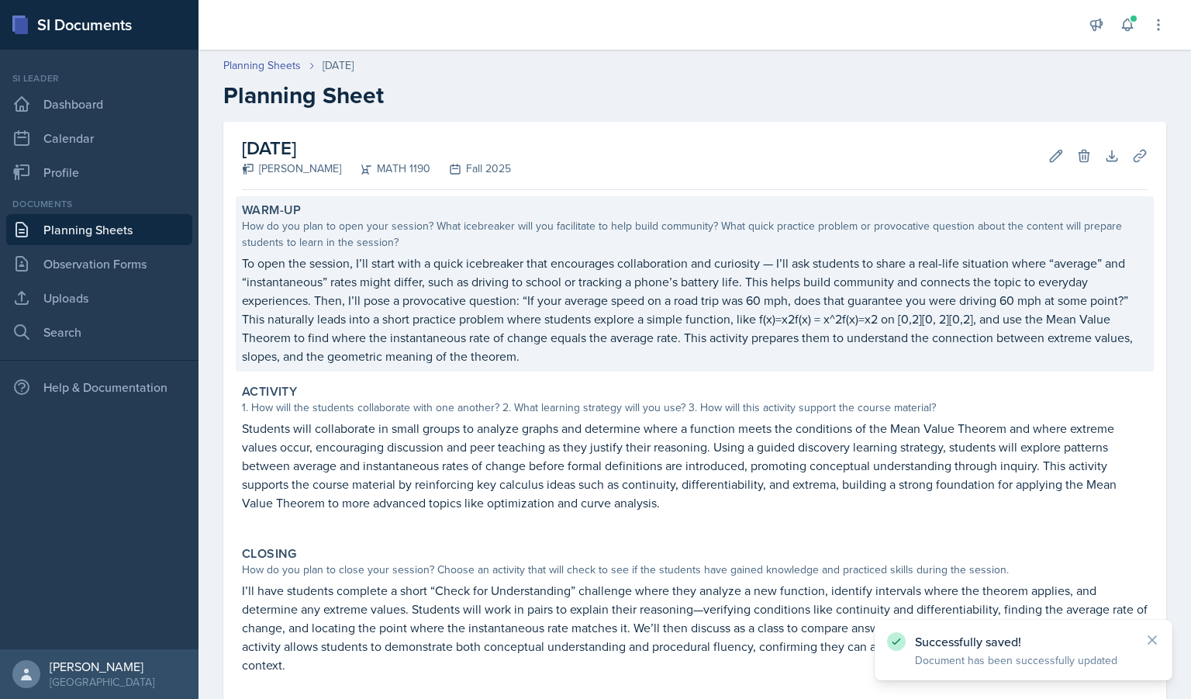
scroll to position [170, 0]
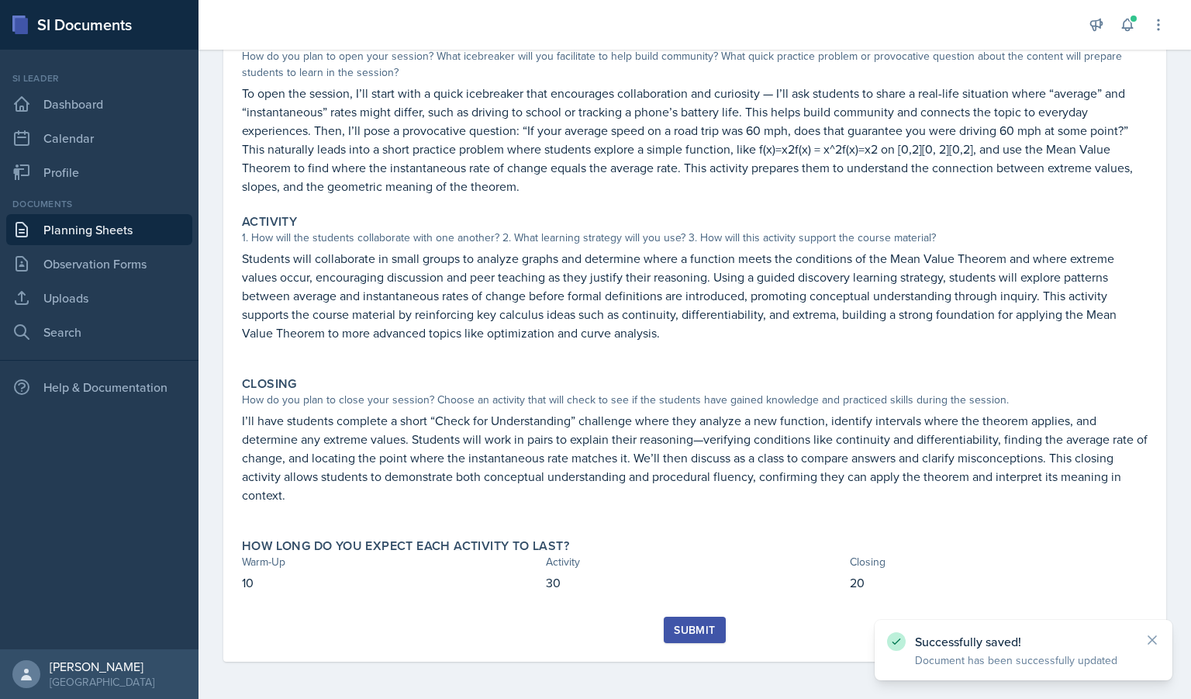
click at [684, 627] on div "Submit" at bounding box center [694, 630] width 41 height 12
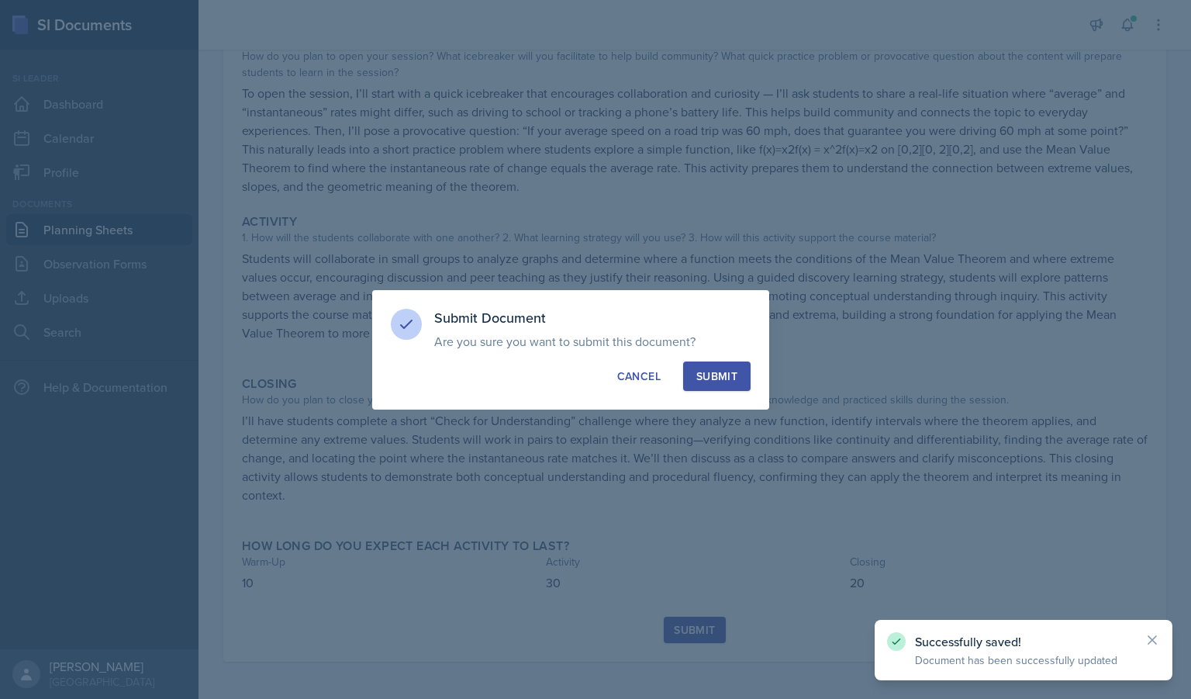
click at [726, 364] on button "Submit" at bounding box center [716, 375] width 67 height 29
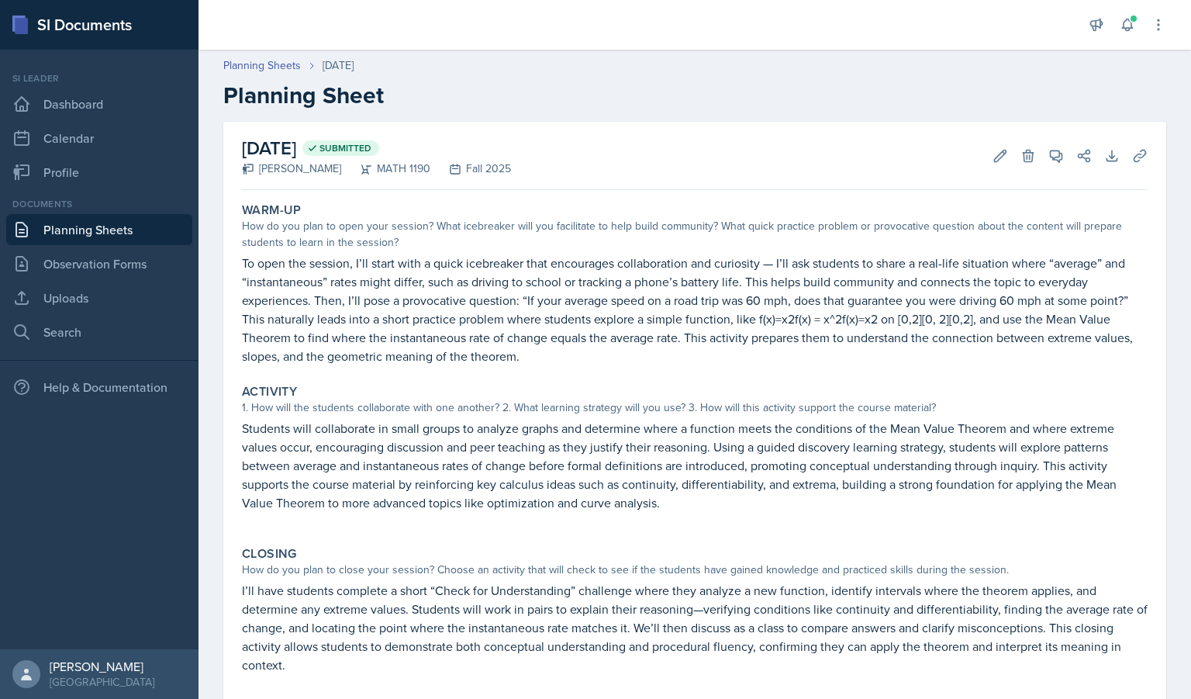
scroll to position [125, 0]
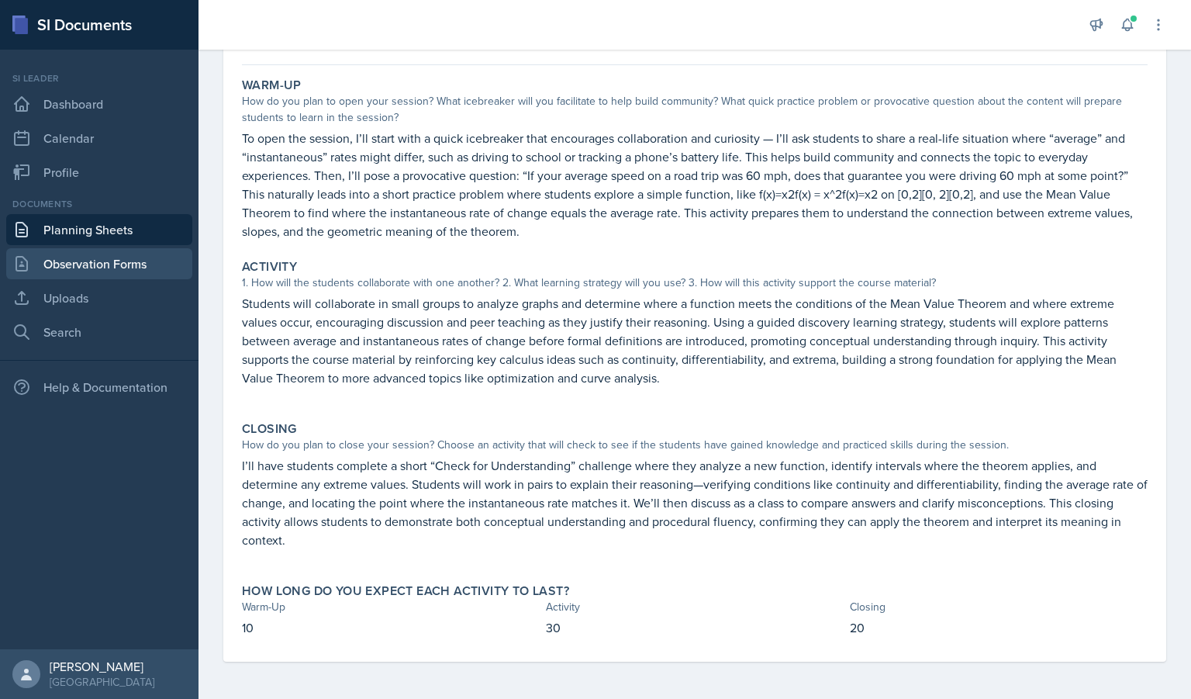
click at [145, 260] on link "Observation Forms" at bounding box center [99, 263] width 186 height 31
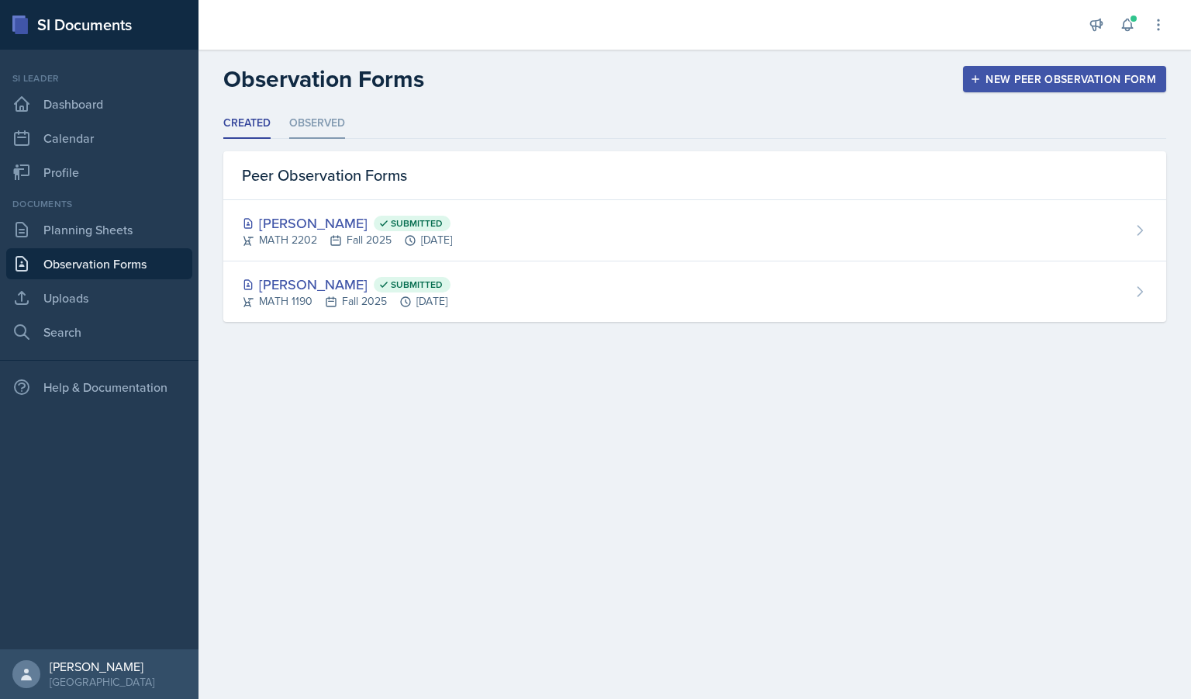
click at [312, 132] on li "Observed" at bounding box center [317, 124] width 56 height 30
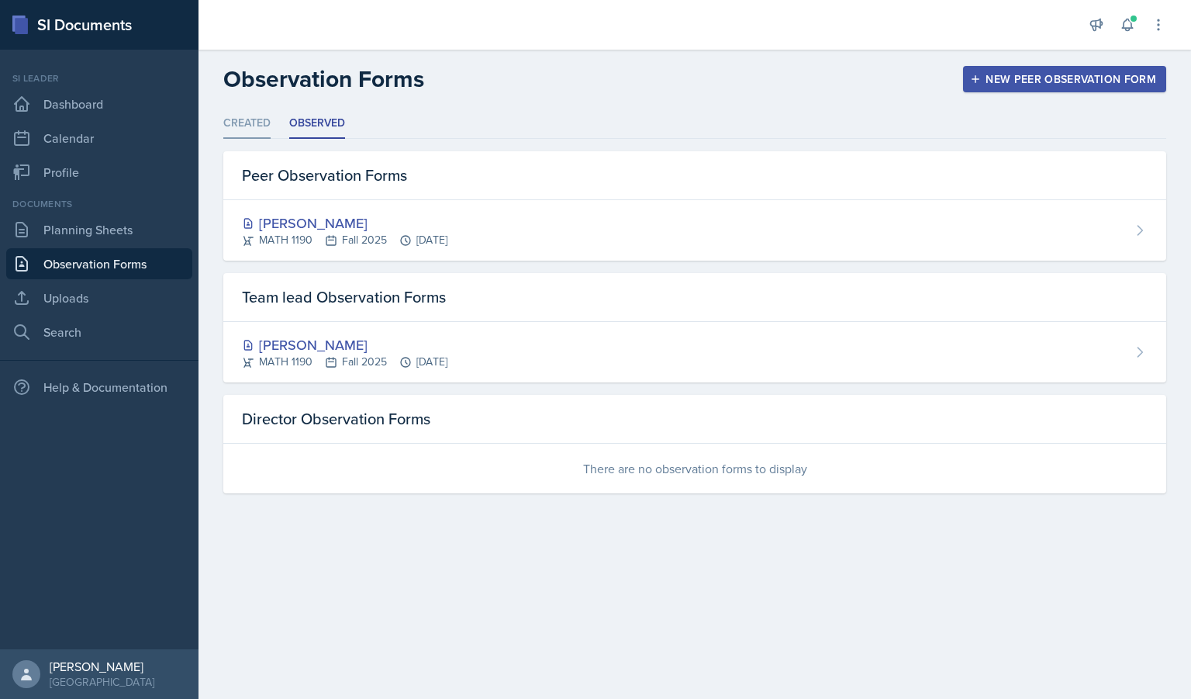
click at [253, 126] on li "Created" at bounding box center [246, 124] width 47 height 30
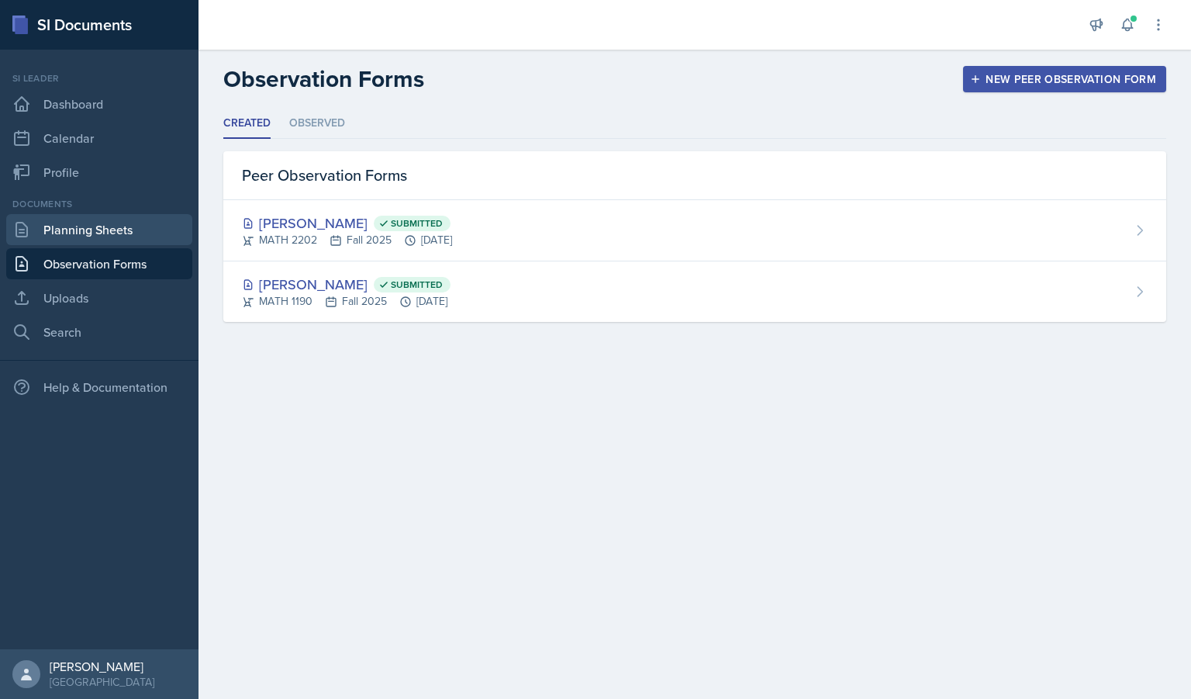
click at [105, 226] on link "Planning Sheets" at bounding box center [99, 229] width 186 height 31
